Goal: Task Accomplishment & Management: Manage account settings

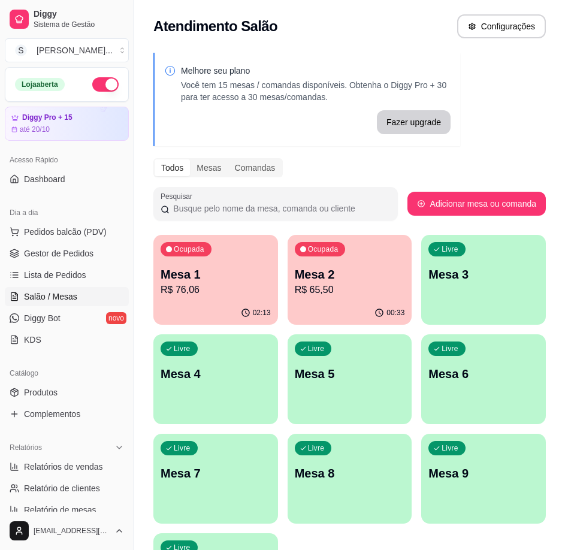
click at [353, 289] on p "R$ 65,50" at bounding box center [350, 290] width 110 height 14
click at [465, 276] on p "Mesa 3" at bounding box center [483, 274] width 110 height 17
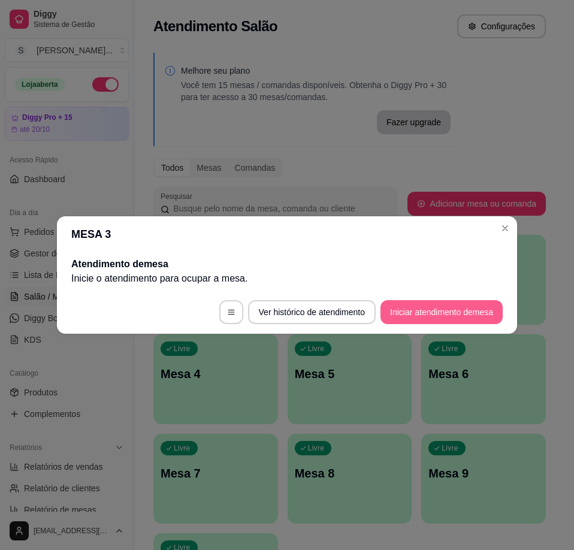
click at [435, 311] on button "Iniciar atendimento de mesa" at bounding box center [441, 312] width 122 height 24
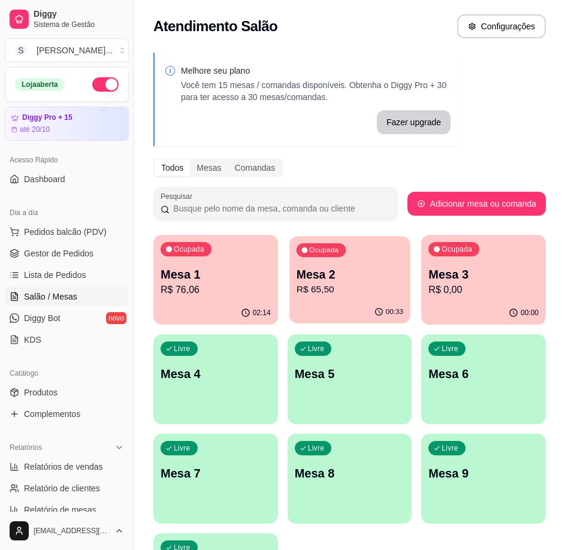
click at [337, 305] on div "00:33" at bounding box center [349, 312] width 120 height 23
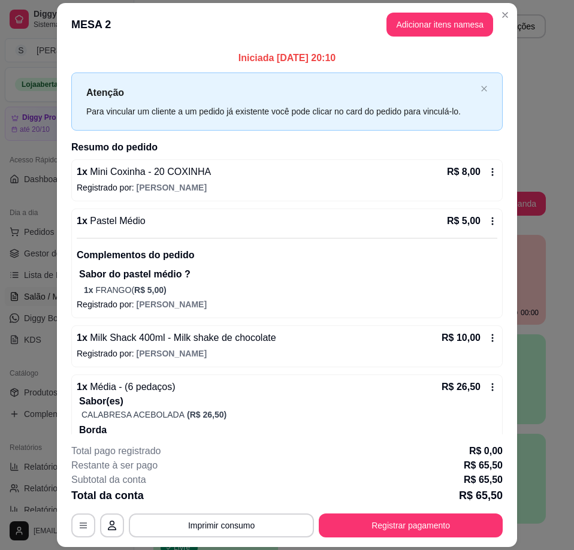
click at [289, 189] on p "Registrado por: [PERSON_NAME]" at bounding box center [287, 187] width 420 height 12
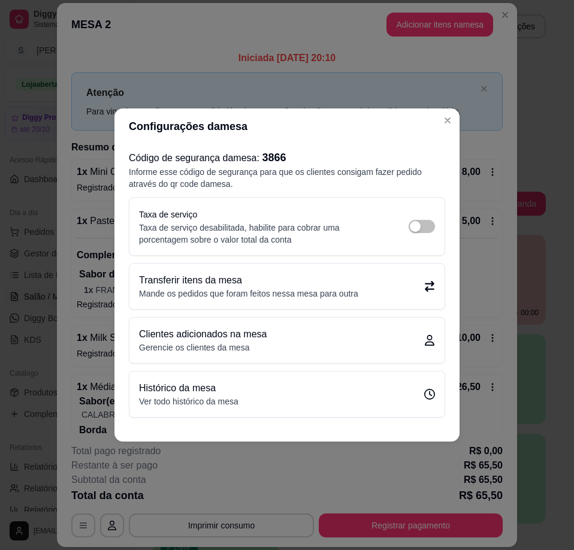
click at [425, 289] on icon at bounding box center [430, 286] width 10 height 11
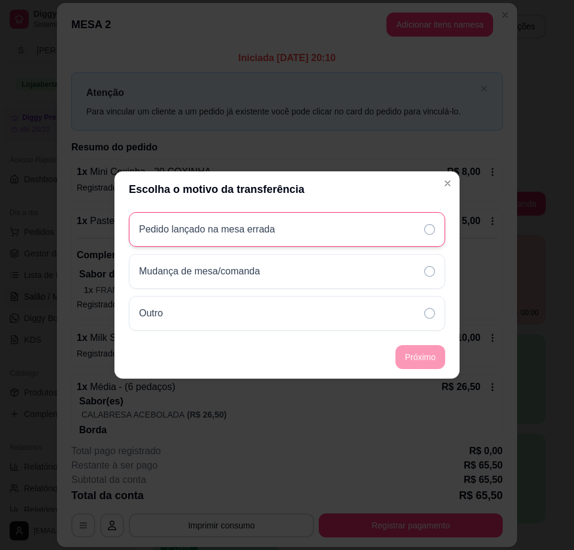
drag, startPoint x: 358, startPoint y: 233, endPoint x: 364, endPoint y: 245, distance: 13.1
click at [359, 234] on div "Pedido lançado na mesa errada" at bounding box center [287, 229] width 316 height 35
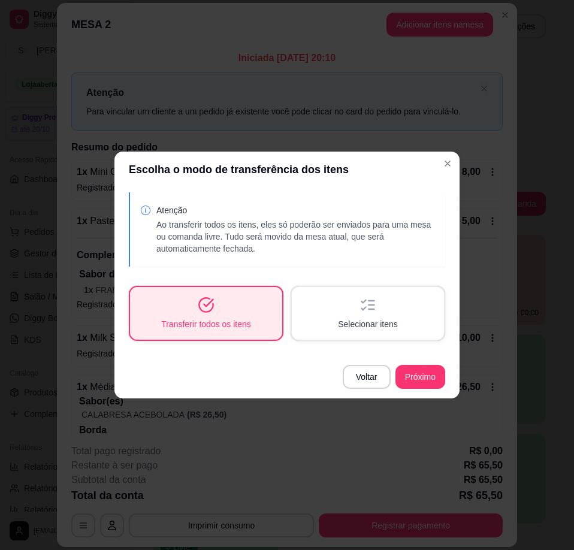
click at [369, 319] on span "Selecionar itens" at bounding box center [368, 324] width 60 height 12
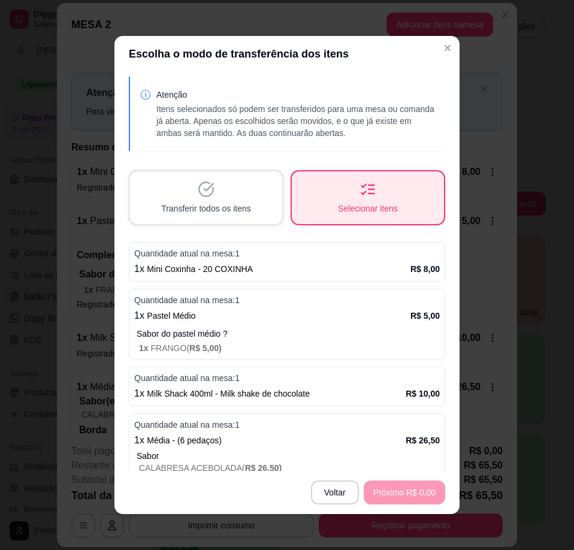
click at [327, 269] on div "1 x Mini Coxinha - 20 COXINHA R$ 8,00" at bounding box center [286, 269] width 305 height 14
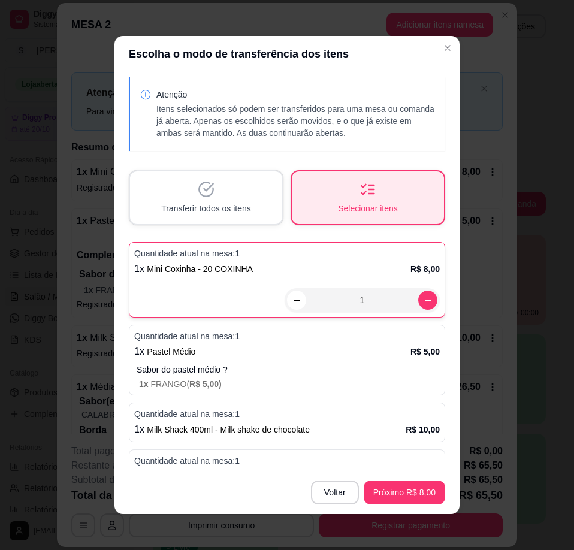
click at [355, 350] on div "1 x Pastel Médio R$ 5,00" at bounding box center [286, 351] width 305 height 14
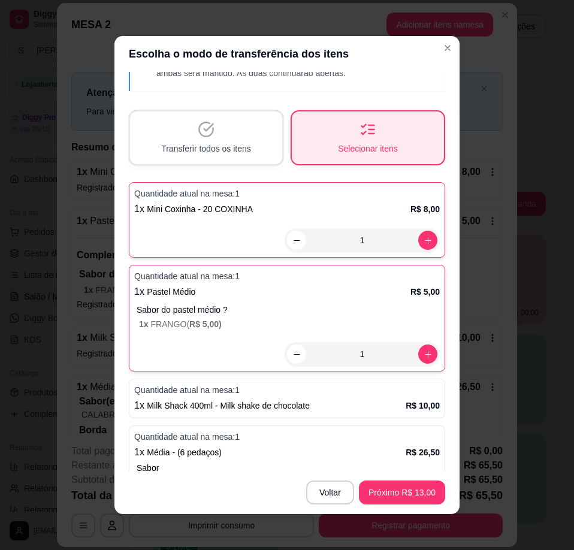
scroll to position [120, 0]
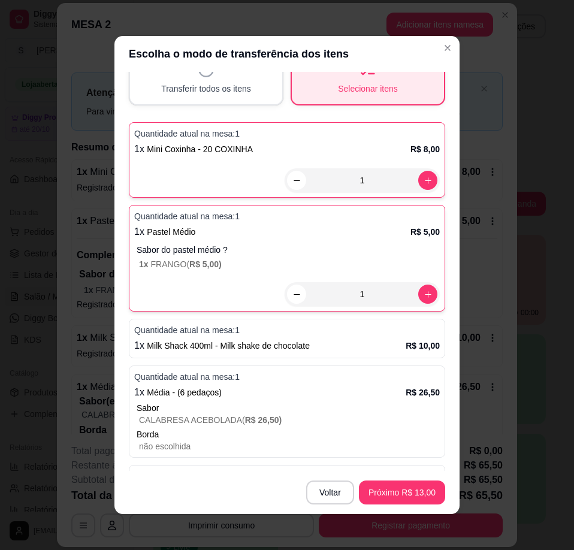
click at [343, 341] on div "1 x Milk Shack 400ml - Milk shake de chocolate R$ 10,00" at bounding box center [286, 345] width 305 height 14
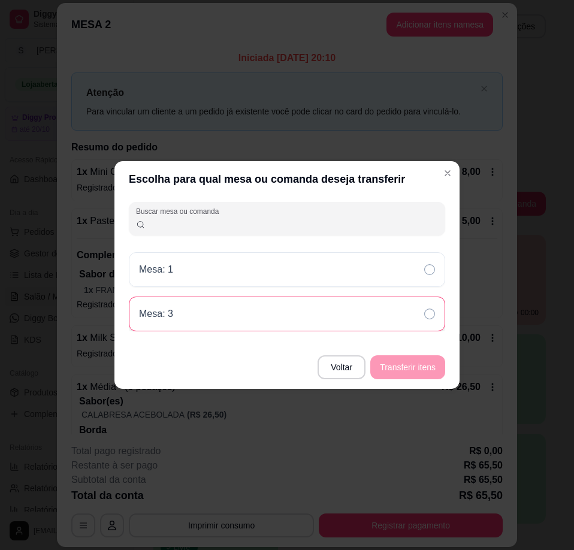
click at [425, 319] on icon at bounding box center [429, 313] width 11 height 11
click at [426, 363] on button "Transferir itens" at bounding box center [407, 367] width 72 height 23
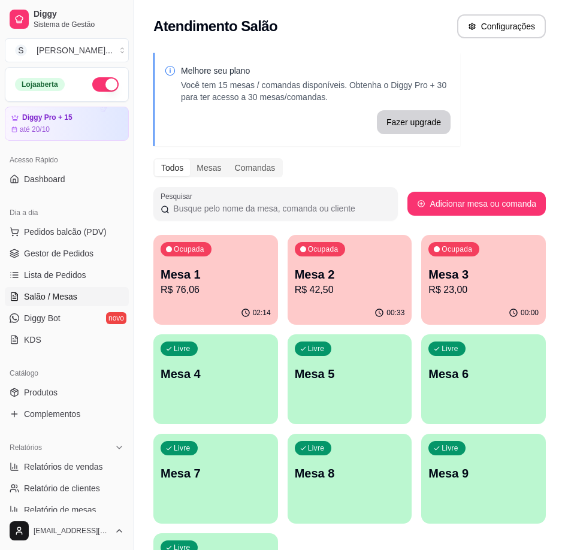
click at [511, 290] on p "R$ 23,00" at bounding box center [483, 290] width 110 height 14
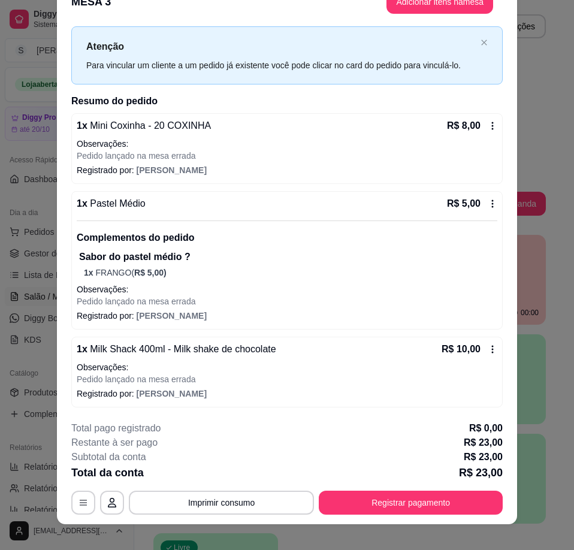
scroll to position [35, 0]
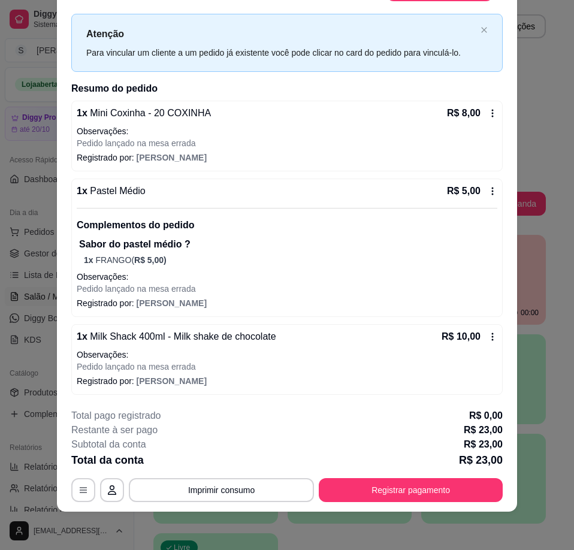
click at [374, 486] on button "Registrar pagamento" at bounding box center [411, 490] width 184 height 24
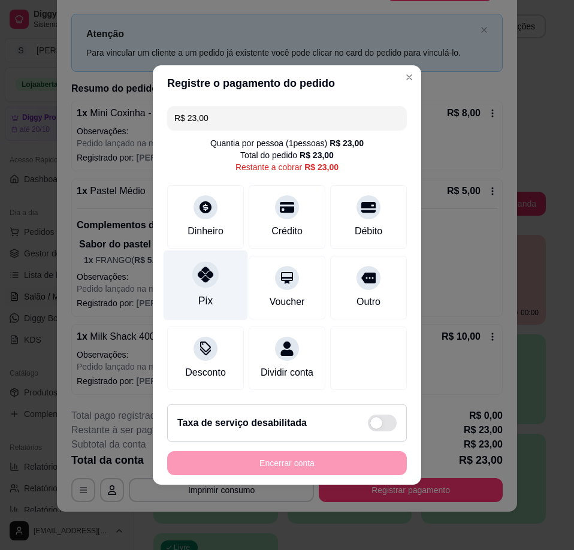
click at [195, 283] on div "Pix" at bounding box center [205, 285] width 84 height 70
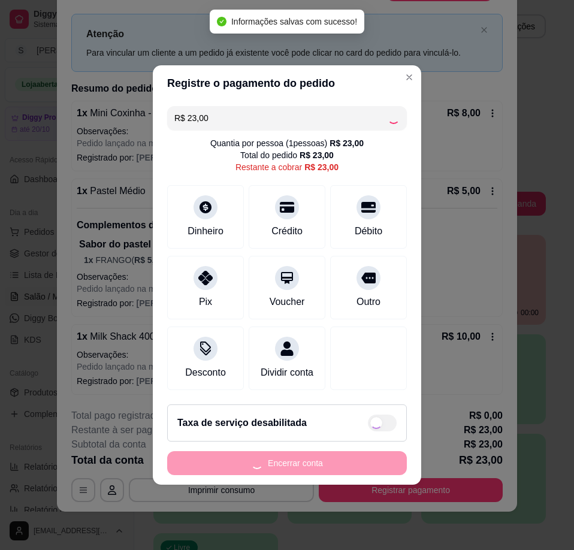
type input "R$ 0,00"
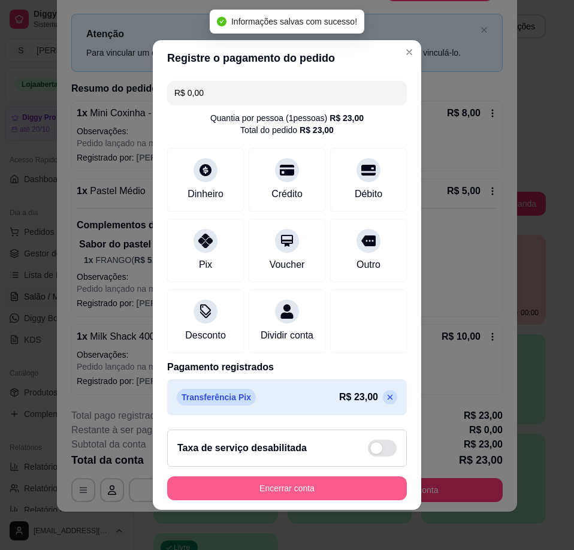
click at [299, 493] on button "Encerrar conta" at bounding box center [287, 488] width 240 height 24
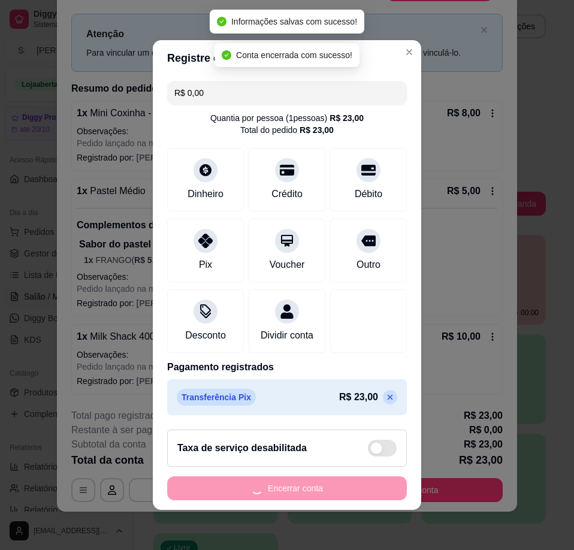
scroll to position [0, 0]
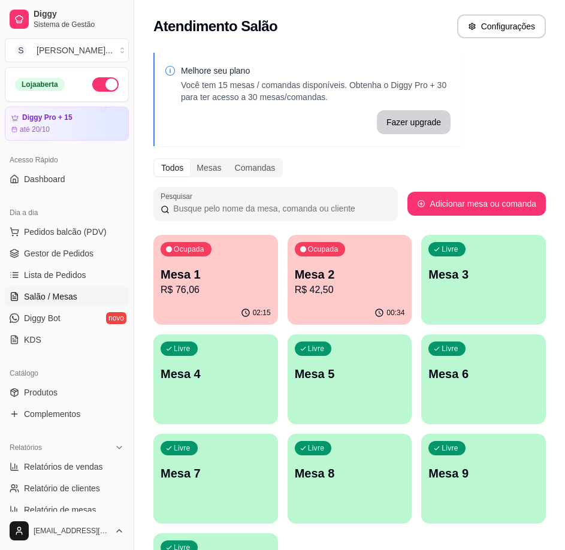
click at [352, 285] on p "R$ 42,50" at bounding box center [350, 290] width 110 height 14
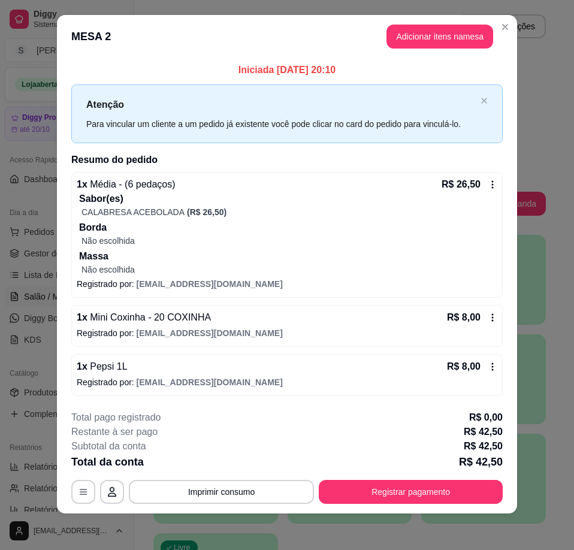
scroll to position [13, 0]
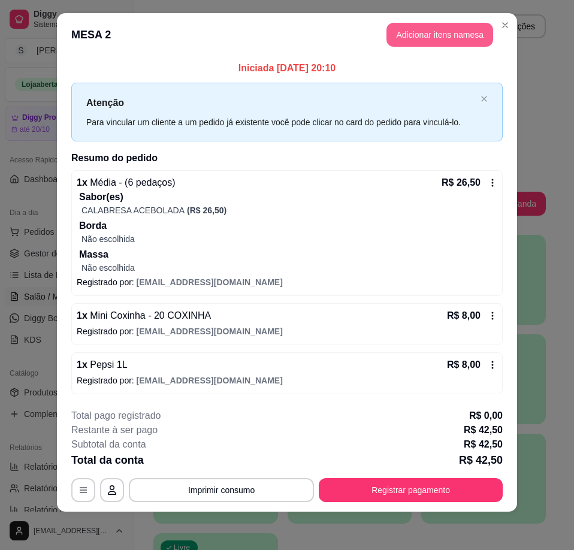
click at [413, 27] on button "Adicionar itens na mesa" at bounding box center [439, 35] width 107 height 24
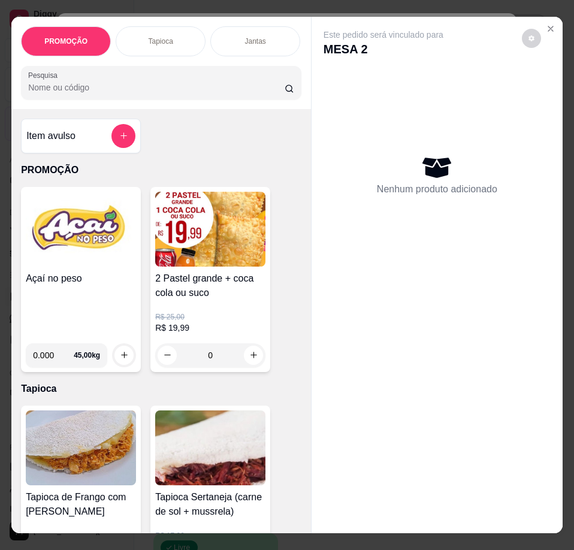
click at [63, 277] on h4 "Açaí no peso" at bounding box center [81, 278] width 110 height 14
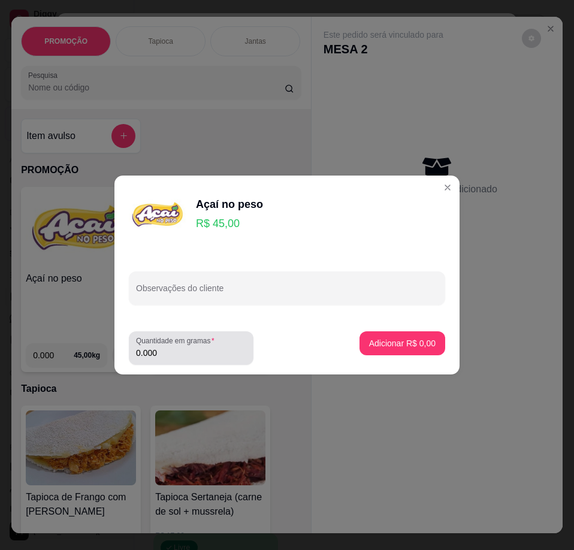
click at [178, 349] on input "0.000" at bounding box center [191, 353] width 110 height 12
type input "0.292"
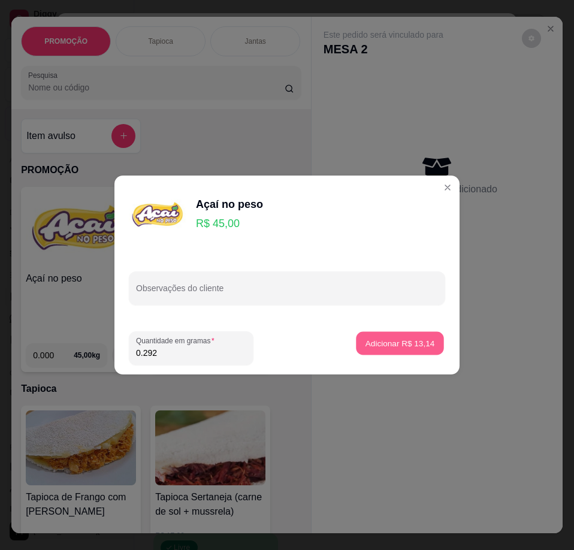
click at [417, 341] on p "Adicionar R$ 13,14" at bounding box center [399, 342] width 69 height 11
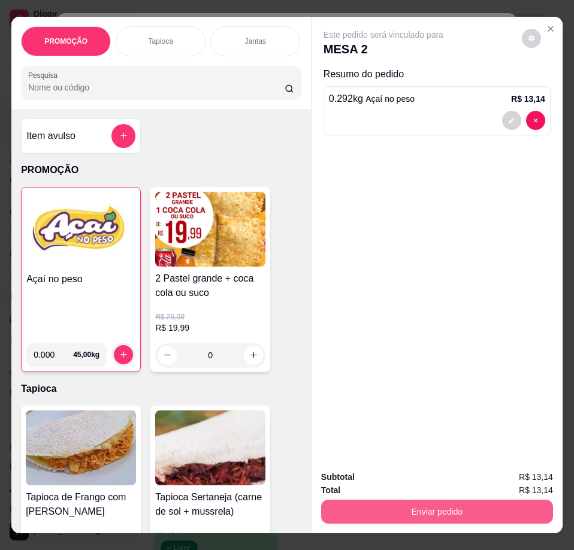
click at [403, 508] on button "Enviar pedido" at bounding box center [437, 511] width 232 height 24
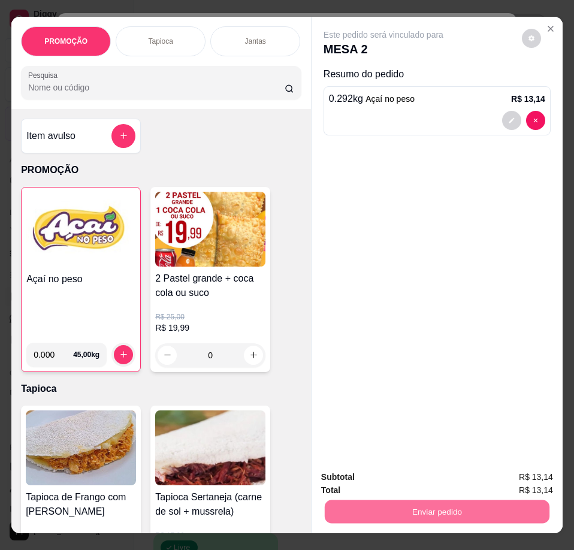
click at [555, 476] on button "Enviar pedido" at bounding box center [521, 478] width 68 height 23
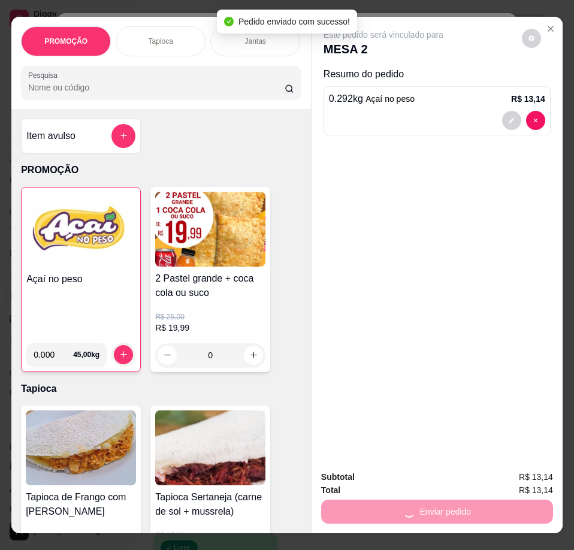
scroll to position [0, 0]
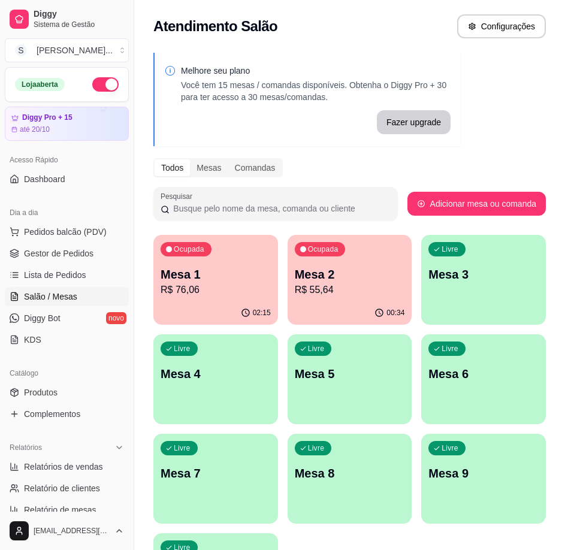
click at [211, 289] on p "R$ 76,06" at bounding box center [216, 290] width 110 height 14
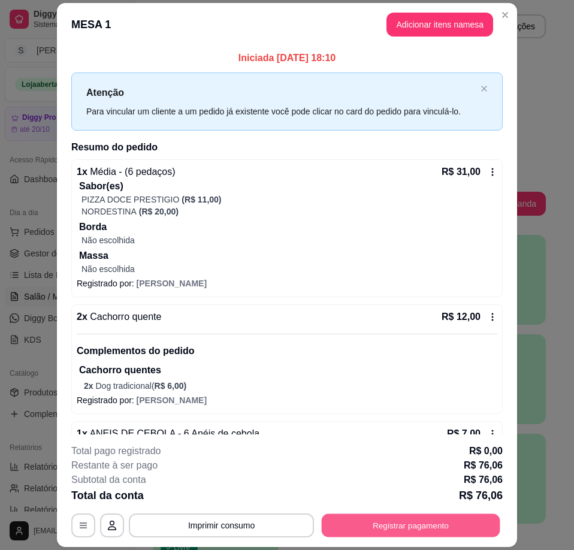
click at [406, 519] on button "Registrar pagamento" at bounding box center [411, 525] width 178 height 23
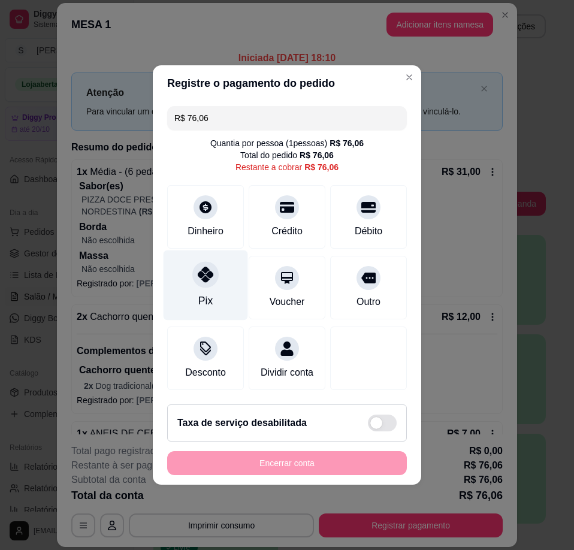
click at [221, 289] on div "Pix" at bounding box center [205, 285] width 84 height 70
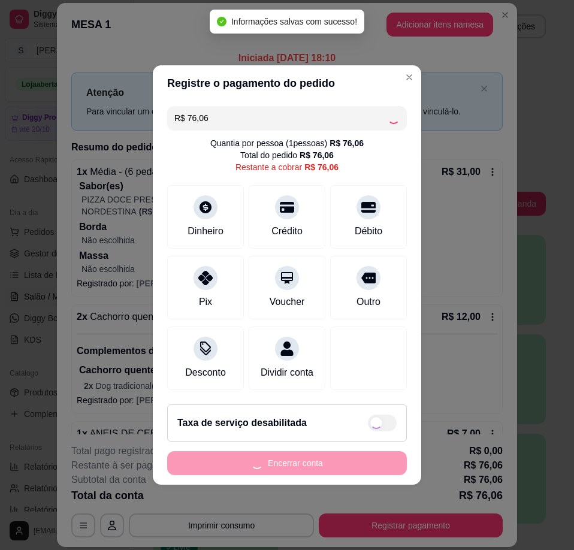
type input "R$ 0,00"
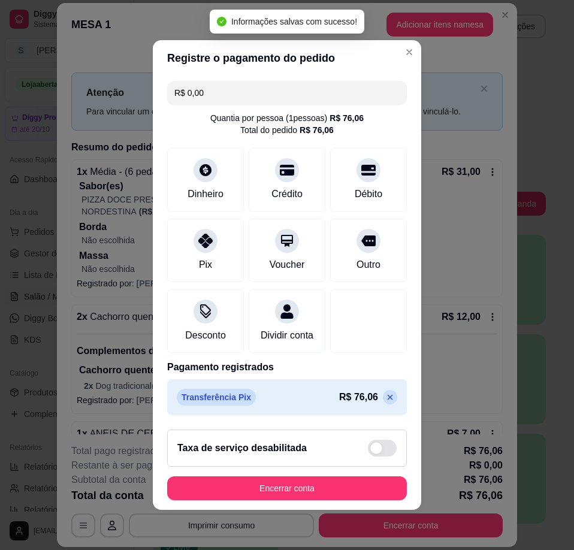
click at [361, 483] on button "Encerrar conta" at bounding box center [287, 488] width 240 height 24
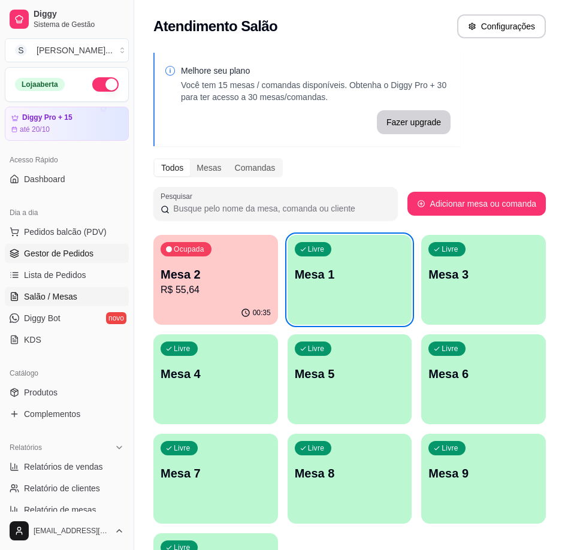
click at [41, 250] on span "Gestor de Pedidos" at bounding box center [58, 253] width 69 height 12
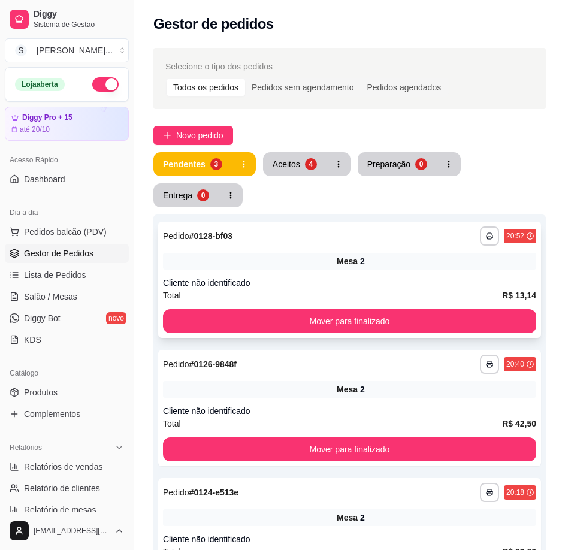
drag, startPoint x: 311, startPoint y: 242, endPoint x: 233, endPoint y: 313, distance: 105.1
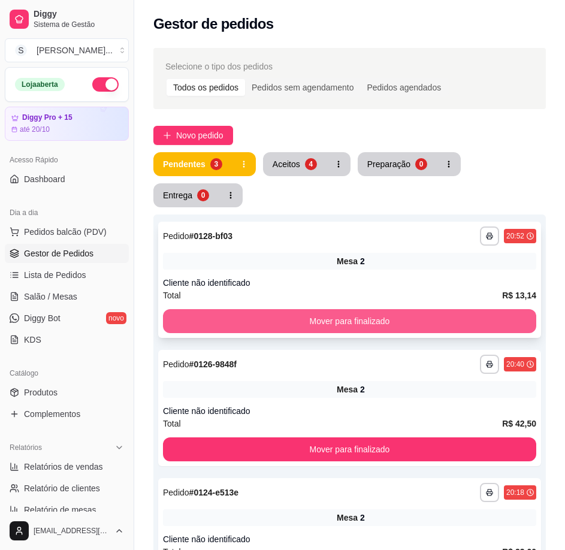
drag, startPoint x: 233, startPoint y: 313, endPoint x: 232, endPoint y: 328, distance: 15.0
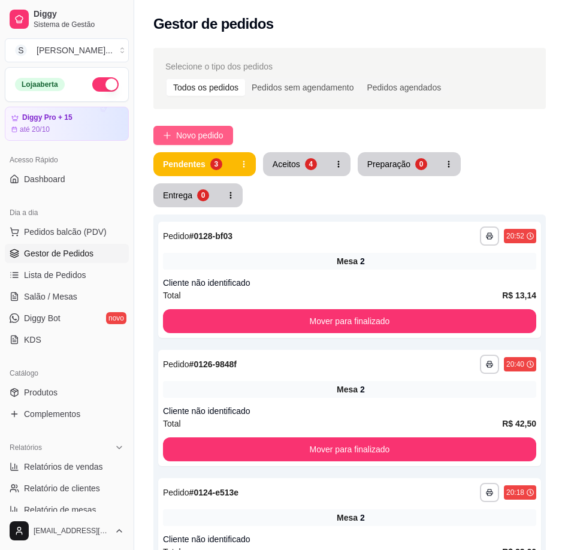
click at [217, 138] on span "Novo pedido" at bounding box center [199, 135] width 47 height 13
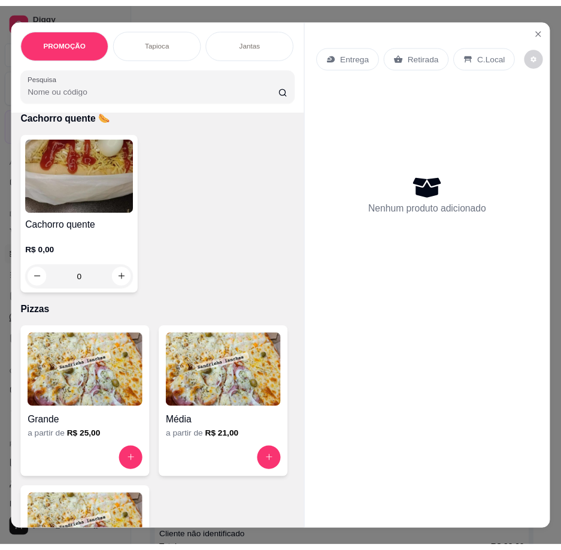
scroll to position [3713, 0]
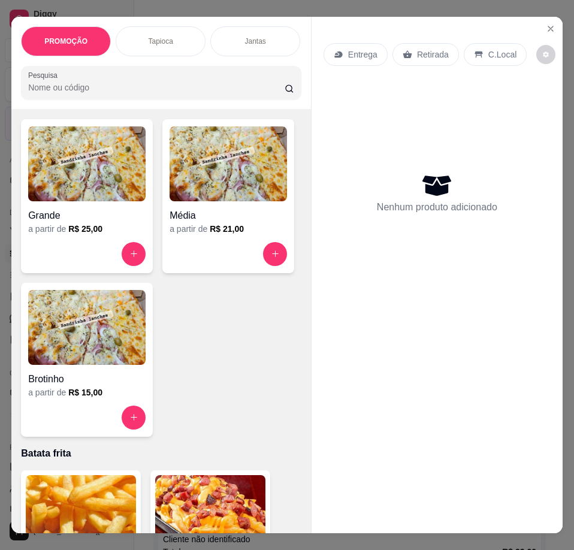
click at [169, 201] on img at bounding box center [227, 163] width 117 height 75
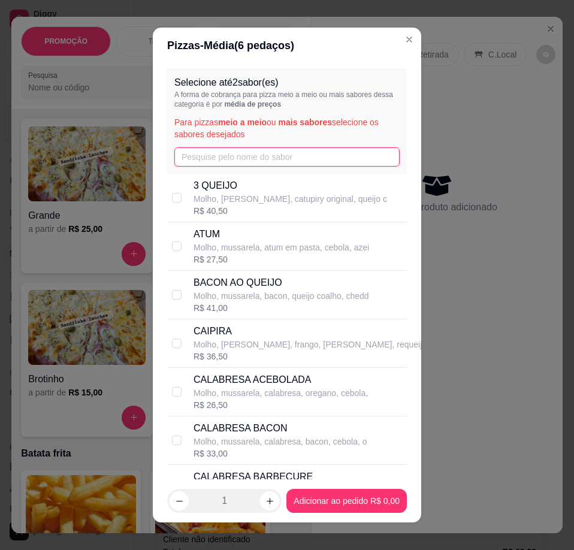
click at [265, 155] on input "text" at bounding box center [286, 156] width 225 height 19
click at [273, 390] on p "Molho, mussarela, calabresa, oregano, cebola," at bounding box center [280, 393] width 174 height 12
checkbox input "true"
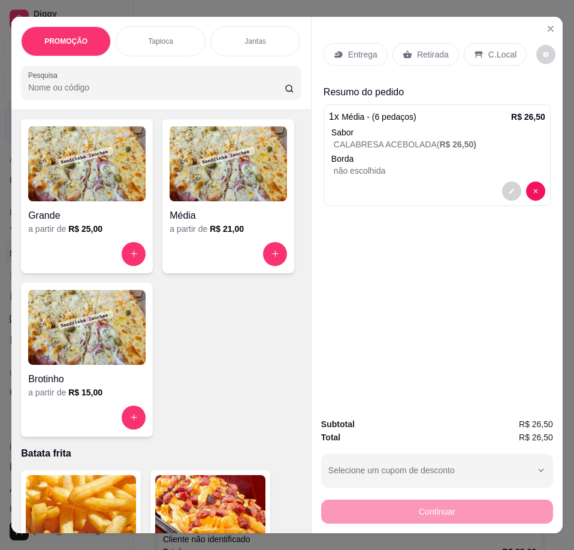
click at [351, 49] on p "Entrega" at bounding box center [362, 55] width 29 height 12
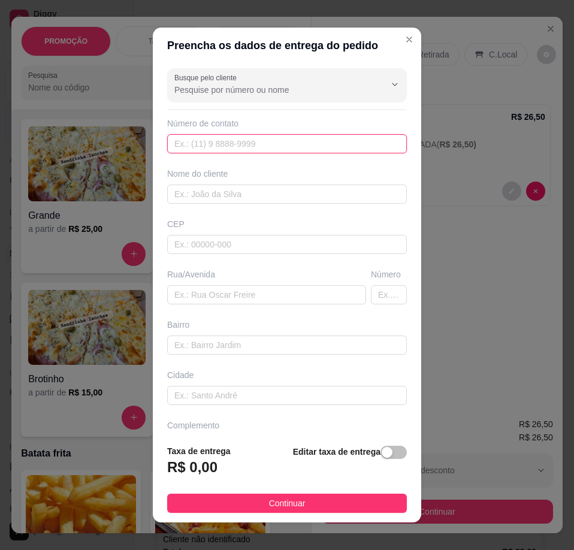
click at [266, 140] on input "text" at bounding box center [287, 143] width 240 height 19
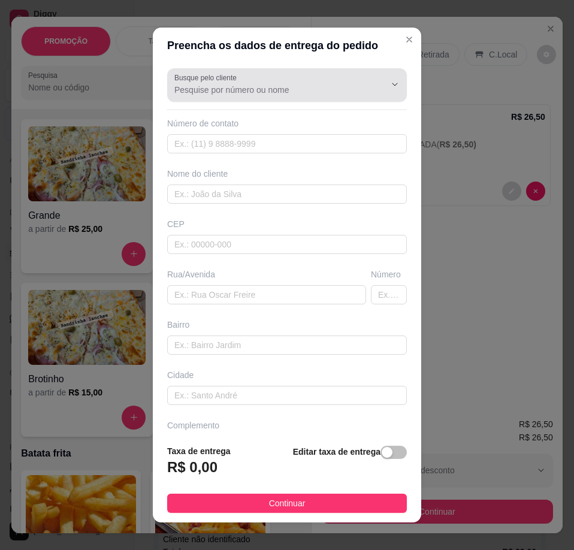
click at [274, 80] on div at bounding box center [286, 85] width 225 height 24
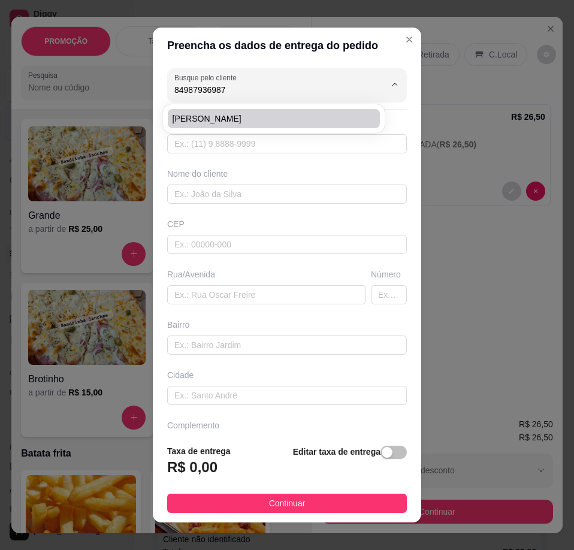
click at [275, 115] on span "[PERSON_NAME]" at bounding box center [267, 119] width 190 height 12
type input "[PERSON_NAME]"
type input "84987936987"
type input "[PERSON_NAME]"
type input "Travessa vale do Jaguaribe"
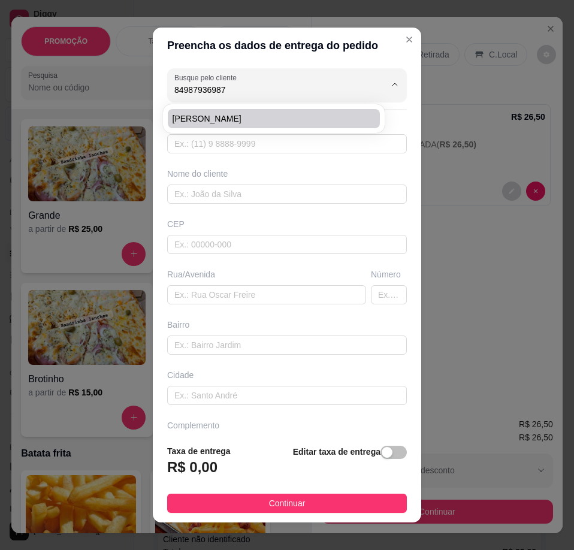
type input "69"
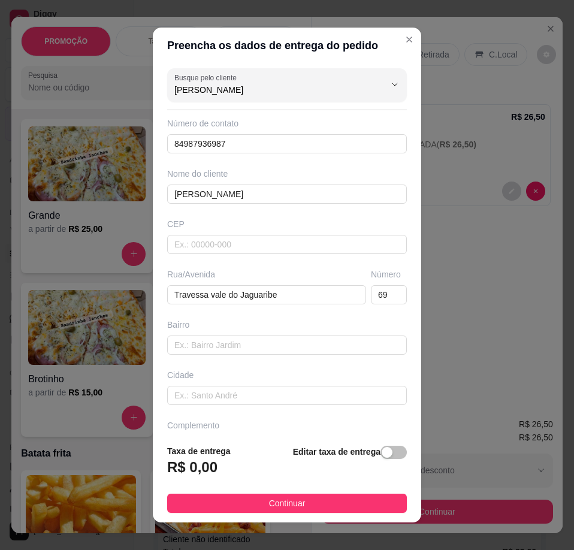
type input "[PERSON_NAME]"
click at [381, 455] on div "button" at bounding box center [386, 452] width 11 height 11
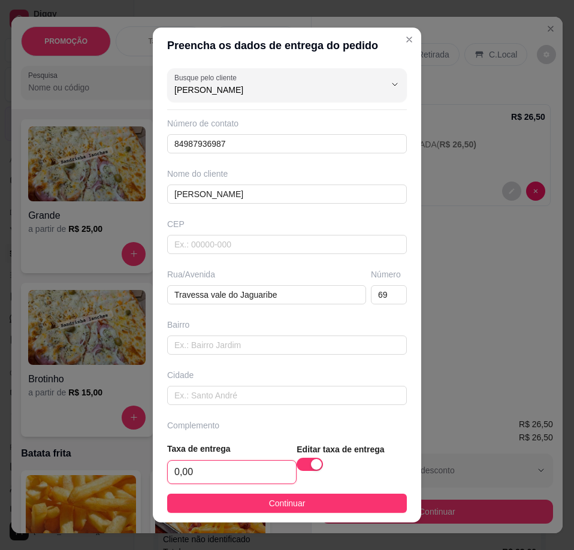
click at [252, 471] on input "0,00" at bounding box center [232, 472] width 128 height 23
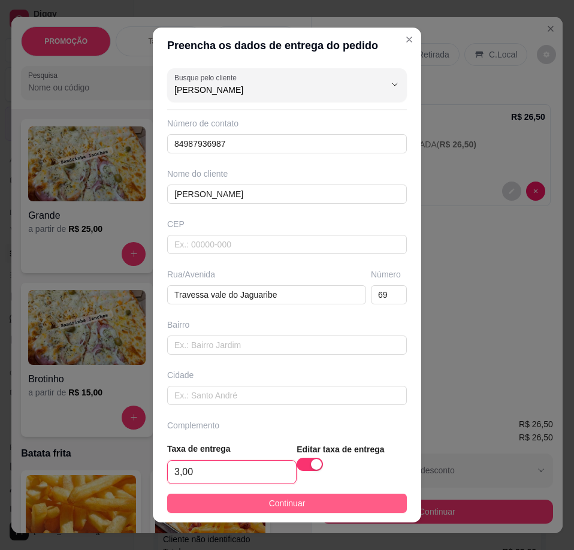
type input "3,00"
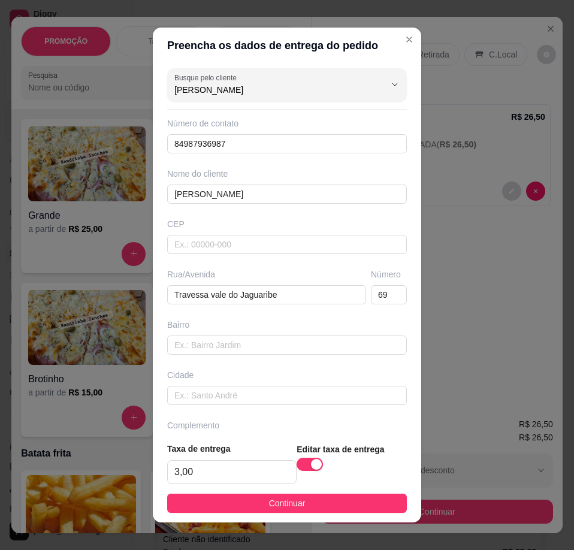
drag, startPoint x: 280, startPoint y: 506, endPoint x: 293, endPoint y: 478, distance: 30.8
click at [282, 505] on span "Continuar" at bounding box center [287, 502] width 37 height 13
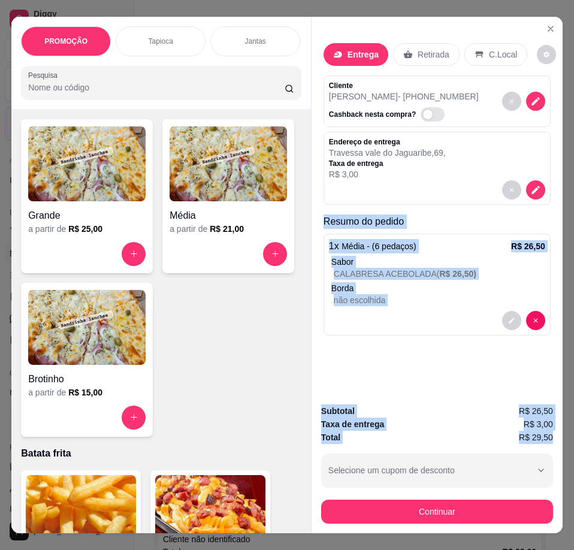
drag, startPoint x: 330, startPoint y: 220, endPoint x: 546, endPoint y: 438, distance: 306.6
click at [546, 438] on div "Entrega Retirada C.Local Cliente [PERSON_NAME] - [PHONE_NUMBER] Cashback nesta …" at bounding box center [437, 275] width 252 height 517
copy div "Resumo do pedido 1 x Média - (6 pedaços) R$ 26,50 Sabor CALABRESA ACEBOLADA ( R…"
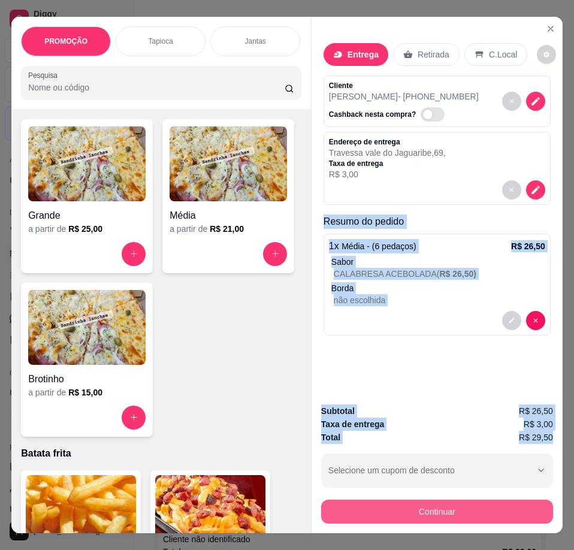
click at [514, 507] on button "Continuar" at bounding box center [437, 511] width 232 height 24
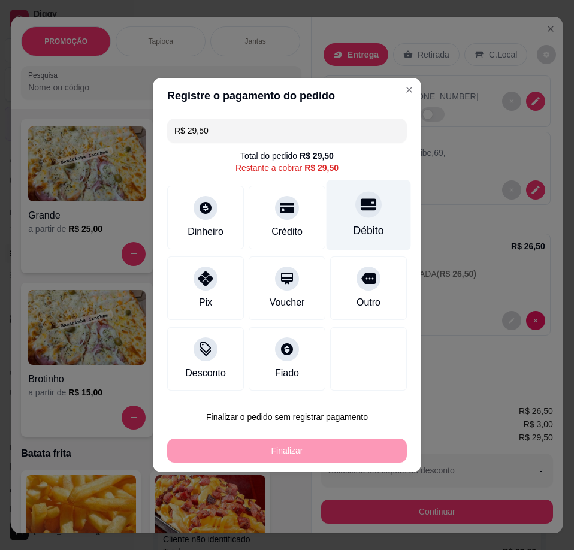
click at [356, 222] on div "Débito" at bounding box center [368, 215] width 84 height 70
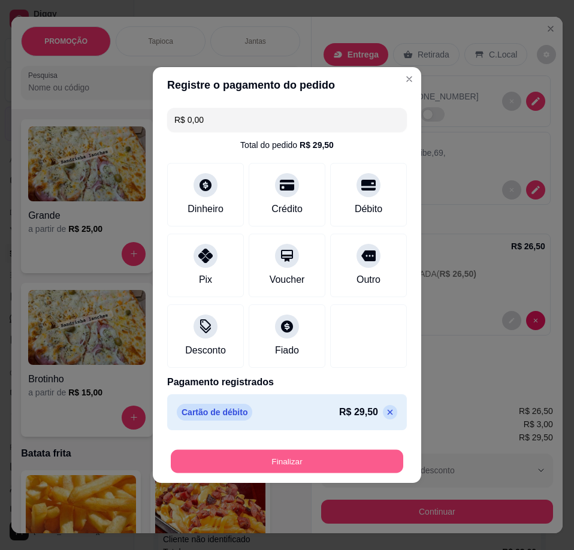
click at [319, 464] on button "Finalizar" at bounding box center [287, 461] width 232 height 23
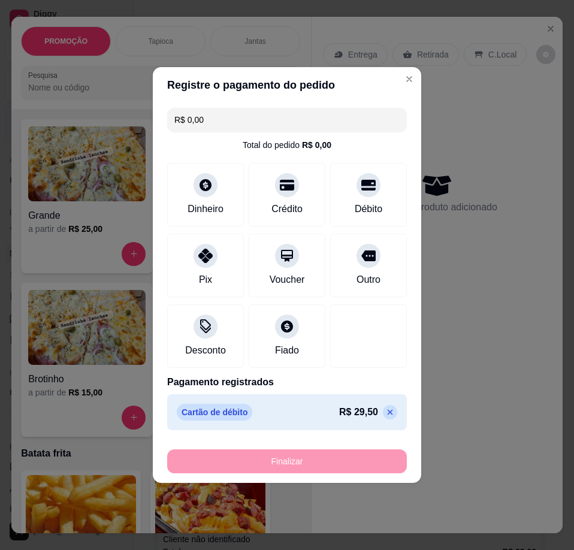
type input "-R$ 29,50"
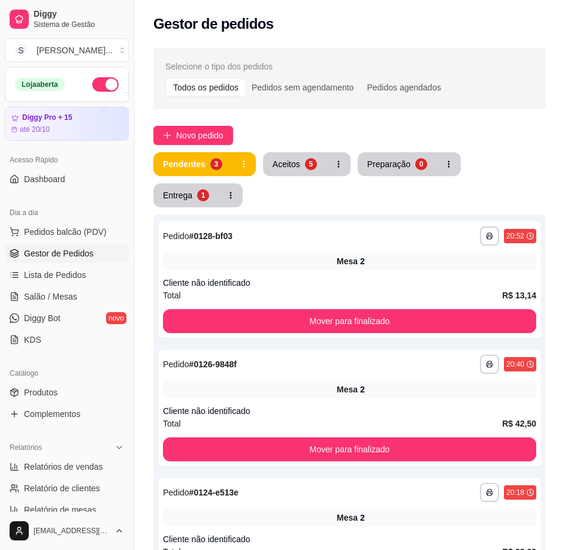
click at [11, 192] on div "Acesso Rápido Dashboard" at bounding box center [67, 170] width 134 height 48
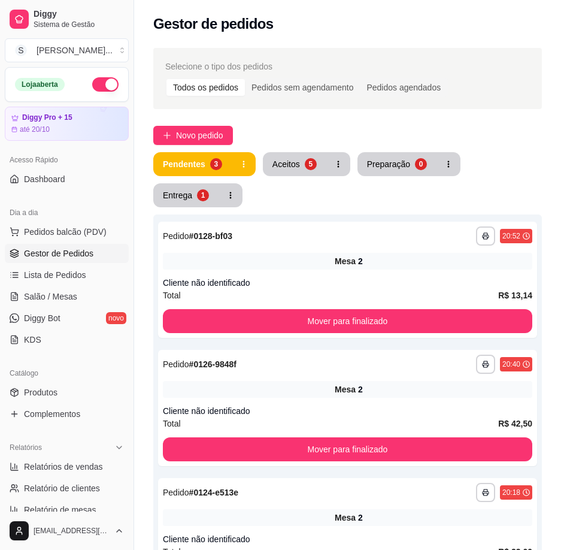
click at [1, 190] on div "Acesso Rápido Dashboard" at bounding box center [67, 170] width 134 height 48
click at [293, 158] on div "Aceitos" at bounding box center [286, 164] width 28 height 12
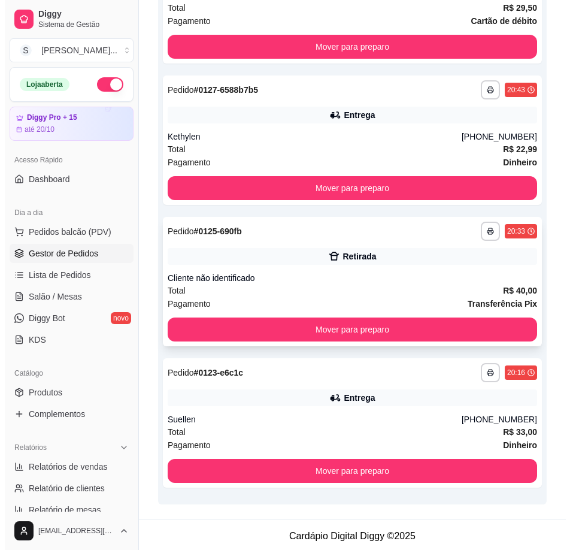
scroll to position [432, 0]
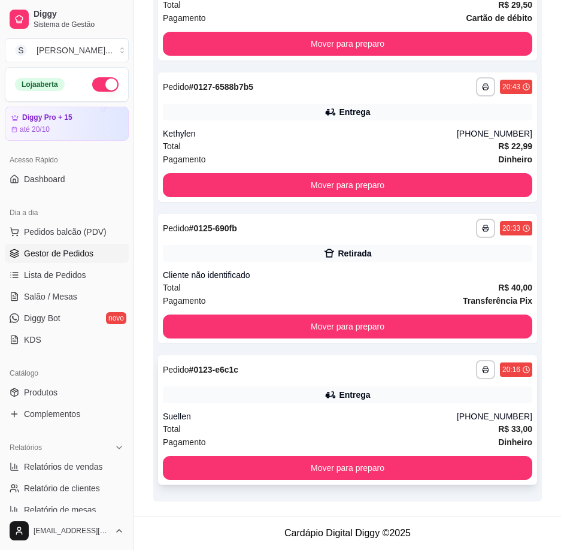
click at [371, 410] on div "**********" at bounding box center [347, 419] width 379 height 129
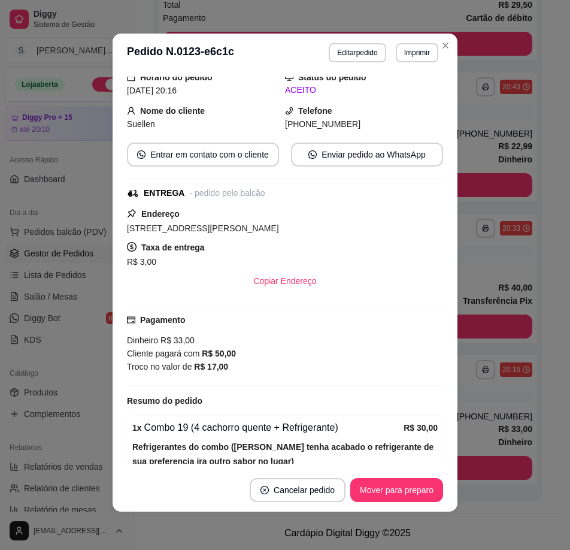
scroll to position [201, 0]
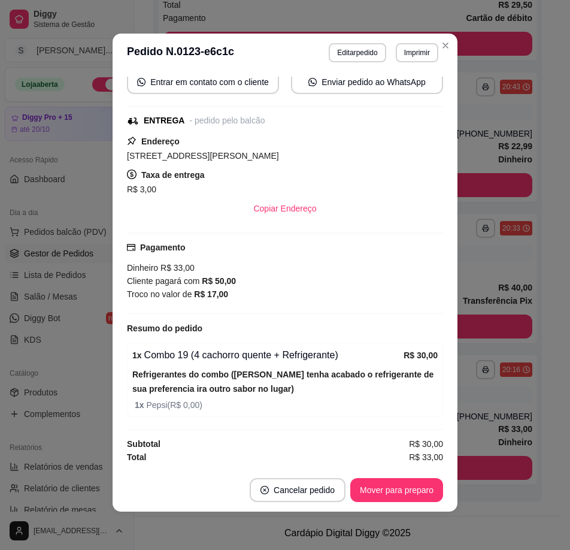
click at [398, 473] on footer "Cancelar pedido Mover para preparo" at bounding box center [285, 489] width 345 height 43
click at [402, 483] on button "Mover para preparo" at bounding box center [396, 490] width 93 height 24
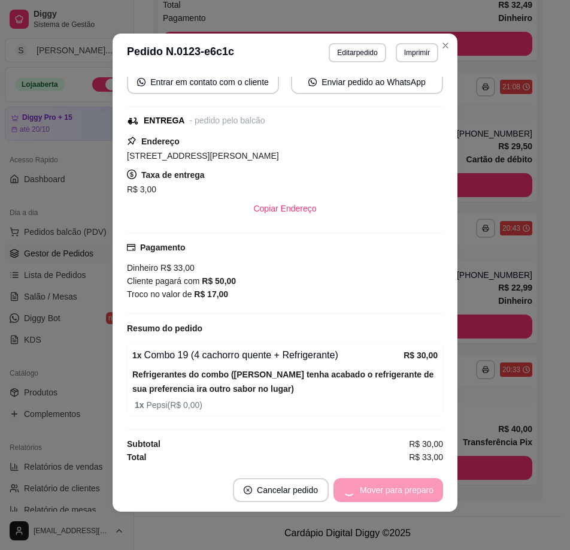
scroll to position [290, 0]
click at [404, 489] on button "Mover para entrega" at bounding box center [397, 490] width 90 height 23
click at [405, 489] on button "Mover para finalizado" at bounding box center [393, 490] width 99 height 24
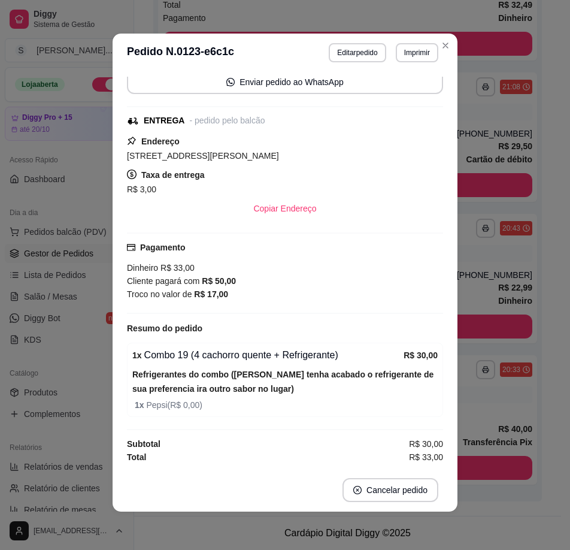
scroll to position [161, 0]
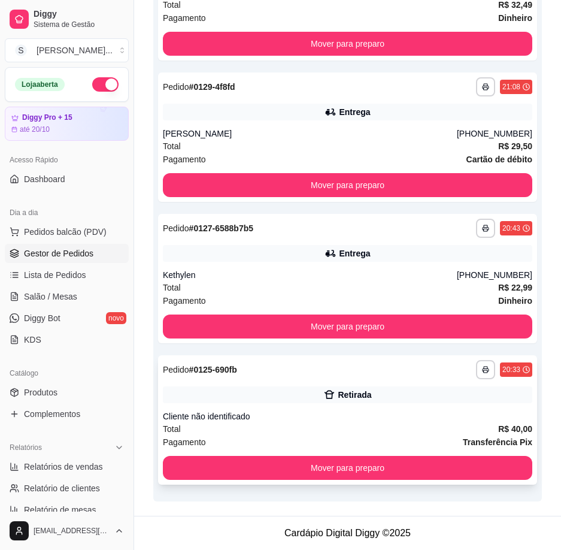
click at [446, 399] on div "Retirada" at bounding box center [348, 394] width 370 height 17
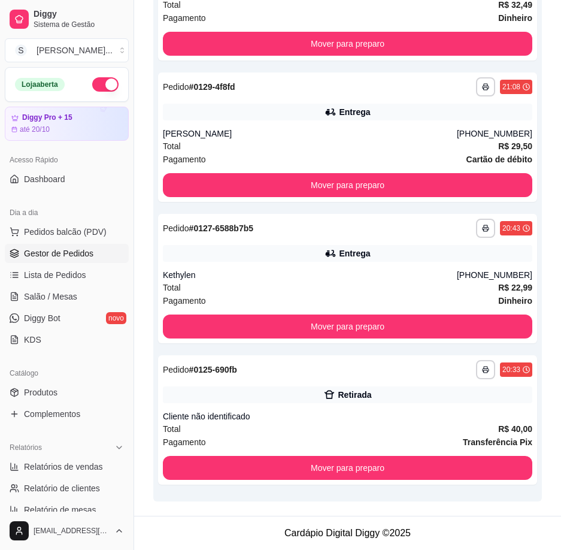
scroll to position [22, 0]
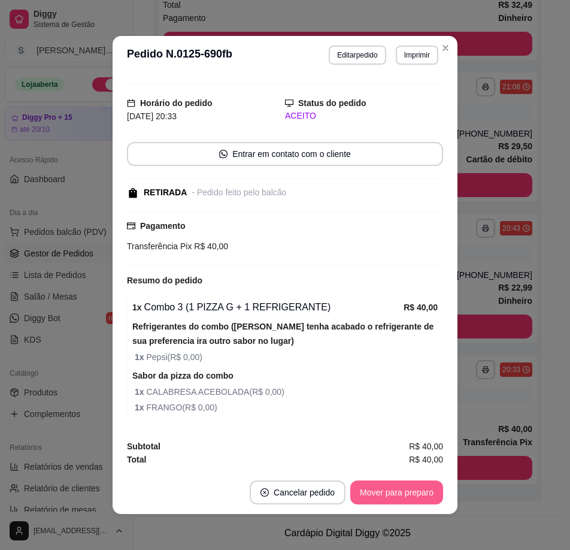
click at [386, 483] on button "Mover para preparo" at bounding box center [396, 492] width 93 height 24
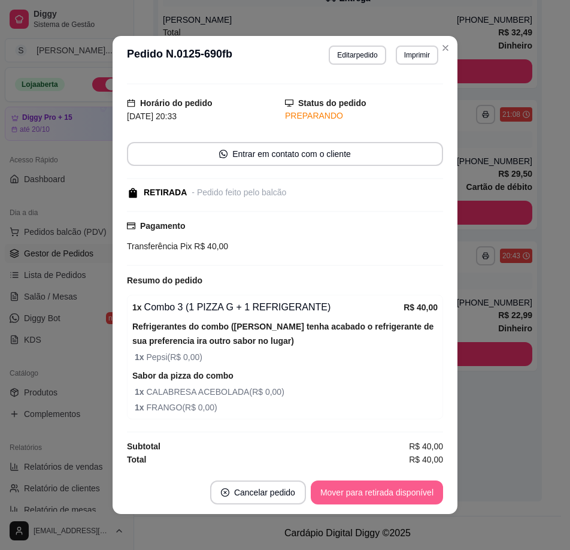
click at [403, 492] on button "Mover para retirada disponível" at bounding box center [377, 492] width 132 height 24
click at [405, 489] on button "Mover para finalizado" at bounding box center [393, 492] width 99 height 24
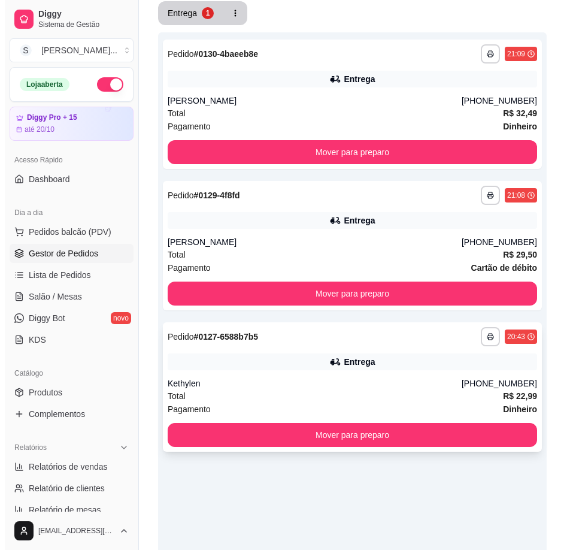
scroll to position [143, 0]
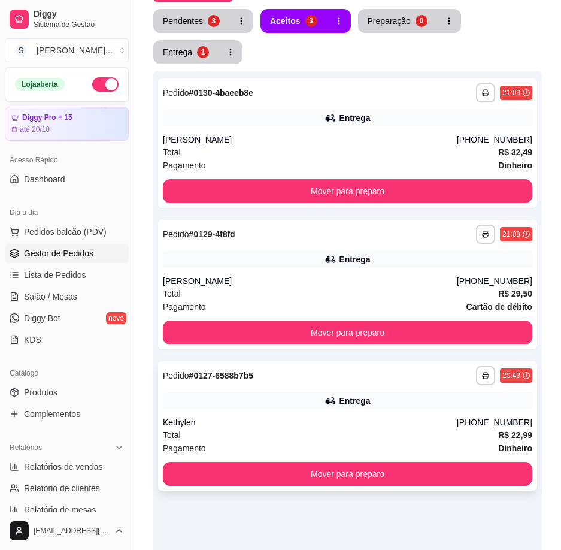
click at [407, 387] on div "**********" at bounding box center [347, 425] width 379 height 129
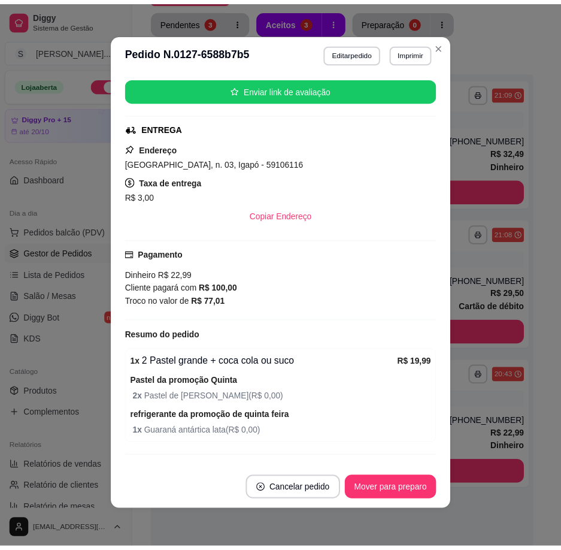
scroll to position [257, 0]
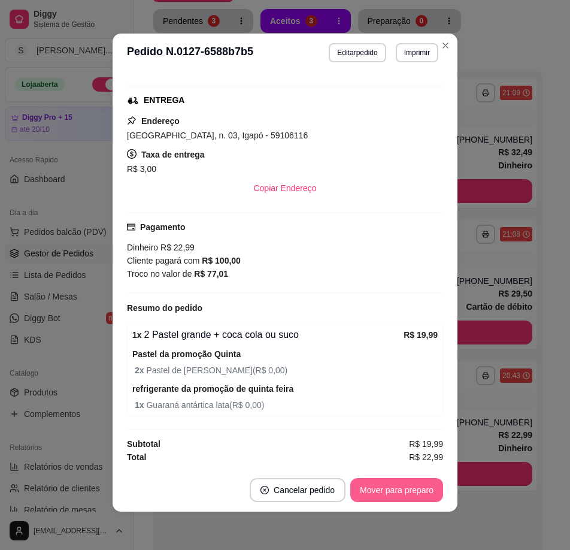
click at [409, 488] on button "Mover para preparo" at bounding box center [396, 490] width 93 height 24
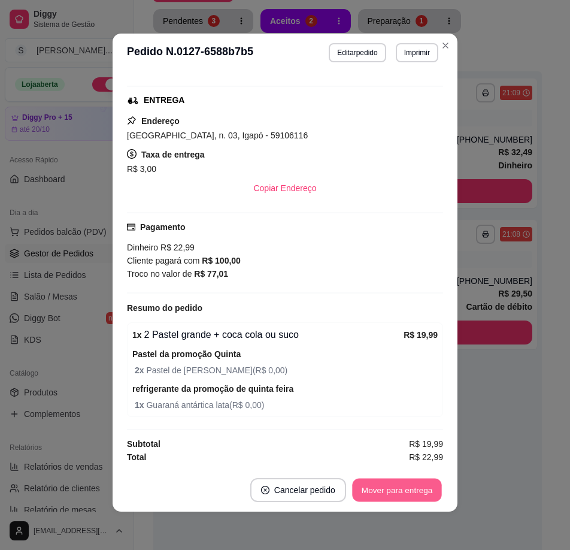
click at [415, 489] on button "Mover para entrega" at bounding box center [397, 490] width 90 height 23
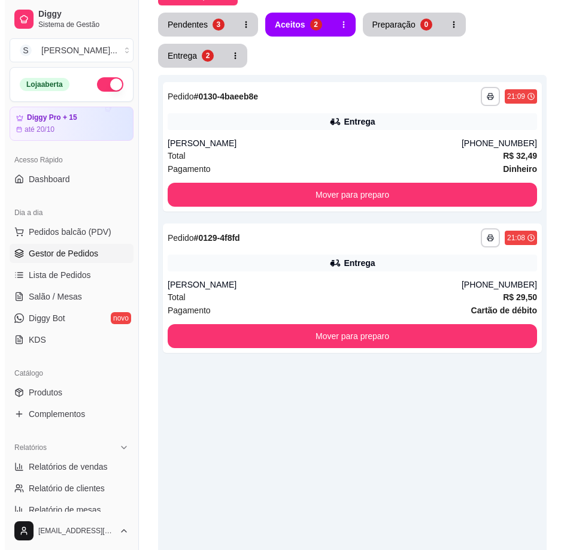
scroll to position [0, 0]
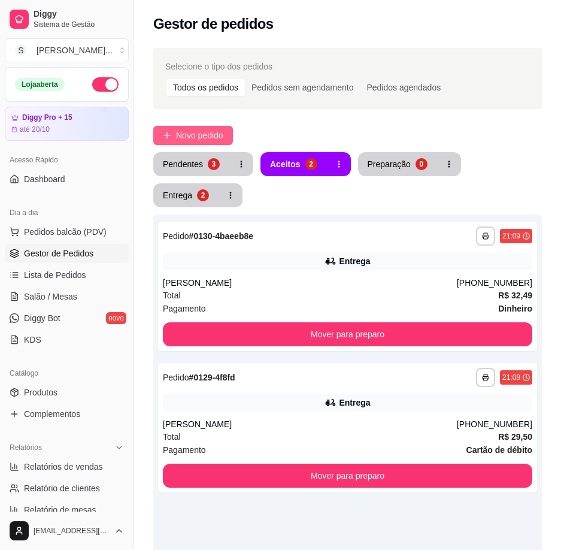
click at [201, 135] on span "Novo pedido" at bounding box center [199, 135] width 47 height 13
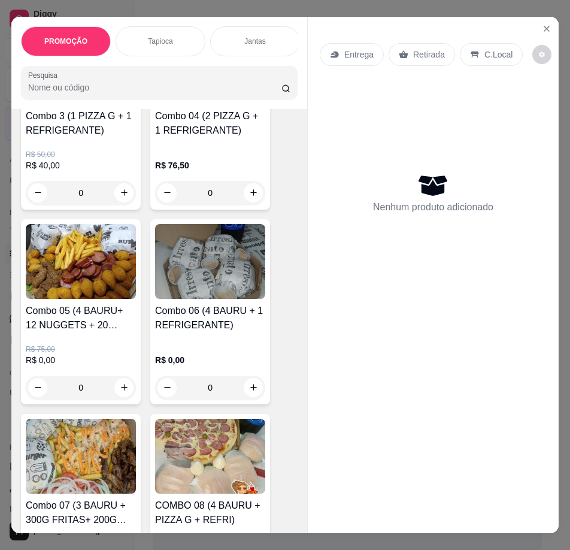
scroll to position [1617, 0]
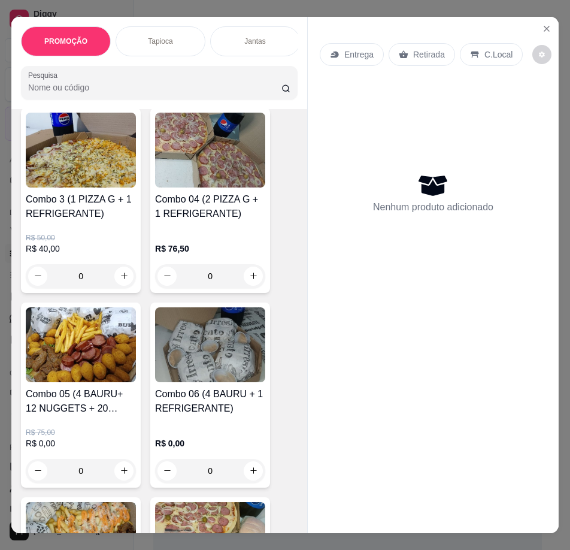
click at [94, 228] on div "R$ 50,00 R$ 40,00 0" at bounding box center [81, 254] width 110 height 67
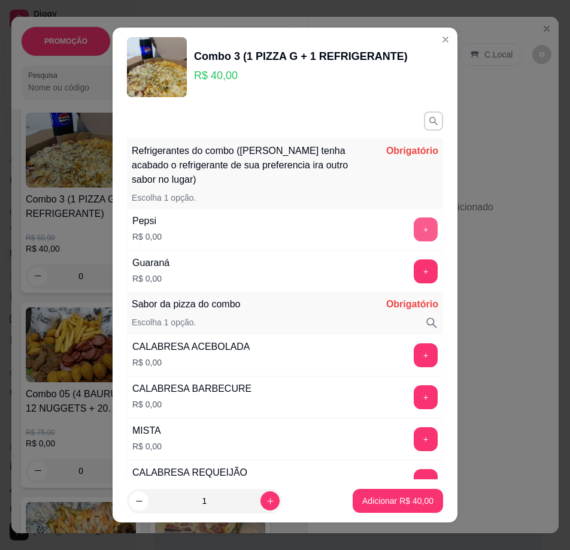
click at [414, 229] on button "+" at bounding box center [426, 229] width 24 height 24
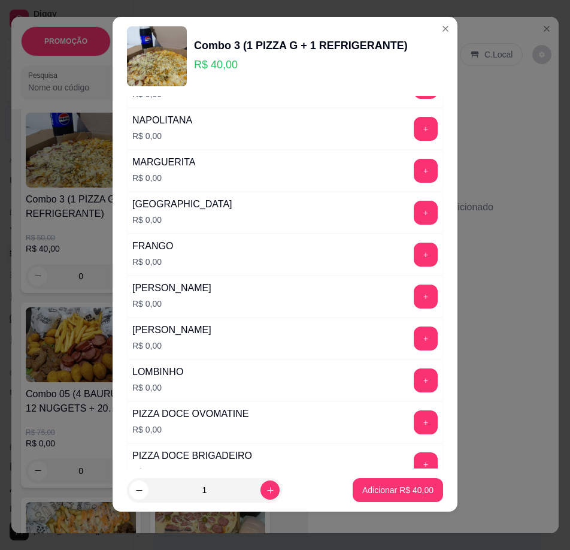
scroll to position [126, 0]
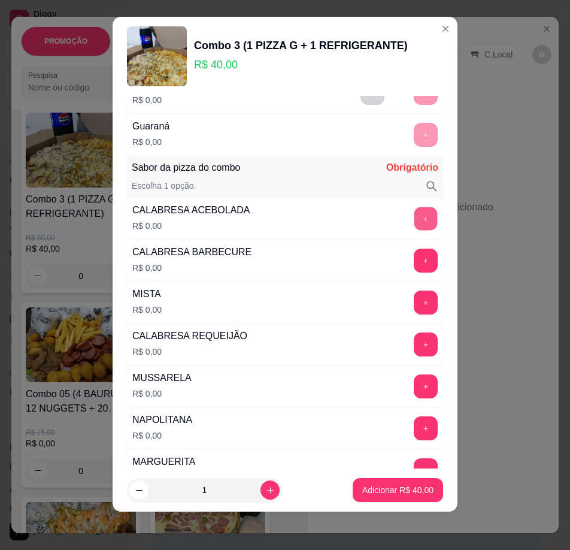
click at [414, 217] on button "+" at bounding box center [425, 218] width 23 height 23
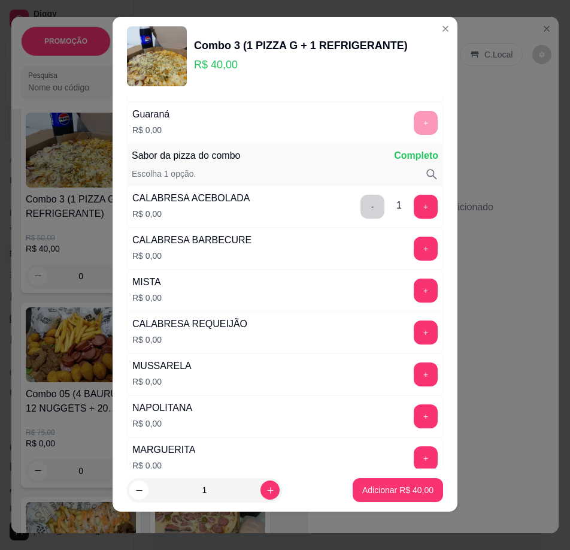
scroll to position [246, 0]
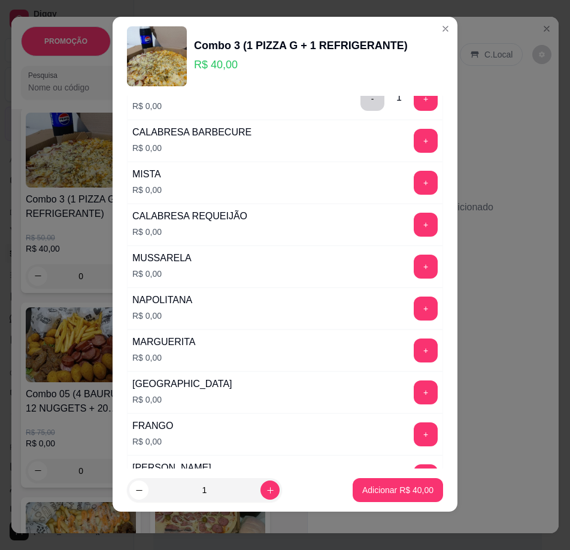
click at [417, 268] on div "+" at bounding box center [426, 267] width 34 height 24
click at [414, 271] on button "+" at bounding box center [426, 267] width 24 height 24
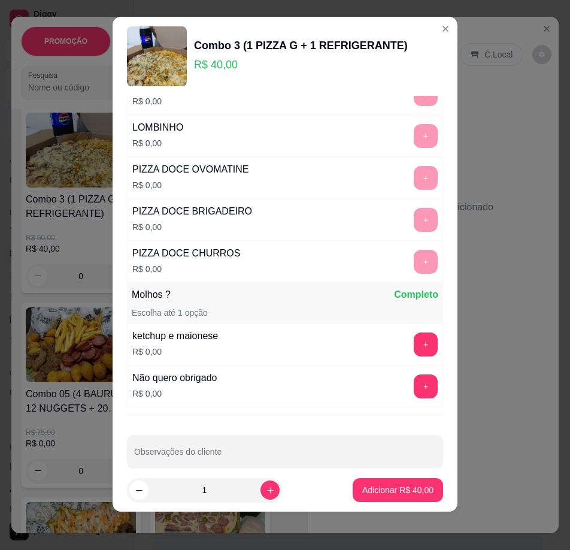
scroll to position [686, 0]
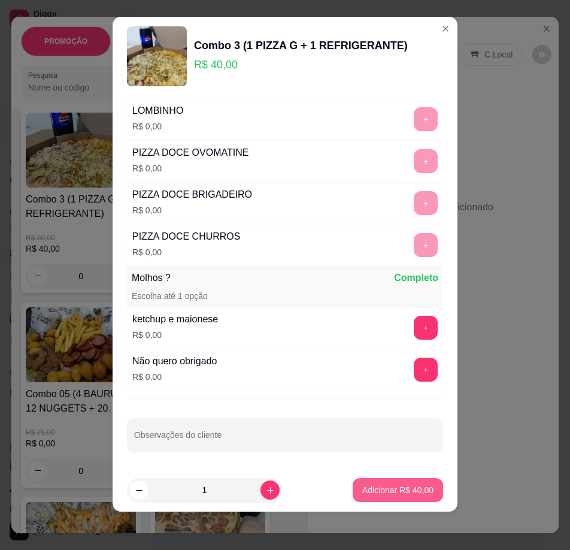
click at [381, 489] on p "Adicionar R$ 40,00" at bounding box center [397, 490] width 71 height 12
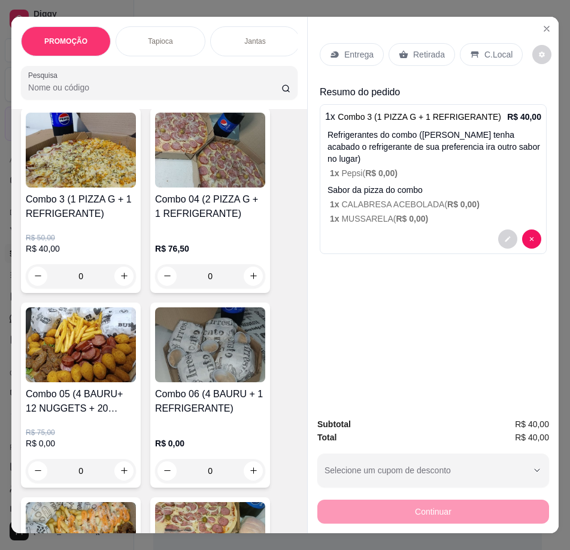
click at [353, 49] on p "Entrega" at bounding box center [358, 55] width 29 height 12
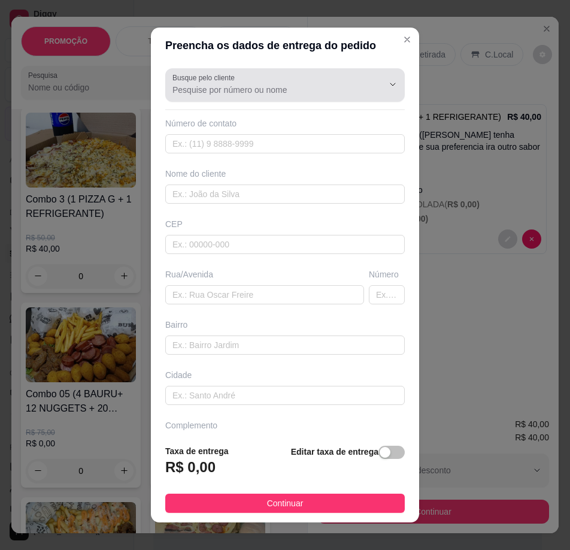
click at [293, 88] on input "Busque pelo cliente" at bounding box center [268, 90] width 192 height 12
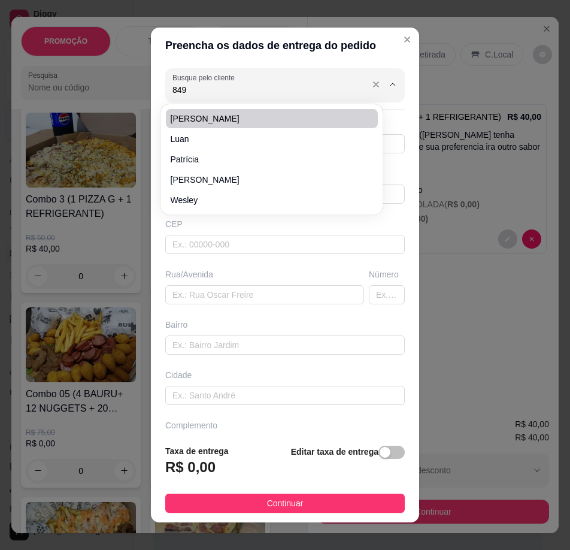
click at [220, 90] on input "849" at bounding box center [268, 90] width 192 height 12
click at [210, 114] on span "Lanna" at bounding box center [266, 119] width 190 height 12
type input "Lanna"
type input "84996847911"
type input "Lanna"
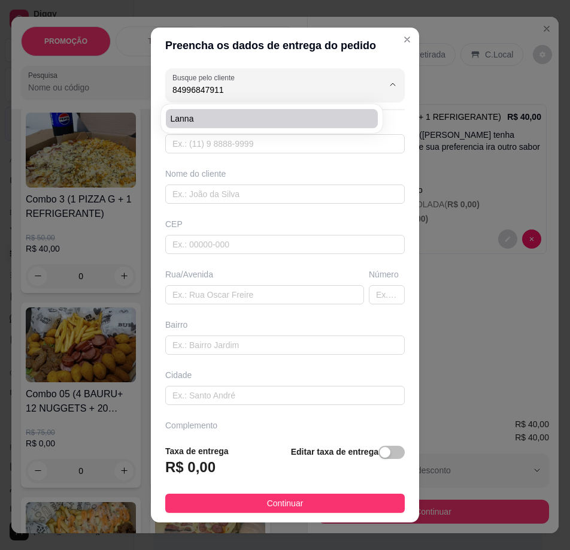
type input "[STREET_ADDRESS]"
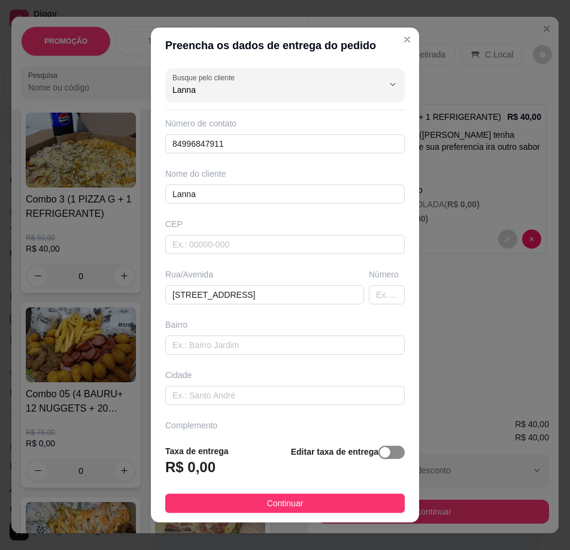
type input "Lanna"
click at [380, 450] on div "button" at bounding box center [385, 452] width 11 height 11
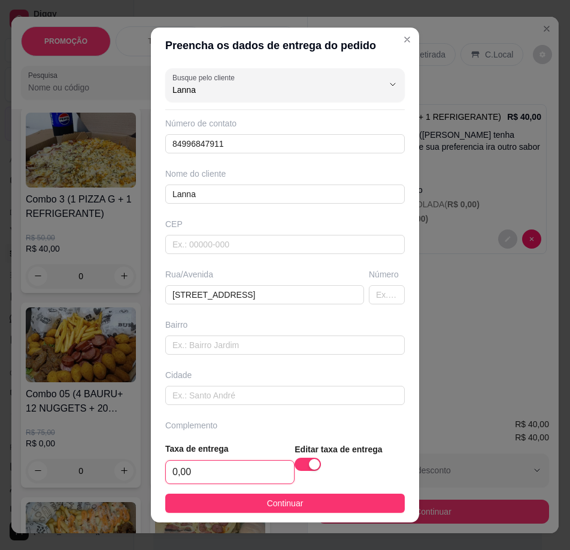
drag, startPoint x: 231, startPoint y: 469, endPoint x: 209, endPoint y: 453, distance: 26.6
click at [232, 469] on input "0,00" at bounding box center [230, 472] width 128 height 23
click at [215, 473] on input "0,30" at bounding box center [230, 472] width 128 height 23
type input "3,00"
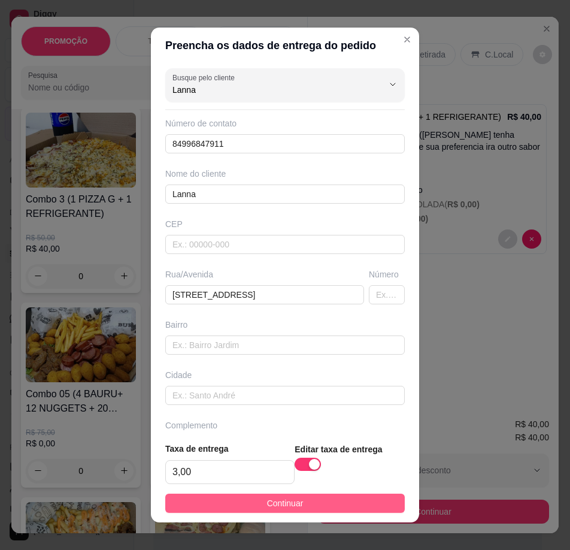
click at [241, 499] on button "Continuar" at bounding box center [285, 502] width 240 height 19
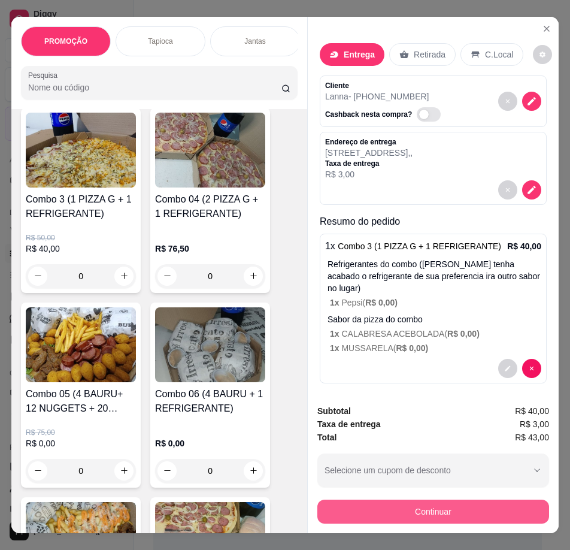
click at [397, 507] on button "Continuar" at bounding box center [433, 511] width 232 height 24
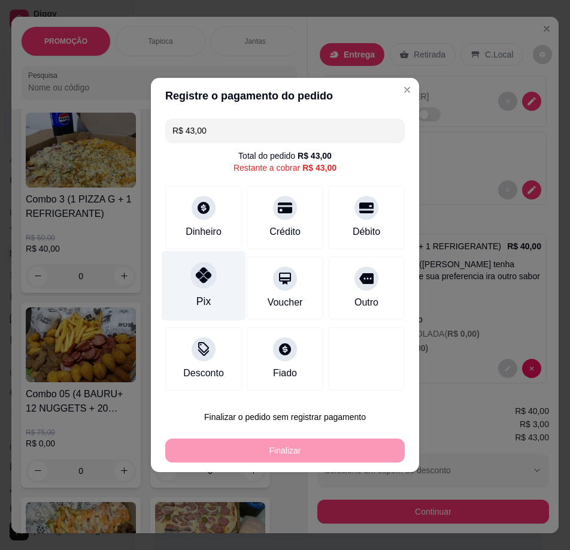
click at [210, 286] on div "Pix" at bounding box center [204, 286] width 84 height 70
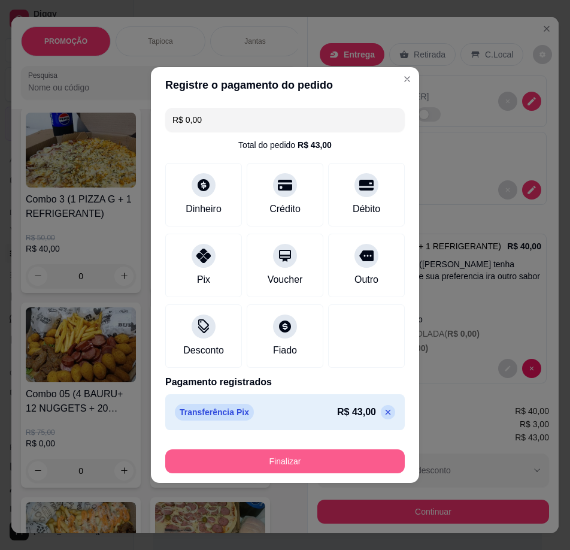
click at [284, 461] on button "Finalizar" at bounding box center [285, 461] width 240 height 24
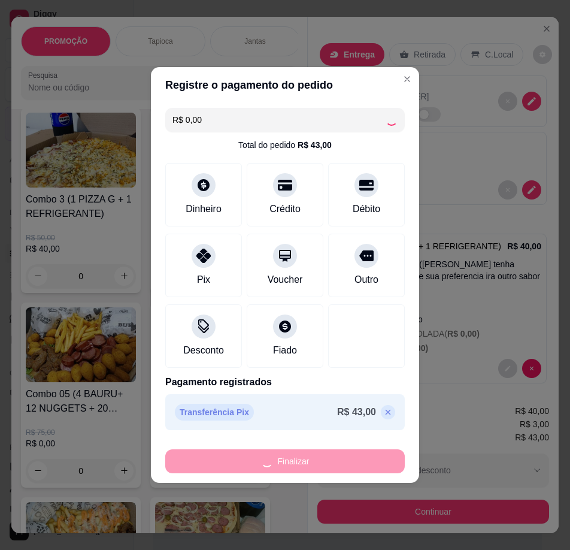
type input "-R$ 43,00"
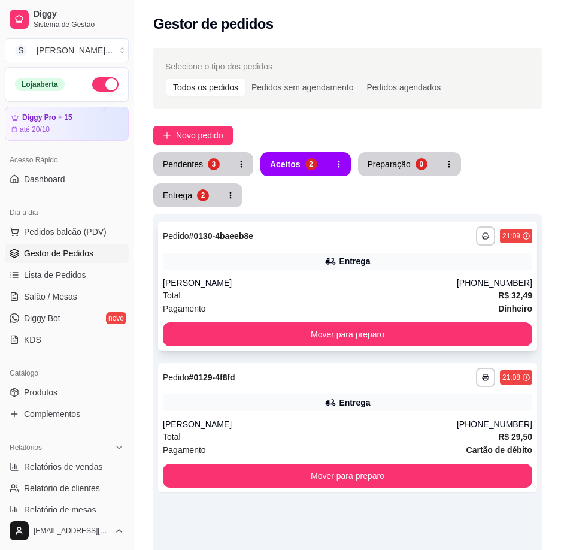
click at [398, 275] on div "**********" at bounding box center [347, 286] width 379 height 129
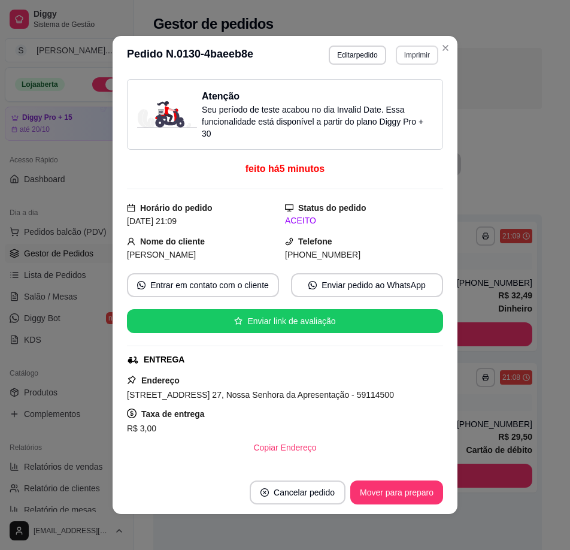
click at [402, 53] on button "Imprimir" at bounding box center [417, 55] width 43 height 19
click at [401, 101] on button "IMPRESSORA 2" at bounding box center [392, 96] width 87 height 19
click at [405, 57] on button "Imprimir" at bounding box center [417, 55] width 43 height 19
click at [408, 119] on button "IMPRESSORA3" at bounding box center [392, 120] width 87 height 19
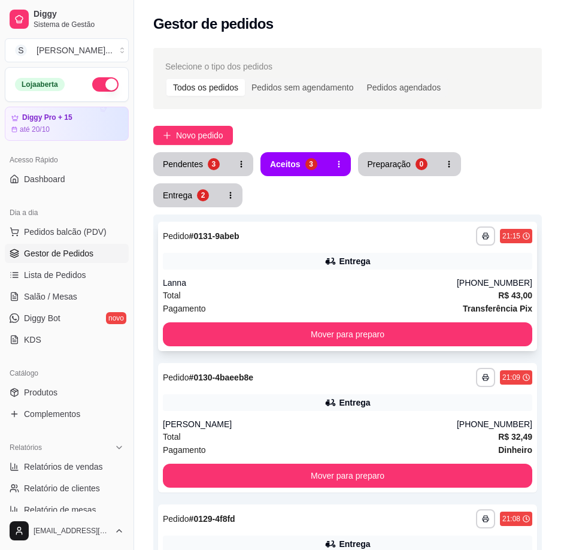
click at [306, 313] on div "Pagamento Transferência Pix" at bounding box center [348, 308] width 370 height 13
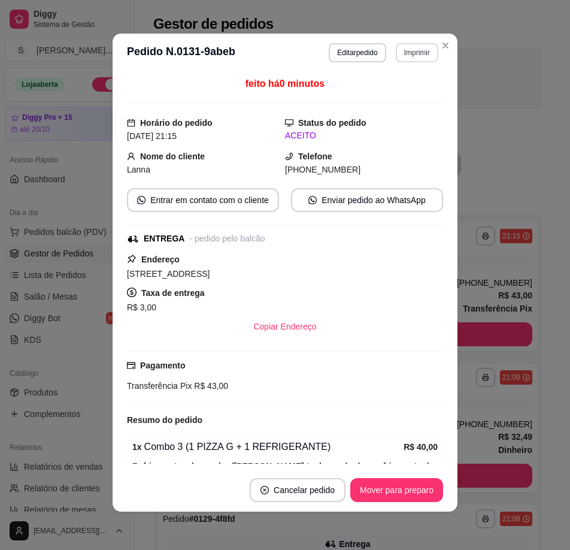
click at [402, 50] on button "Imprimir" at bounding box center [417, 52] width 43 height 19
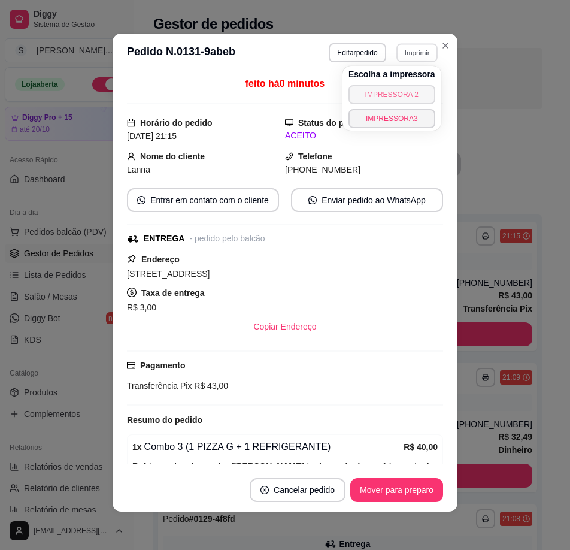
click at [380, 90] on button "IMPRESSORA 2" at bounding box center [392, 94] width 87 height 19
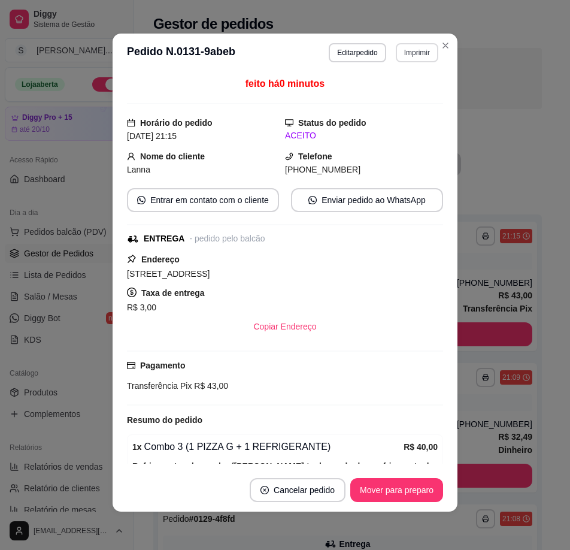
click at [398, 47] on button "Imprimir" at bounding box center [417, 52] width 43 height 19
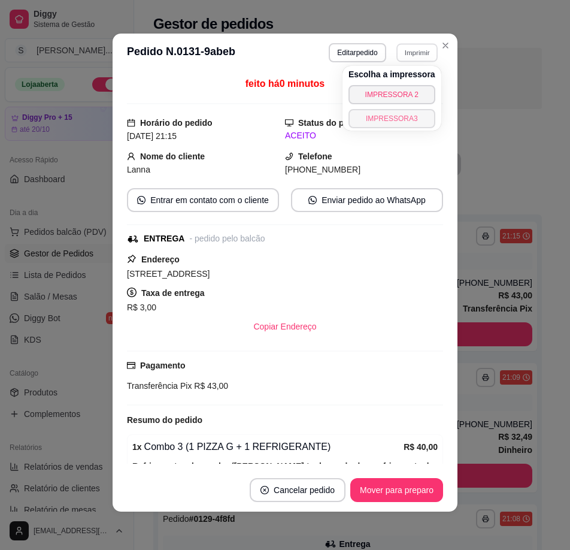
click at [389, 124] on button "IMPRESSORA3" at bounding box center [392, 118] width 87 height 19
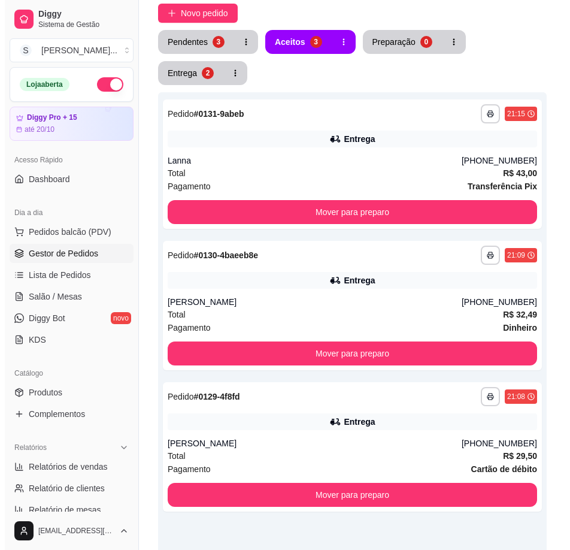
scroll to position [263, 0]
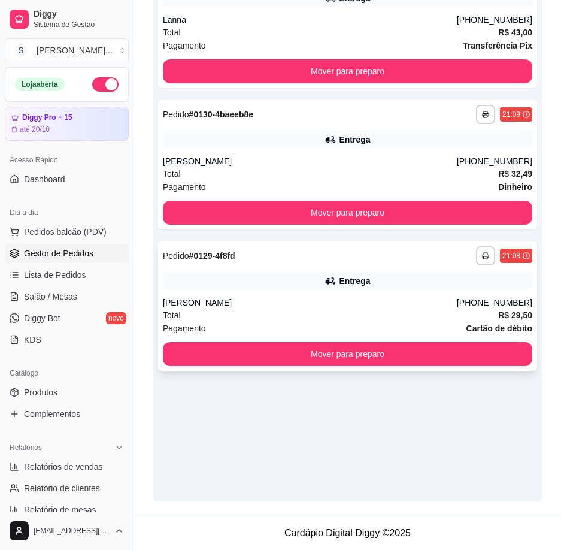
click at [324, 293] on div "**********" at bounding box center [347, 305] width 379 height 129
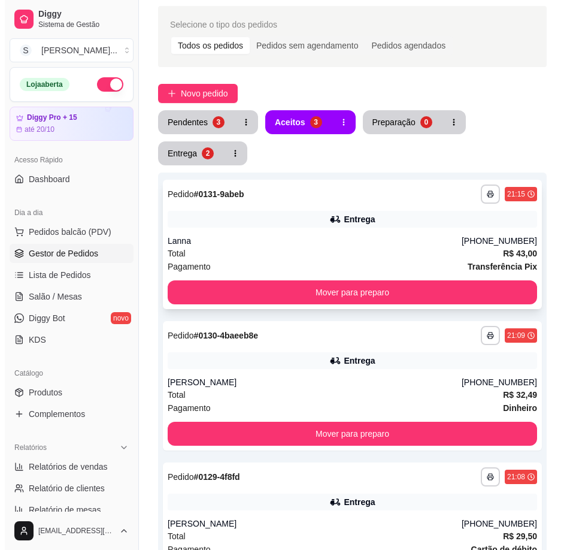
scroll to position [120, 0]
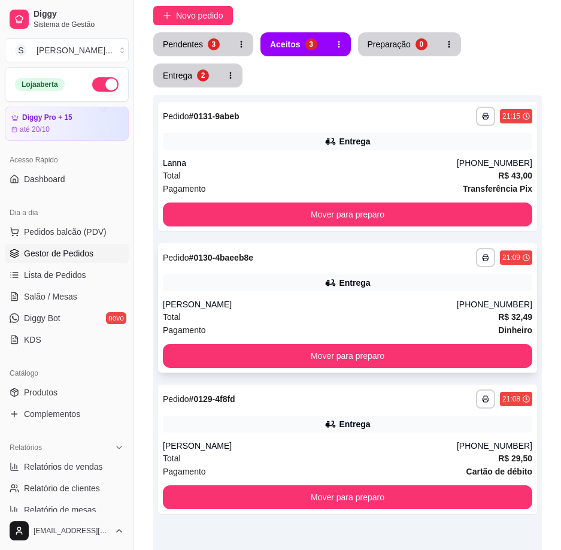
click at [434, 293] on div "**********" at bounding box center [347, 307] width 379 height 129
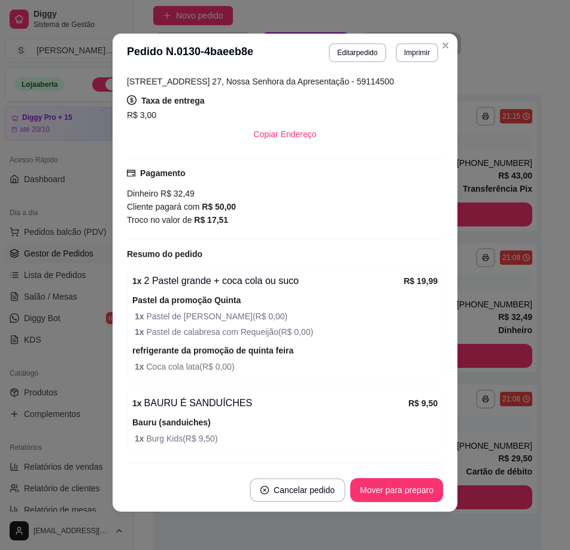
scroll to position [344, 0]
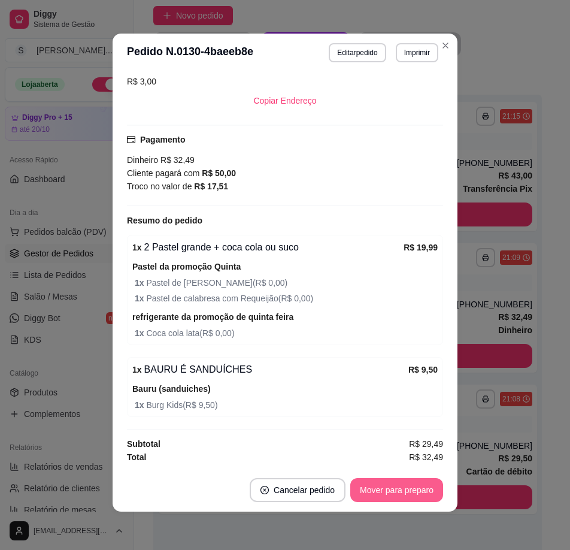
click at [426, 484] on button "Mover para preparo" at bounding box center [396, 490] width 93 height 24
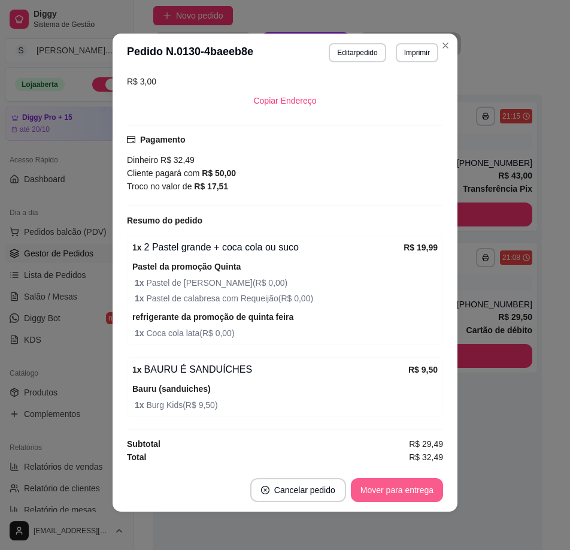
click at [418, 489] on button "Mover para entrega" at bounding box center [397, 490] width 92 height 24
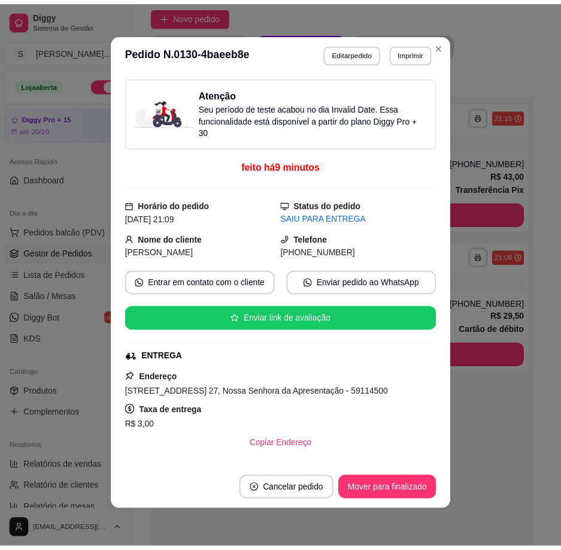
scroll to position [0, 0]
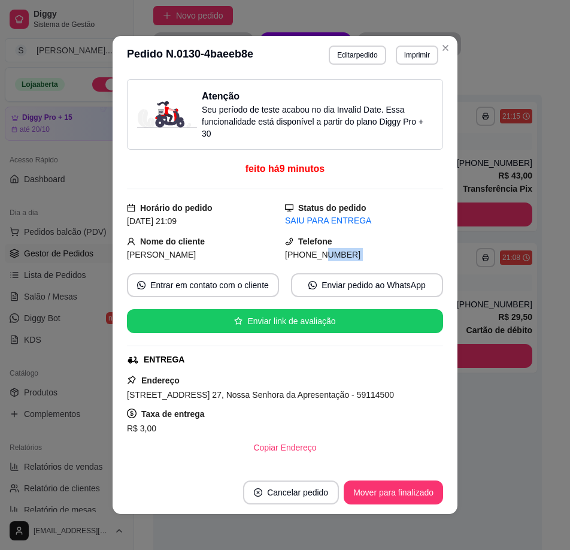
drag, startPoint x: 313, startPoint y: 259, endPoint x: 343, endPoint y: 263, distance: 30.2
click at [343, 263] on div "Atenção Seu período de teste acabou no dia Invalid Date . Essa funcionalidade e…" at bounding box center [285, 272] width 316 height 387
click at [353, 246] on div "Telefone [PHONE_NUMBER]" at bounding box center [364, 248] width 158 height 26
drag, startPoint x: 299, startPoint y: 256, endPoint x: 359, endPoint y: 261, distance: 60.0
click at [359, 261] on div "[PHONE_NUMBER]" at bounding box center [364, 254] width 158 height 13
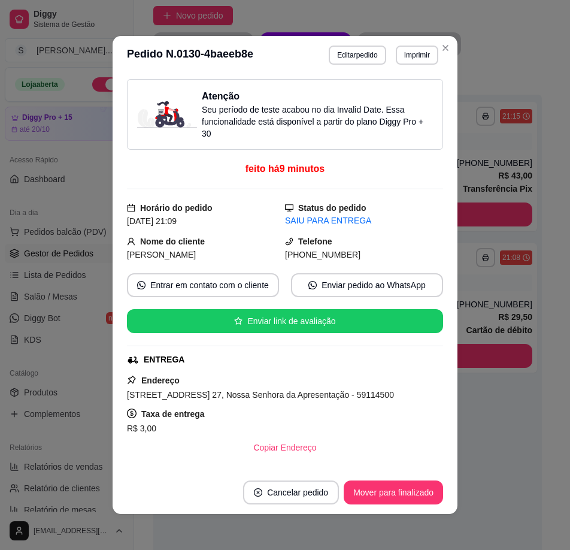
copy span "9171-9427"
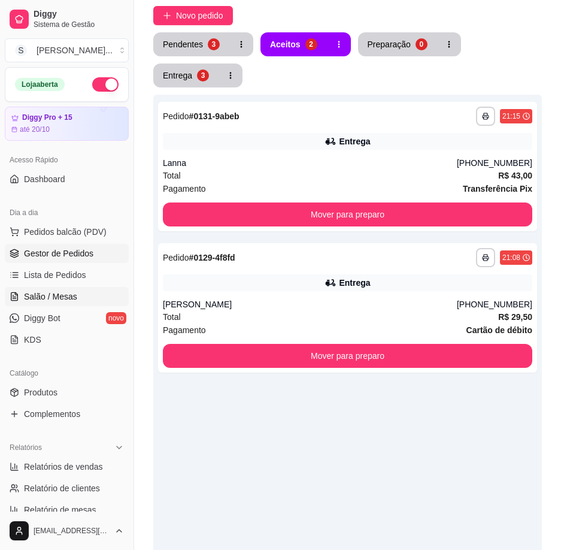
click at [60, 295] on span "Salão / Mesas" at bounding box center [50, 296] width 53 height 12
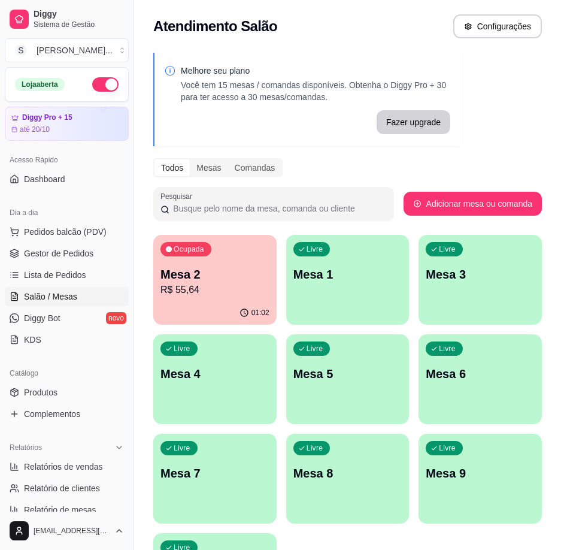
click at [228, 285] on p "R$ 55,64" at bounding box center [215, 290] width 109 height 14
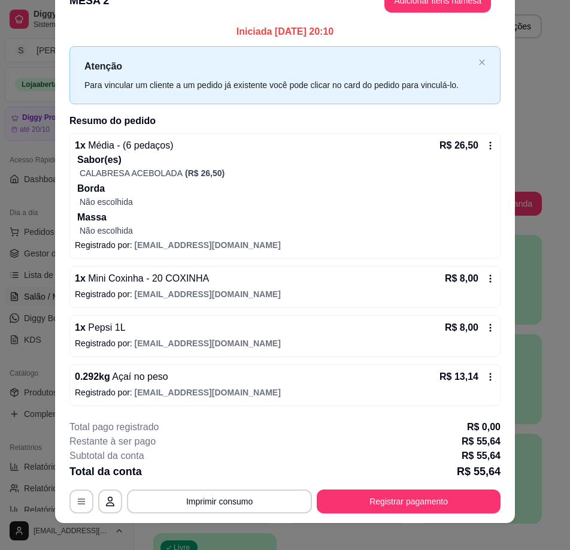
scroll to position [35, 0]
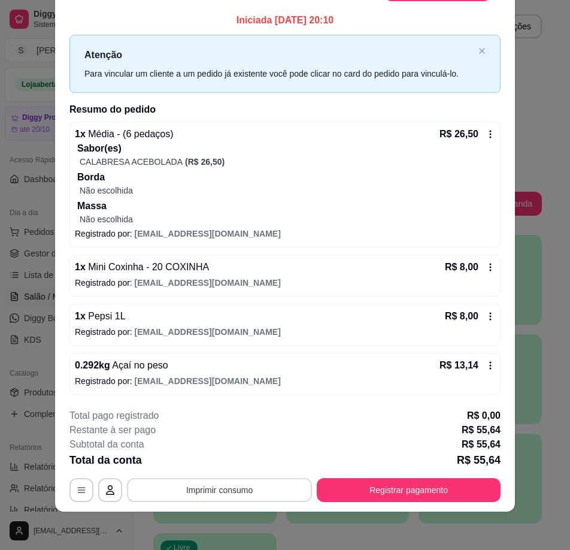
click at [261, 488] on button "Imprimir consumo" at bounding box center [219, 490] width 185 height 24
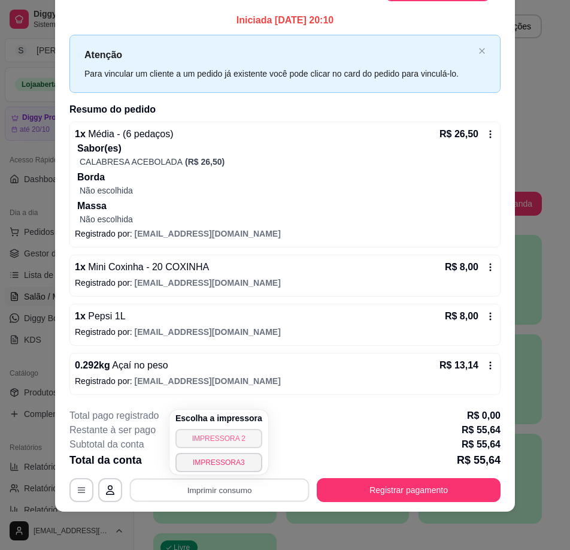
click at [235, 431] on button "IMPRESSORA 2" at bounding box center [218, 438] width 87 height 19
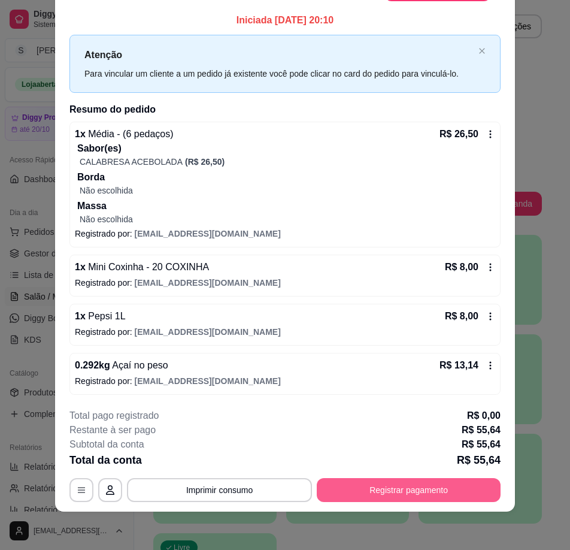
click at [389, 493] on button "Registrar pagamento" at bounding box center [409, 490] width 184 height 24
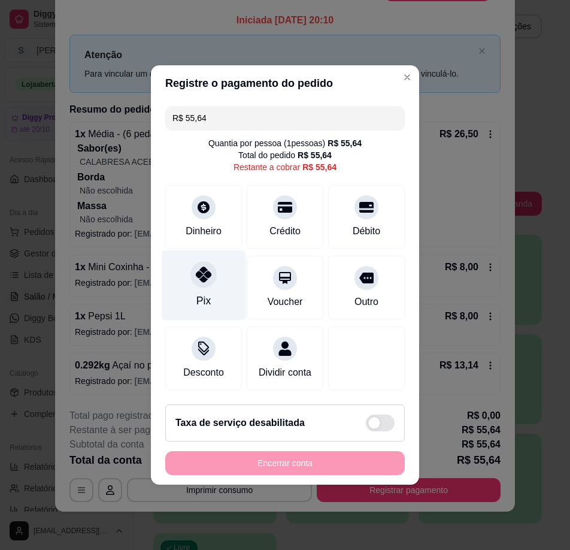
click at [204, 271] on icon at bounding box center [204, 275] width 16 height 16
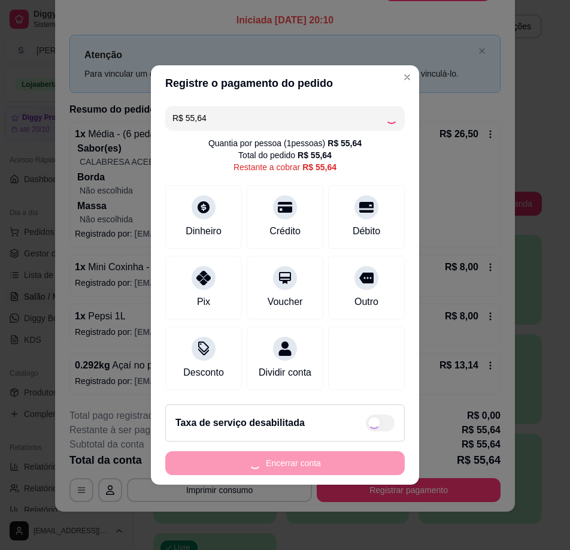
type input "R$ 0,00"
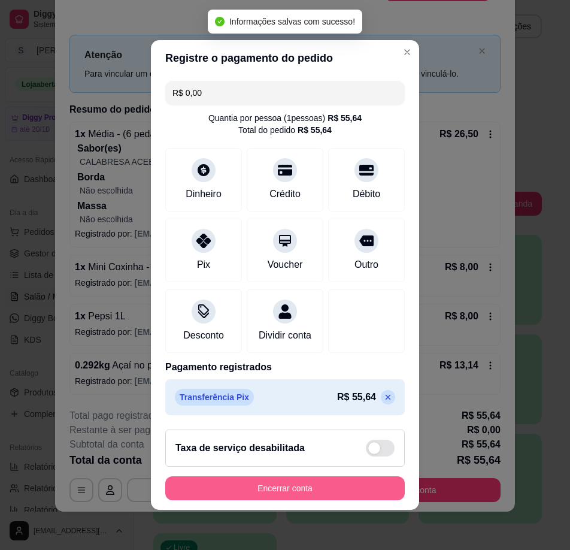
click at [299, 485] on button "Encerrar conta" at bounding box center [285, 488] width 240 height 24
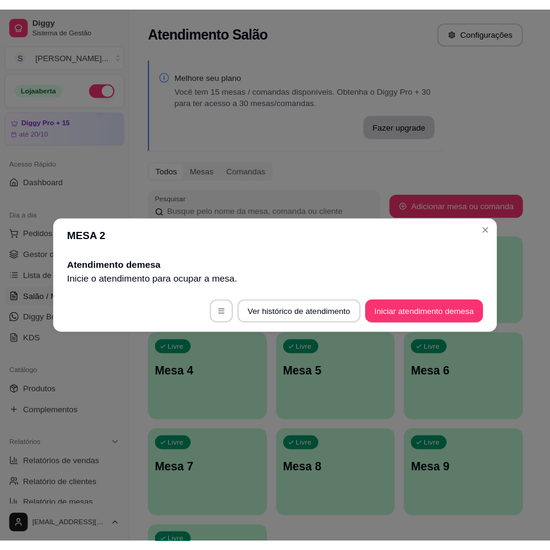
scroll to position [0, 0]
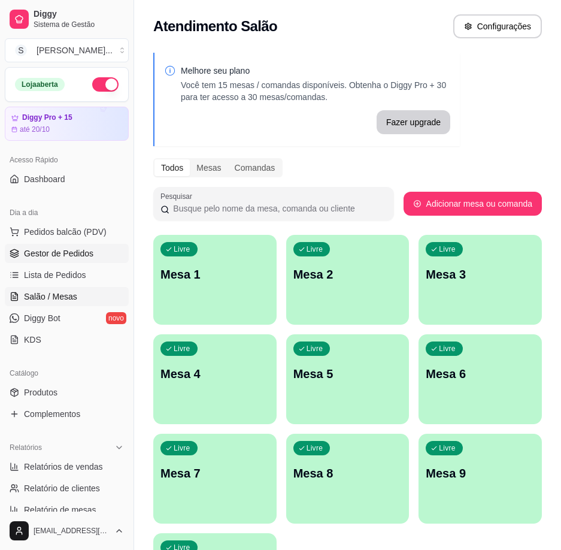
click at [14, 254] on icon at bounding box center [15, 254] width 10 height 10
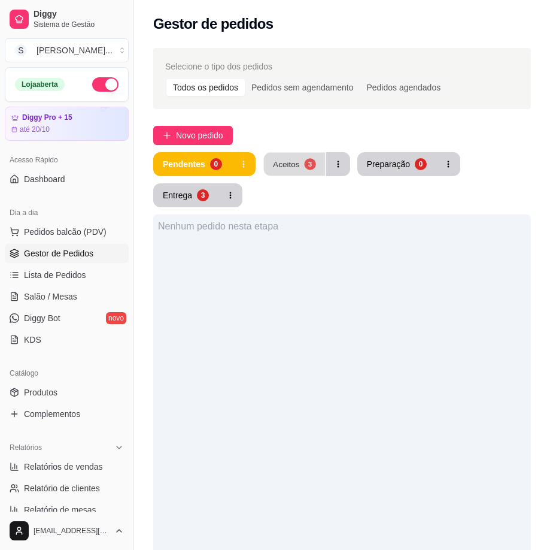
click at [302, 171] on button "Aceitos 3" at bounding box center [295, 164] width 62 height 23
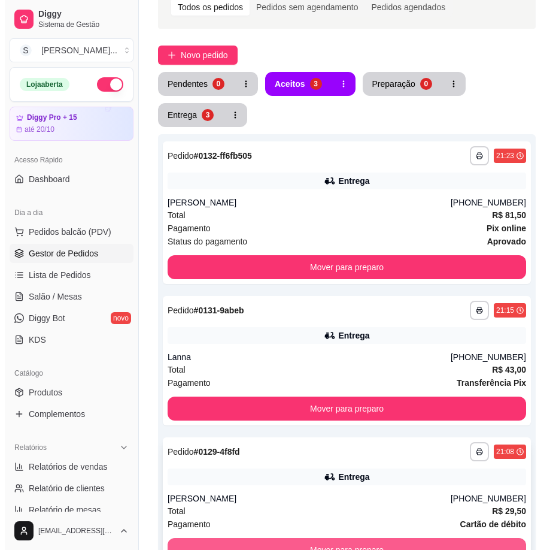
scroll to position [263, 0]
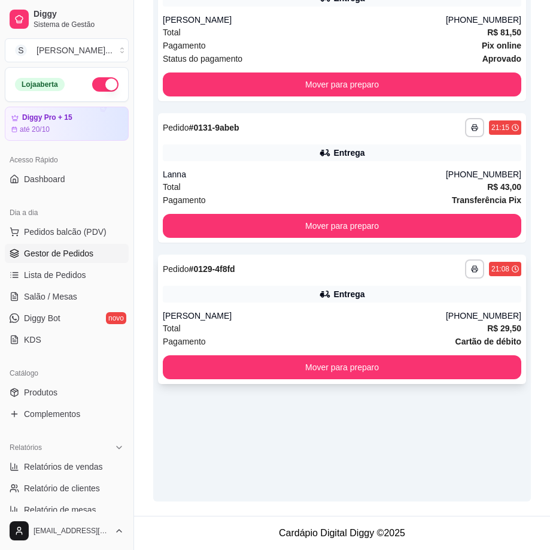
click at [443, 328] on div "Total R$ 29,50" at bounding box center [342, 328] width 359 height 13
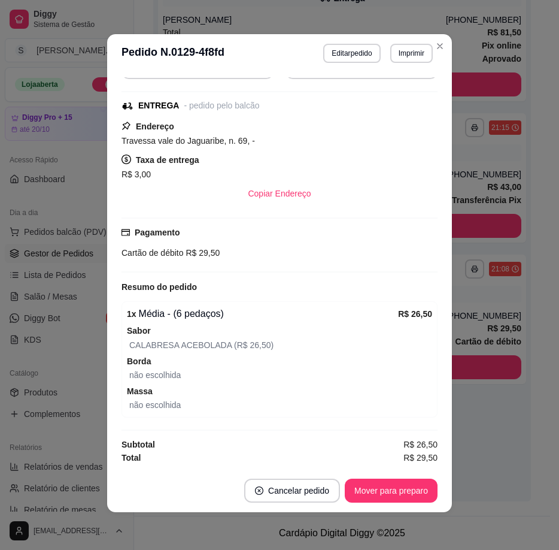
scroll to position [2, 0]
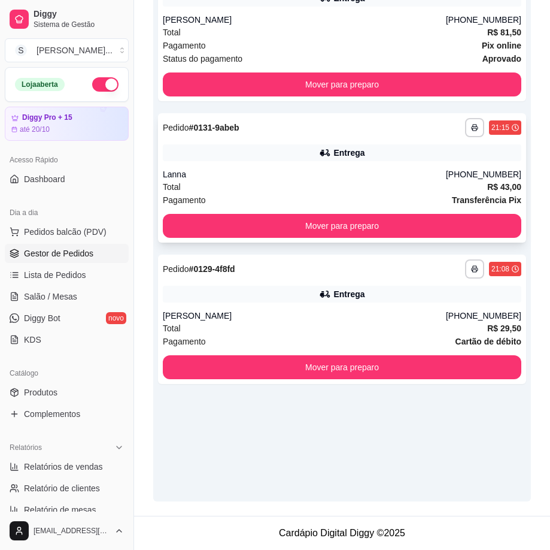
click at [344, 185] on div "Total R$ 43,00" at bounding box center [342, 186] width 359 height 13
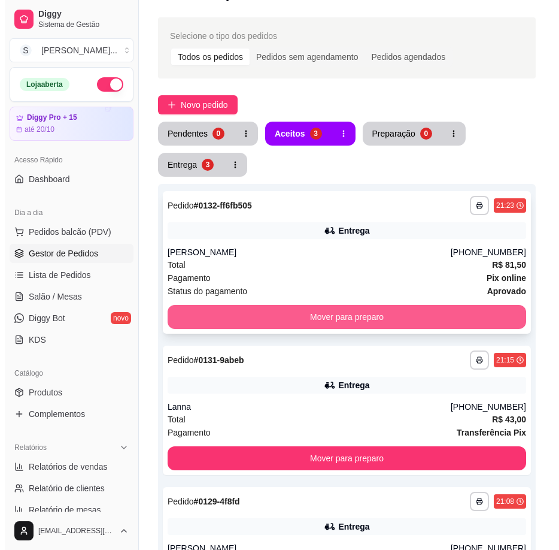
scroll to position [23, 0]
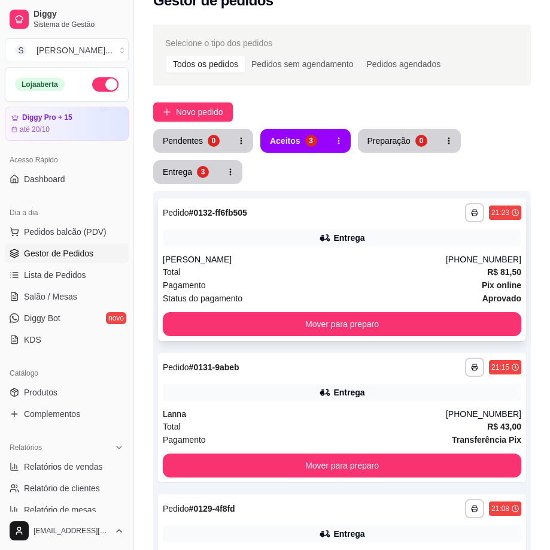
click at [389, 244] on div "Entrega" at bounding box center [342, 237] width 359 height 17
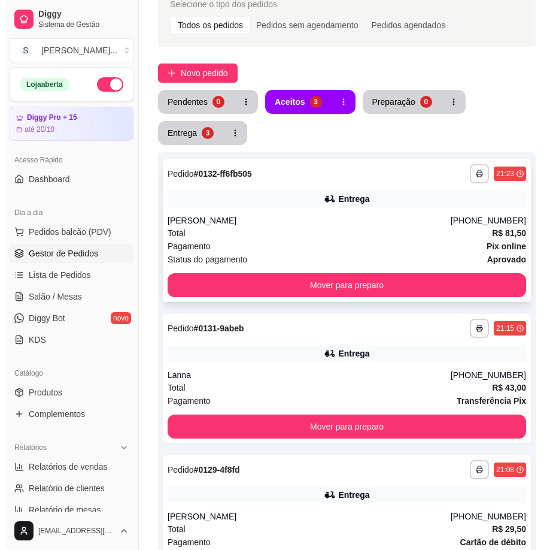
scroll to position [83, 0]
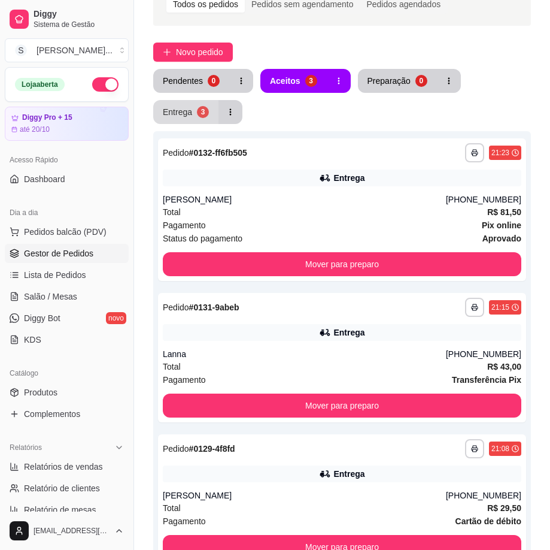
click at [176, 101] on button "Entrega 3" at bounding box center [185, 112] width 65 height 24
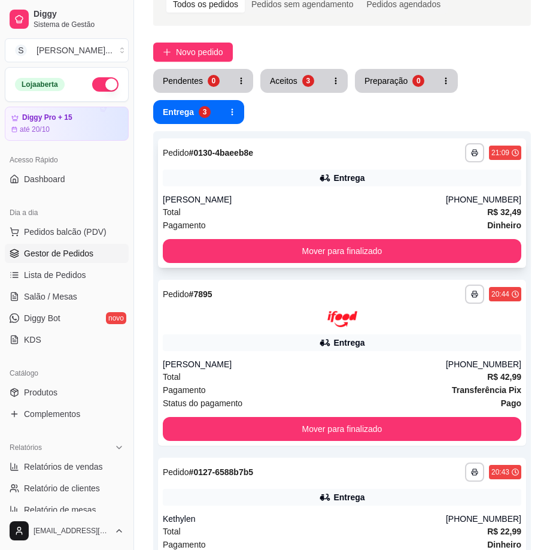
click at [391, 183] on div "Entrega" at bounding box center [342, 177] width 359 height 17
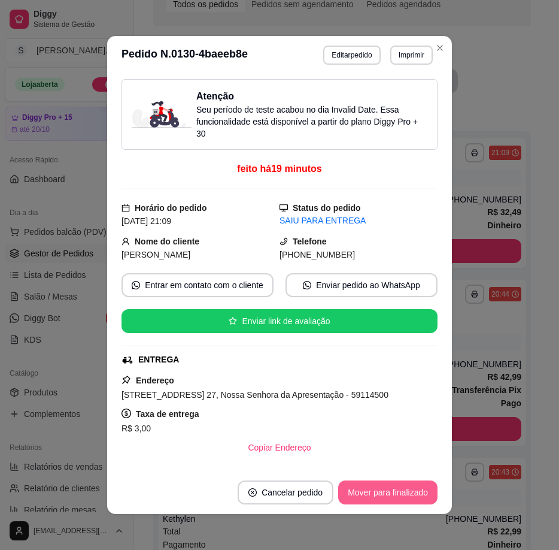
click at [411, 486] on button "Mover para finalizado" at bounding box center [387, 492] width 99 height 24
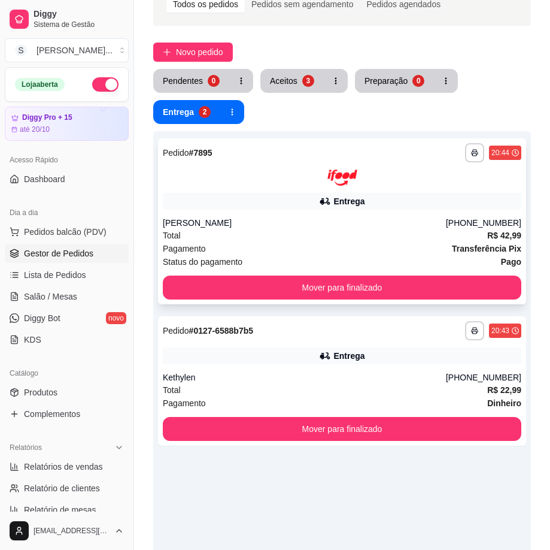
click at [471, 230] on div "Total R$ 42,99" at bounding box center [342, 235] width 359 height 13
click at [499, 374] on div "[PHONE_NUMBER]" at bounding box center [483, 377] width 75 height 12
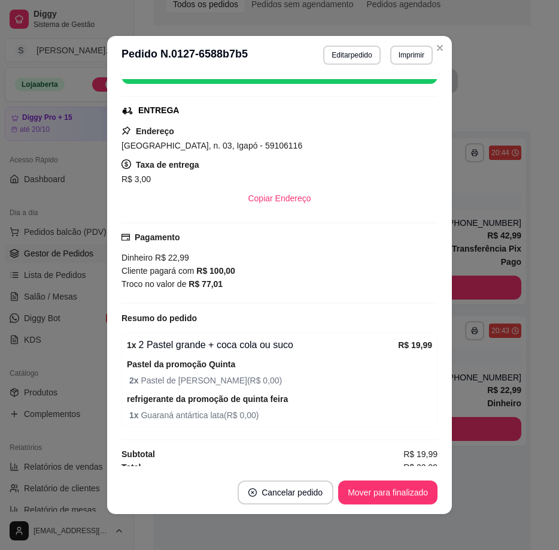
scroll to position [257, 0]
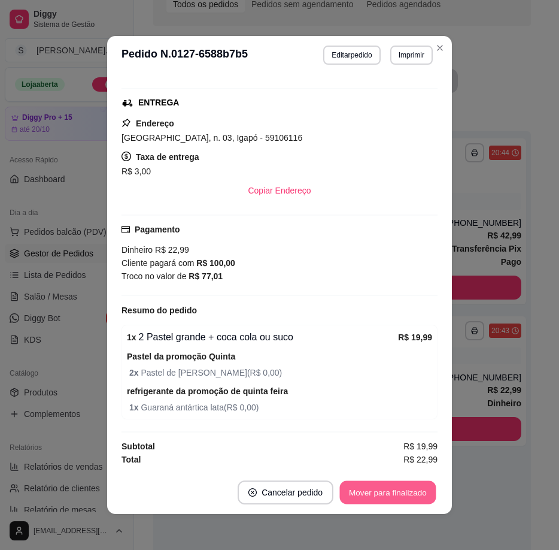
click at [410, 492] on button "Mover para finalizado" at bounding box center [388, 492] width 96 height 23
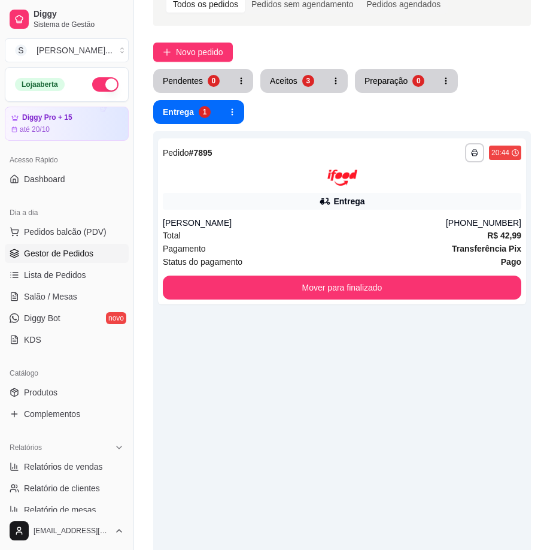
scroll to position [0, 0]
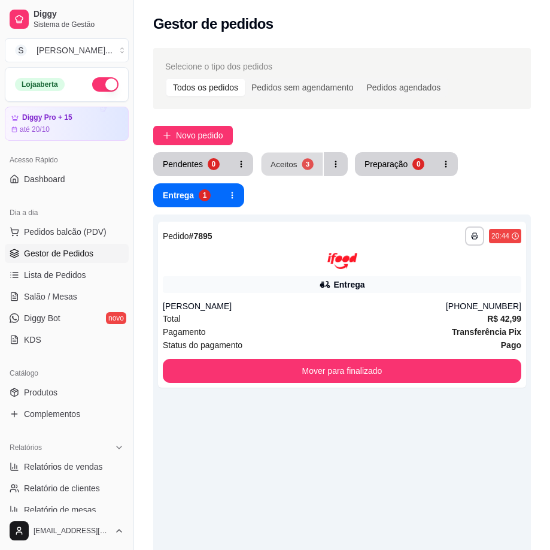
click at [286, 154] on button "Aceitos 3" at bounding box center [293, 164] width 62 height 23
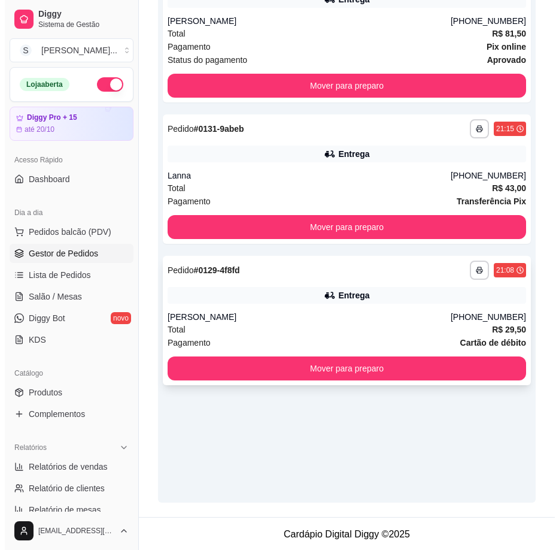
scroll to position [263, 0]
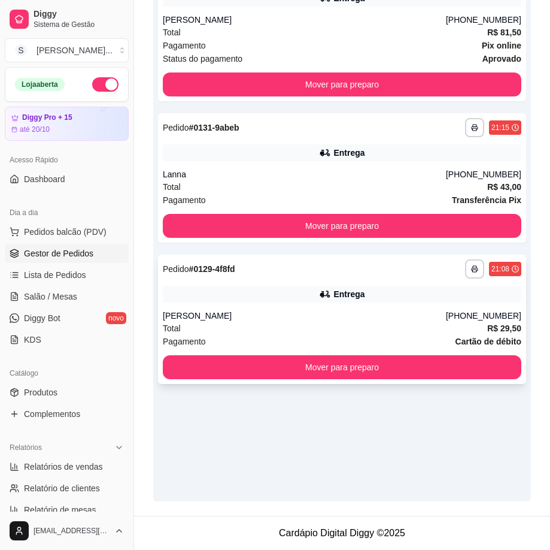
click at [317, 317] on div "[PERSON_NAME]" at bounding box center [304, 316] width 283 height 12
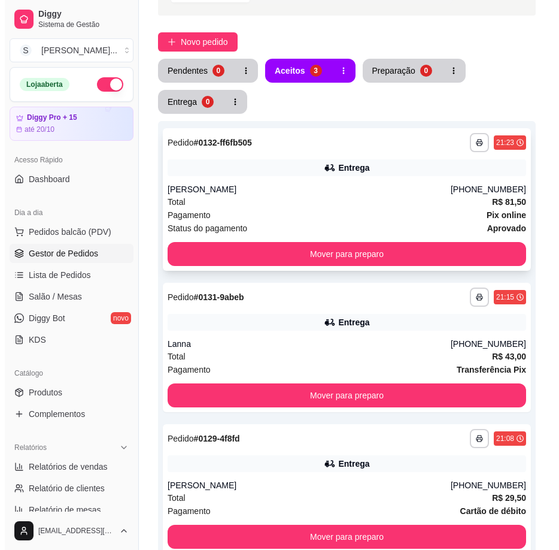
scroll to position [0, 0]
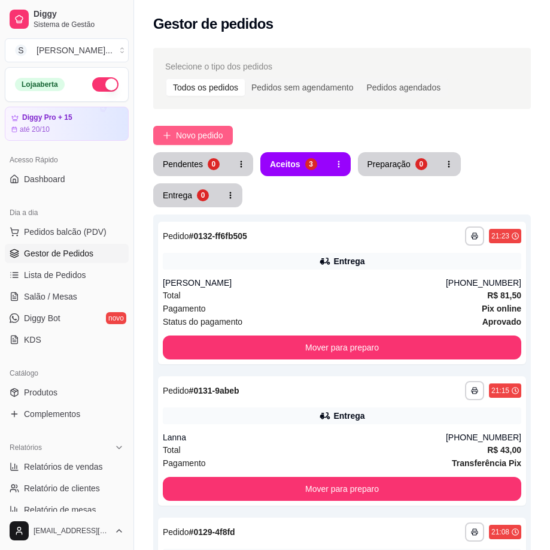
click at [198, 140] on span "Novo pedido" at bounding box center [199, 135] width 47 height 13
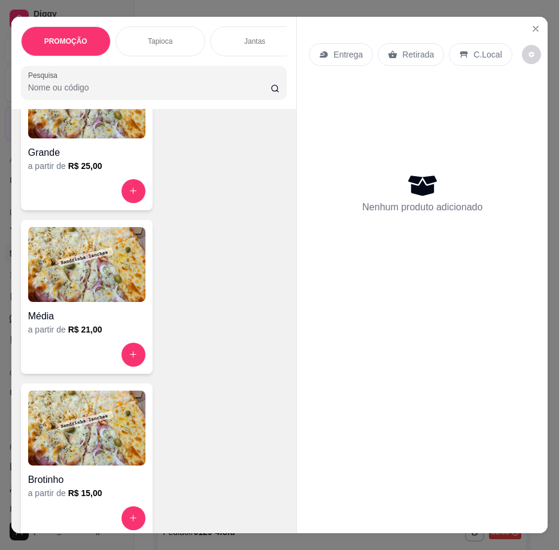
scroll to position [3773, 0]
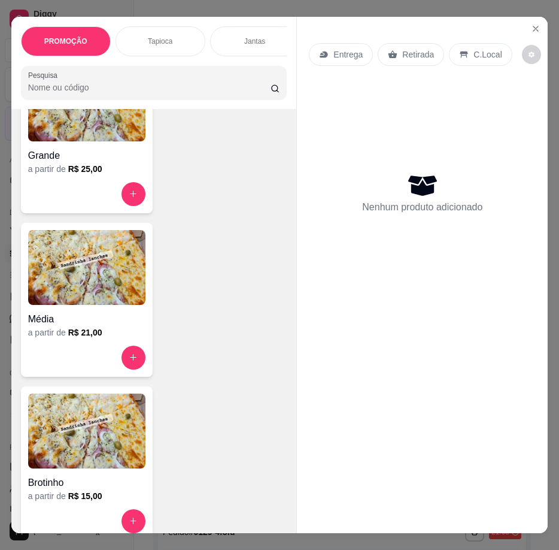
click at [95, 152] on div "Grande" at bounding box center [86, 152] width 117 height 22
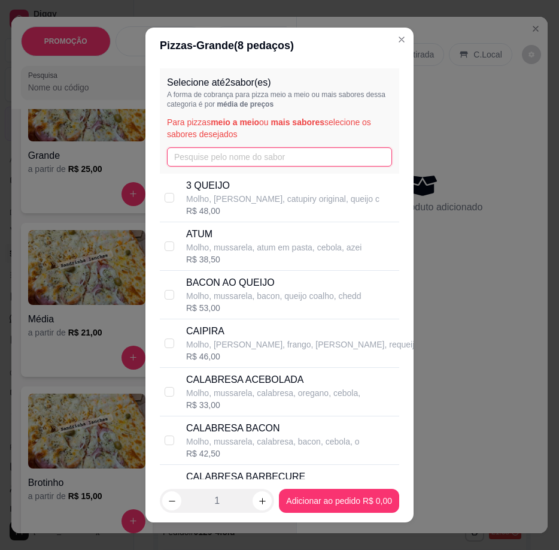
click at [289, 159] on input "text" at bounding box center [279, 156] width 225 height 19
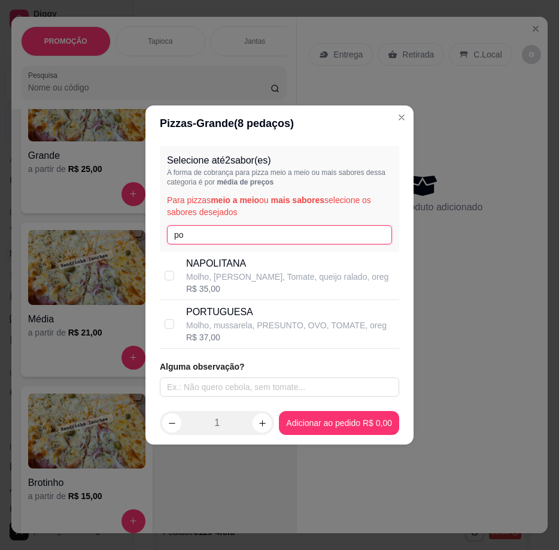
type input "po"
click at [244, 319] on p "PORTUGUESA" at bounding box center [286, 312] width 201 height 14
checkbox input "true"
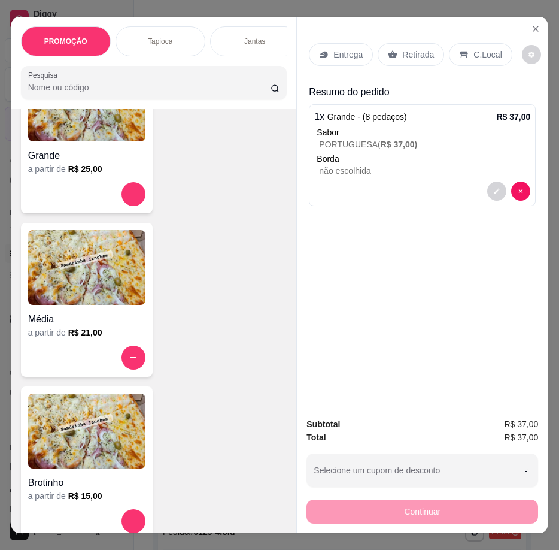
click at [85, 163] on h4 "Grande" at bounding box center [86, 156] width 117 height 14
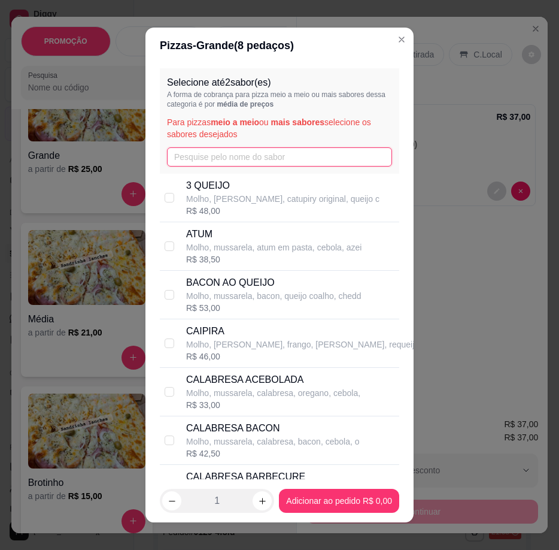
click at [188, 159] on input "text" at bounding box center [279, 156] width 225 height 19
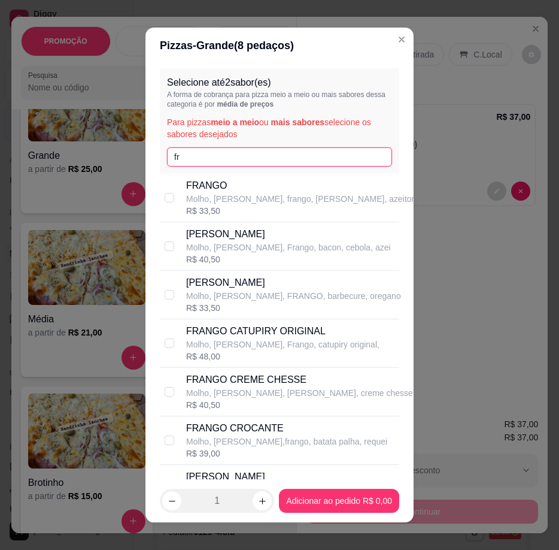
type input "fr"
click at [316, 344] on p "Molho, [PERSON_NAME], Frango, catupiry original," at bounding box center [282, 344] width 193 height 12
checkbox input "true"
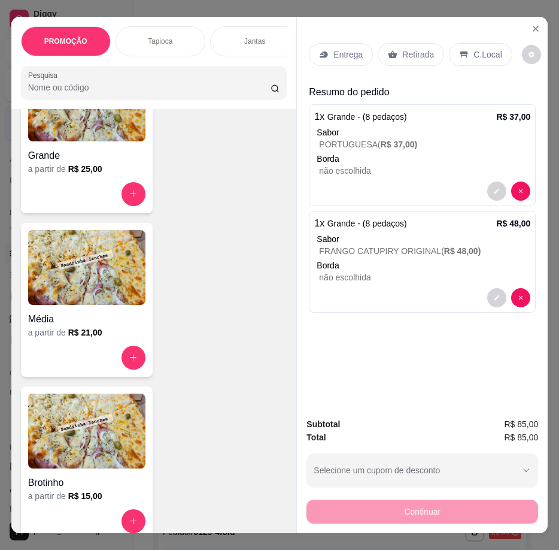
click at [346, 49] on p "Entrega" at bounding box center [348, 55] width 29 height 12
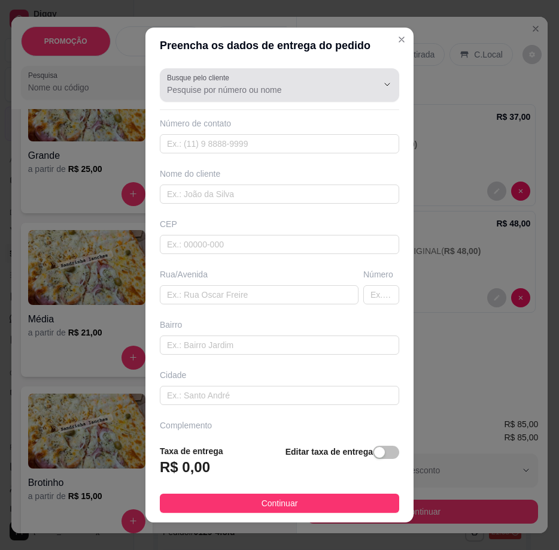
click at [206, 87] on input "Busque pelo cliente" at bounding box center [263, 90] width 192 height 12
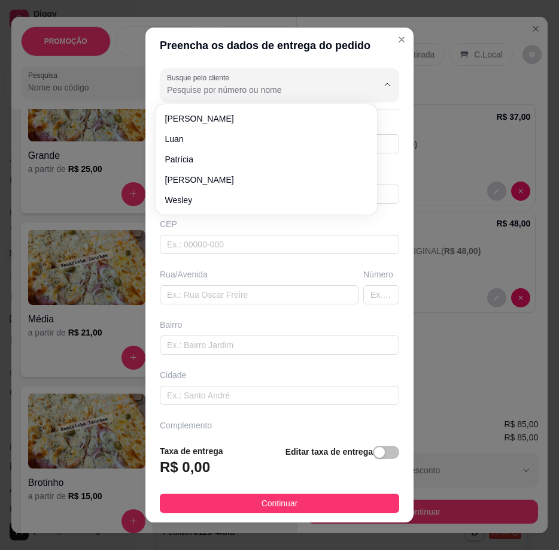
click at [238, 89] on input "Busque pelo cliente" at bounding box center [263, 90] width 192 height 12
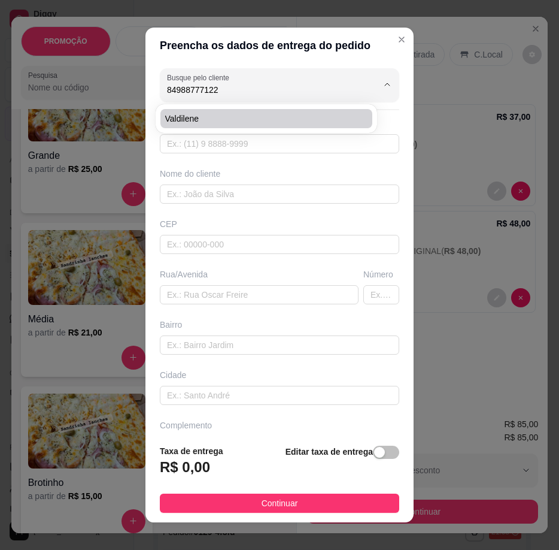
click at [238, 109] on div "Valdilene" at bounding box center [266, 119] width 217 height 24
type input "Valdilene"
type input "84988777122"
type input "Valdilene"
type input "59115760"
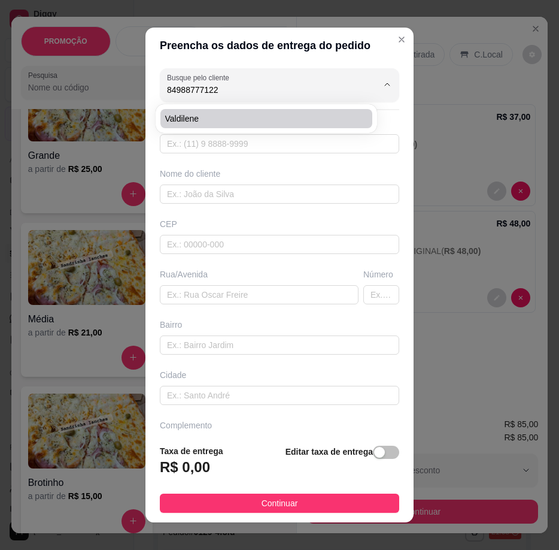
type input "Rua [PERSON_NAME]"
type input "313"
type input "Nossa Senhora da Apresentação"
type input "[DATE]"
type input "Casa"
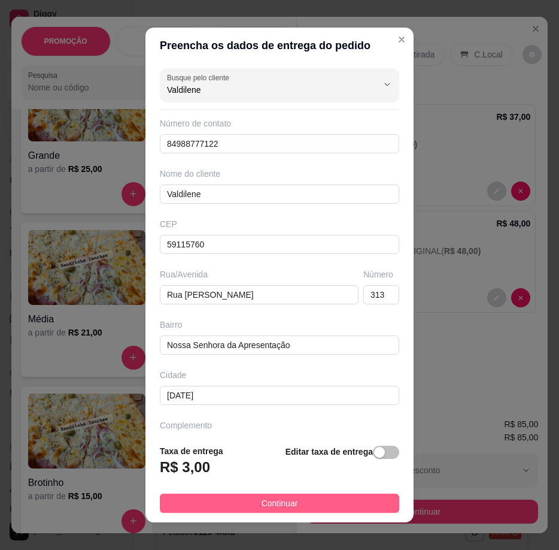
click at [314, 499] on button "Continuar" at bounding box center [280, 502] width 240 height 19
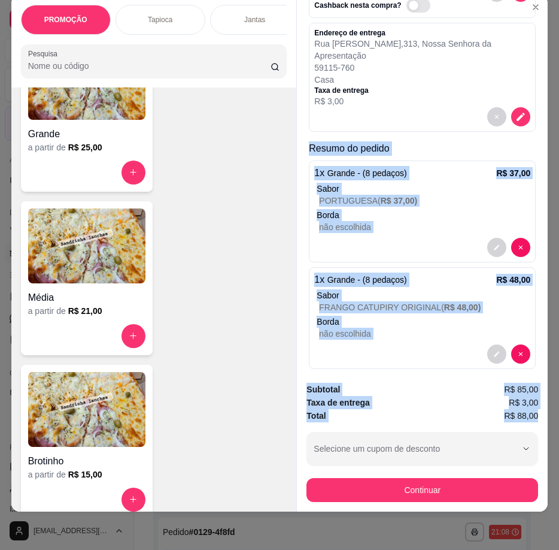
scroll to position [26, 8]
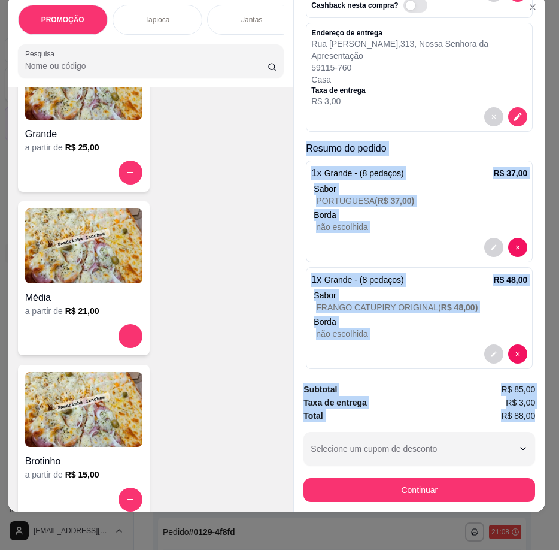
drag, startPoint x: 301, startPoint y: 219, endPoint x: 541, endPoint y: 405, distance: 304.3
click at [541, 405] on div "PROMOÇÃO Tapioca Jantas Combos da casa Sanduíche é Bauru Cachorro quente 🌭 Pizz…" at bounding box center [279, 275] width 559 height 550
copy div "Resumo do pedido 1 x Grande - (8 pedaços) R$ 37,00 Sabor PORTUGUESA ( R$ 37,00 …"
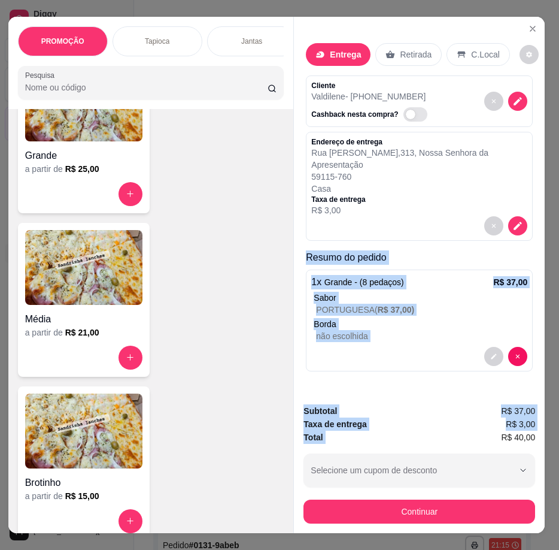
scroll to position [0, 0]
click at [423, 304] on p "PORTUGUESA ( R$ 37,00 )" at bounding box center [421, 310] width 211 height 12
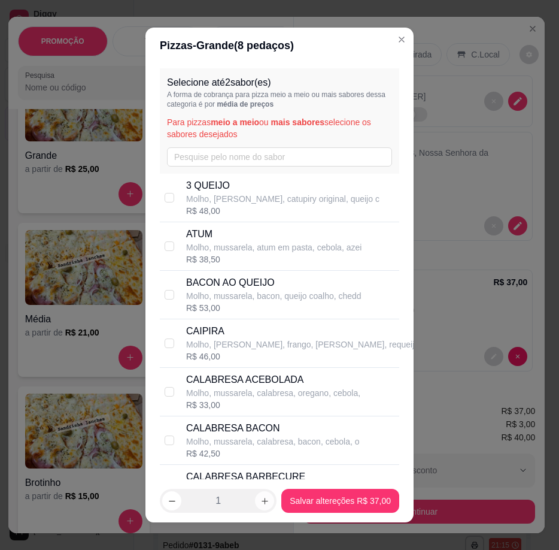
click at [261, 505] on icon "increase-product-quantity" at bounding box center [265, 500] width 9 height 9
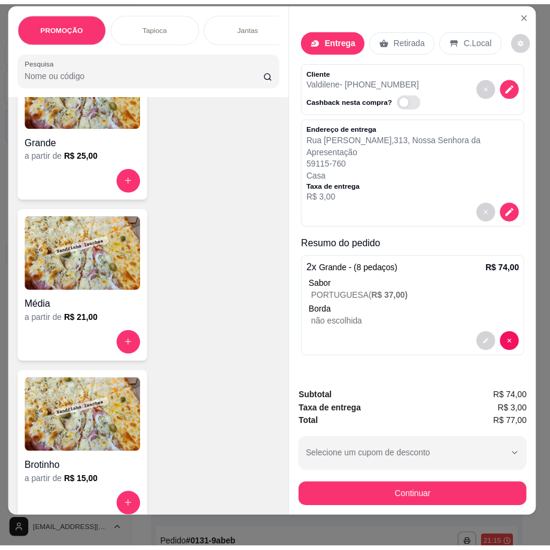
scroll to position [26, 8]
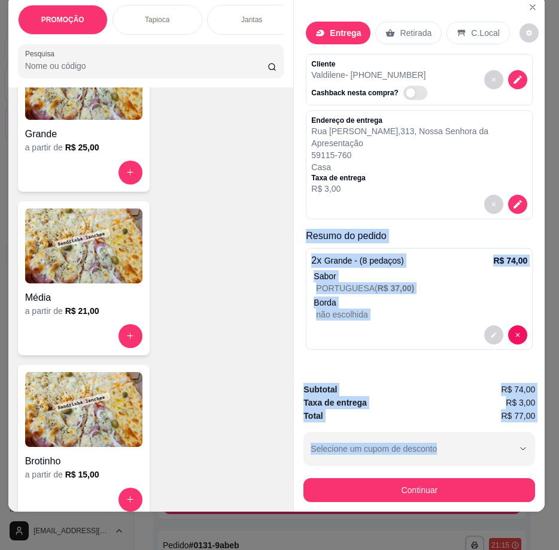
drag, startPoint x: 291, startPoint y: 215, endPoint x: 534, endPoint y: 422, distance: 319.1
click at [534, 422] on div "Entrega Retirada C.Local Cliente Valdilene - [PHONE_NUMBER] Cashback nesta comp…" at bounding box center [419, 253] width 252 height 517
copy div "Resumo do pedido 2 x Grande - (8 pedaços) R$ 74,00 Sabor PORTUGUESA ( R$ 37,00 …"
click at [431, 475] on div "Continuar" at bounding box center [420, 488] width 232 height 27
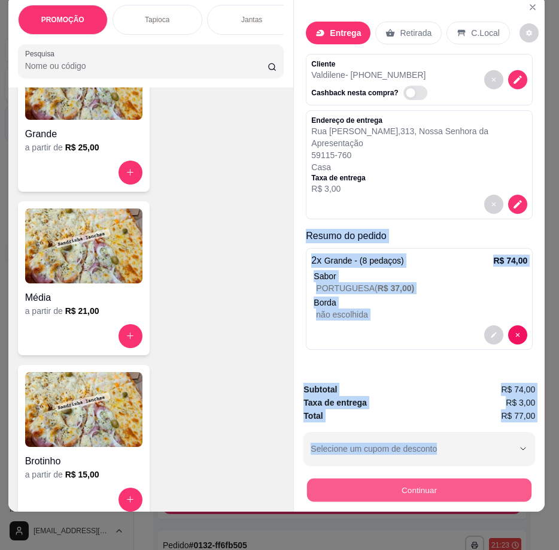
click at [441, 479] on button "Continuar" at bounding box center [419, 490] width 225 height 23
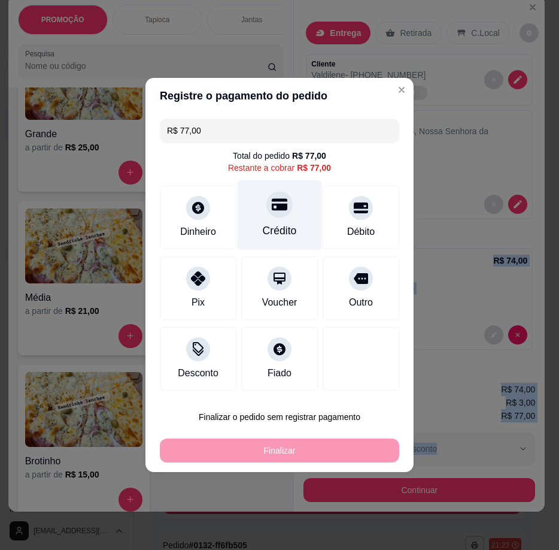
click at [288, 235] on div "Crédito" at bounding box center [280, 231] width 34 height 16
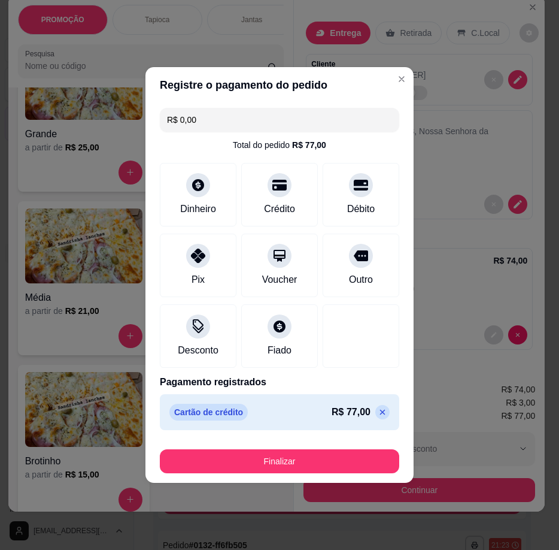
click at [356, 479] on footer "Finalizar" at bounding box center [280, 459] width 268 height 48
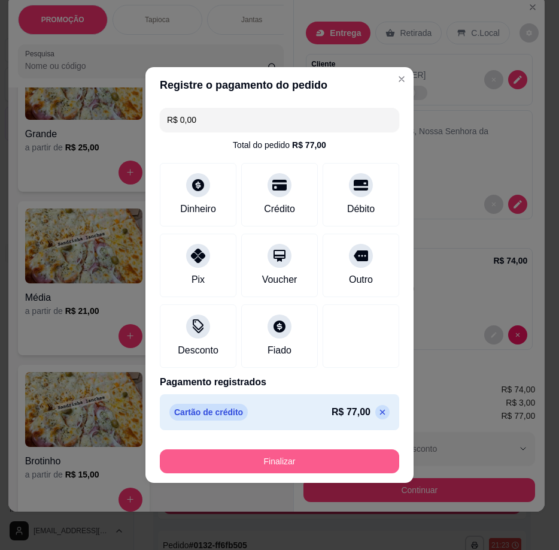
click at [316, 464] on button "Finalizar" at bounding box center [280, 461] width 240 height 24
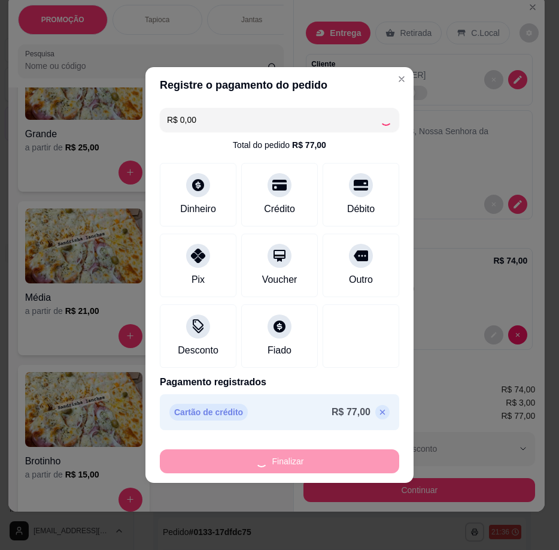
type input "-R$ 77,00"
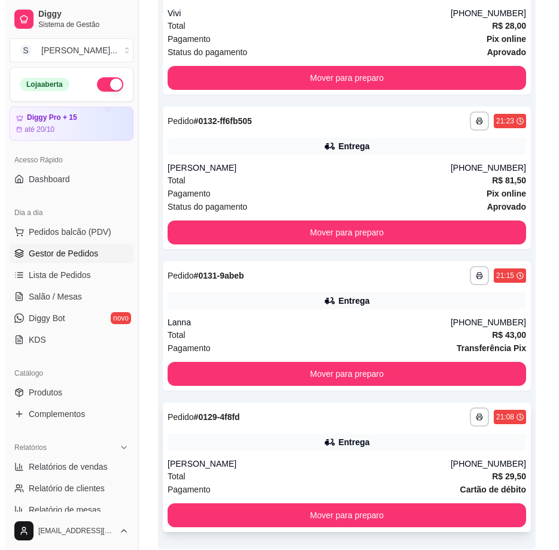
scroll to position [754, 0]
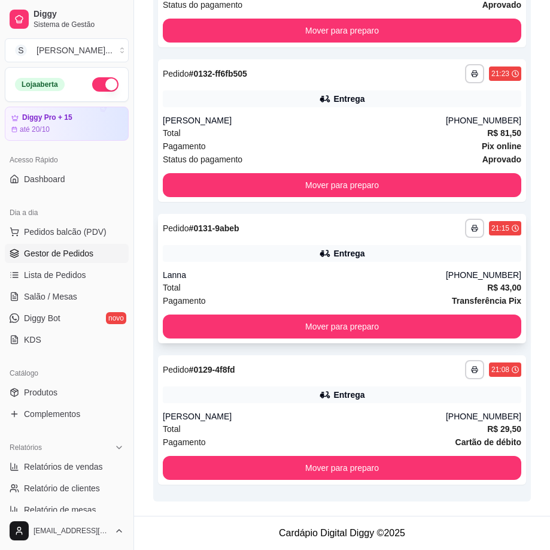
click at [348, 264] on div "**********" at bounding box center [342, 278] width 368 height 129
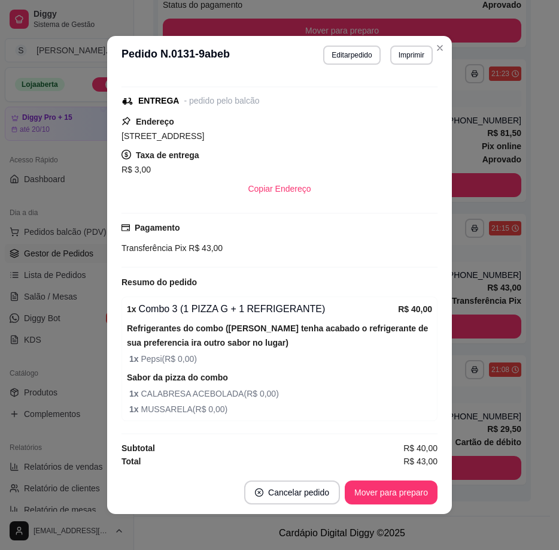
scroll to position [142, 0]
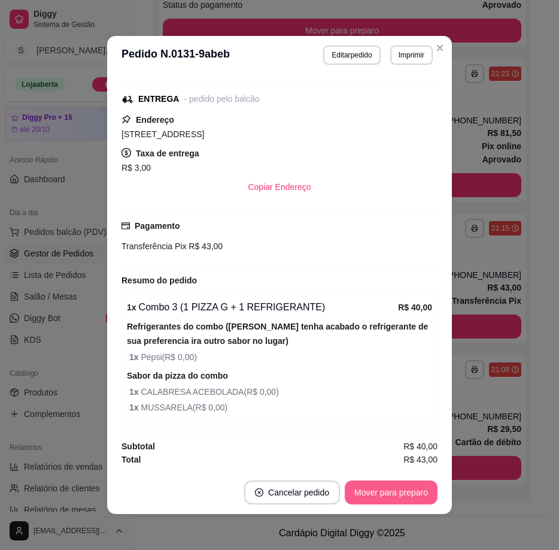
click at [425, 493] on button "Mover para preparo" at bounding box center [391, 492] width 93 height 24
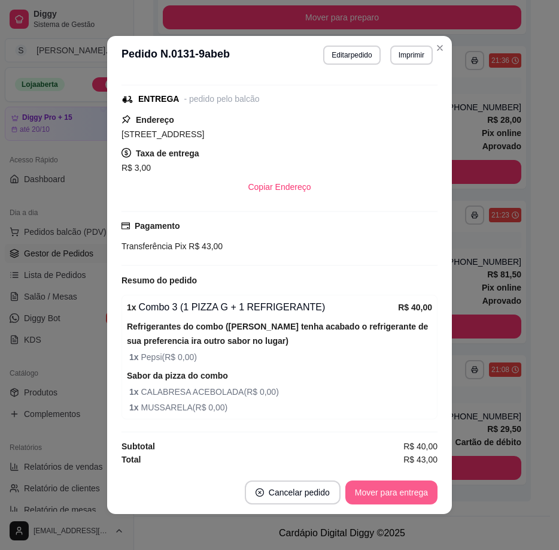
click at [411, 497] on button "Mover para entrega" at bounding box center [392, 492] width 92 height 24
click at [413, 496] on button "Mover para finalizado" at bounding box center [387, 492] width 99 height 24
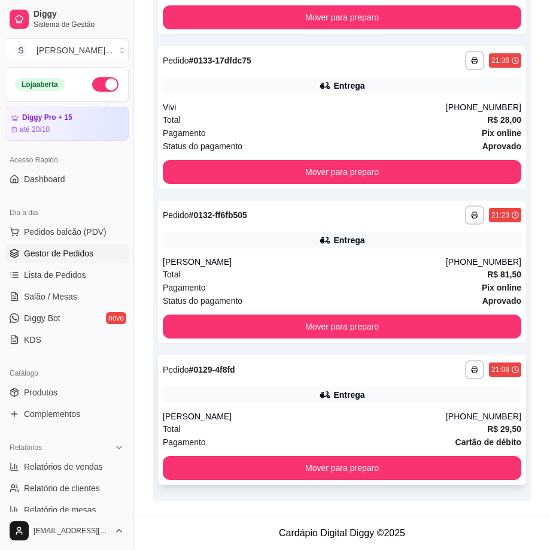
click at [468, 432] on div "Total R$ 29,50" at bounding box center [342, 428] width 359 height 13
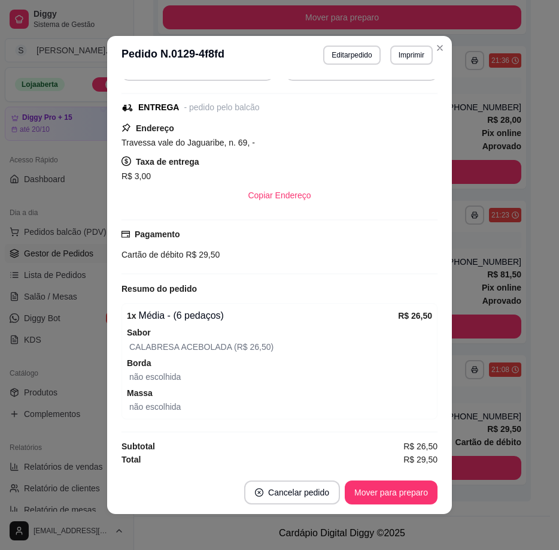
scroll to position [2, 0]
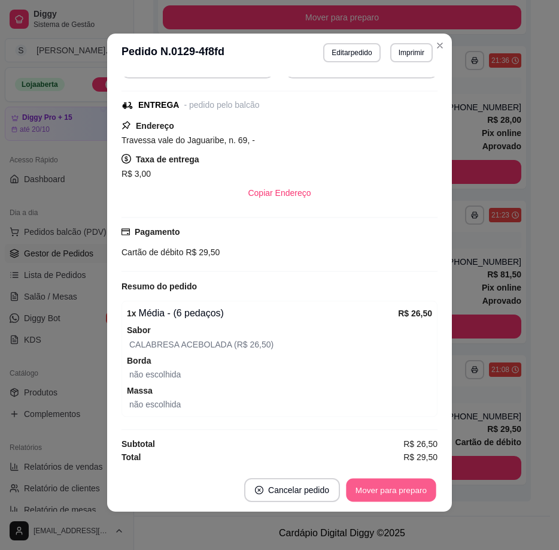
click at [387, 485] on button "Mover para preparo" at bounding box center [391, 490] width 90 height 23
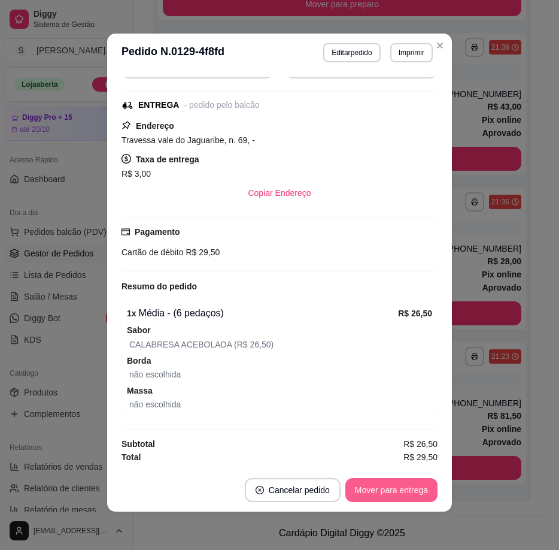
scroll to position [471, 0]
click at [395, 489] on button "Mover para entrega" at bounding box center [392, 490] width 92 height 24
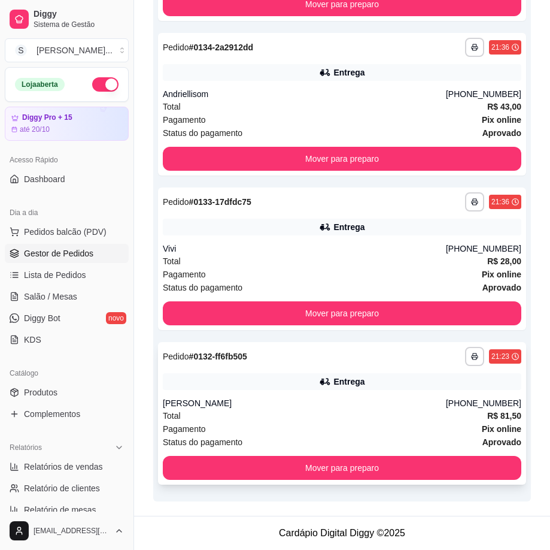
click at [377, 417] on div "Total R$ 81,50" at bounding box center [342, 415] width 359 height 13
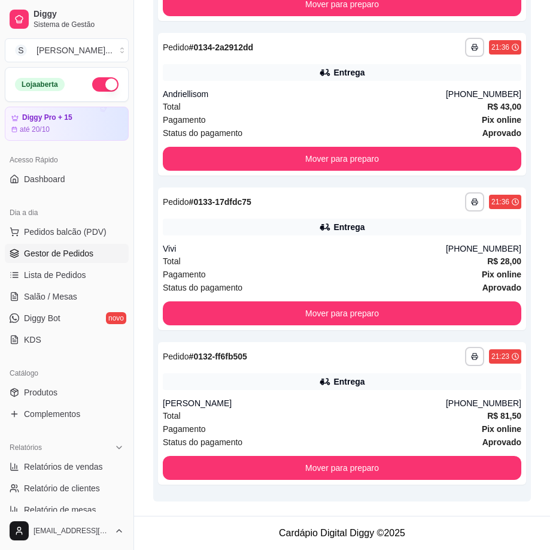
scroll to position [2, 0]
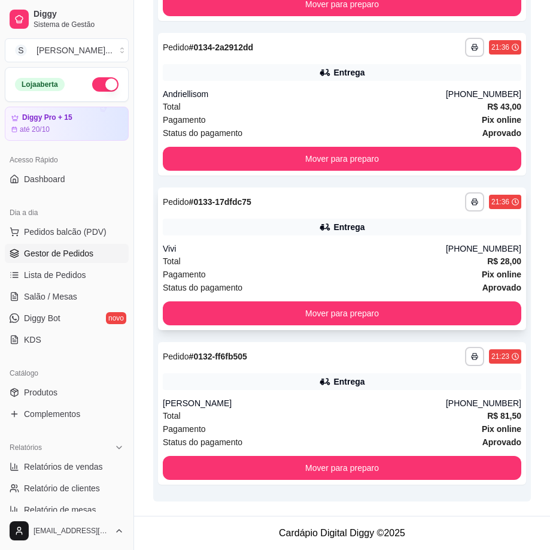
click at [292, 207] on div "**********" at bounding box center [342, 201] width 359 height 19
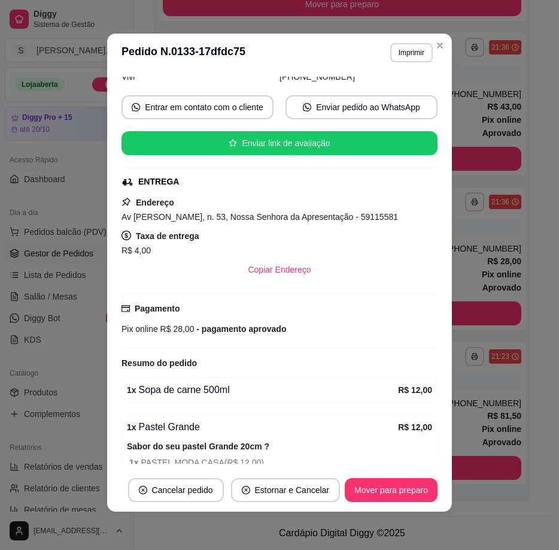
scroll to position [120, 0]
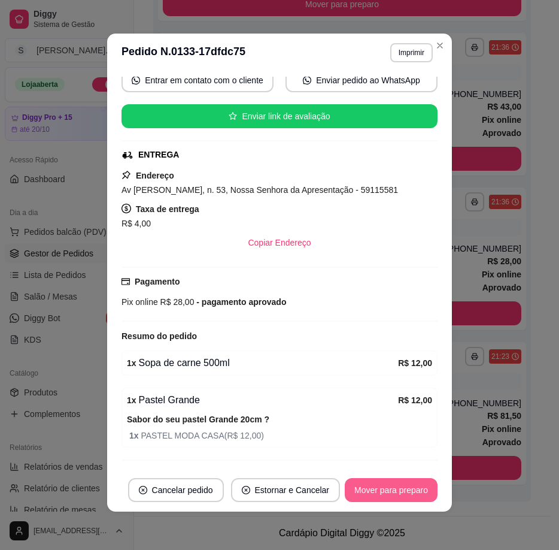
click at [405, 480] on button "Mover para preparo" at bounding box center [391, 490] width 93 height 24
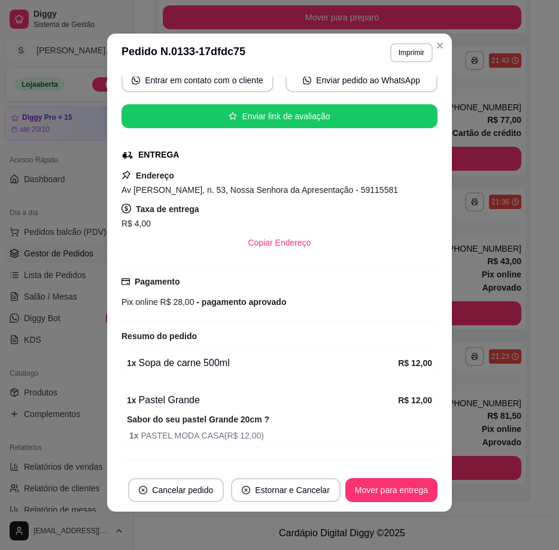
scroll to position [317, 0]
click at [408, 482] on button "Mover para entrega" at bounding box center [392, 490] width 92 height 24
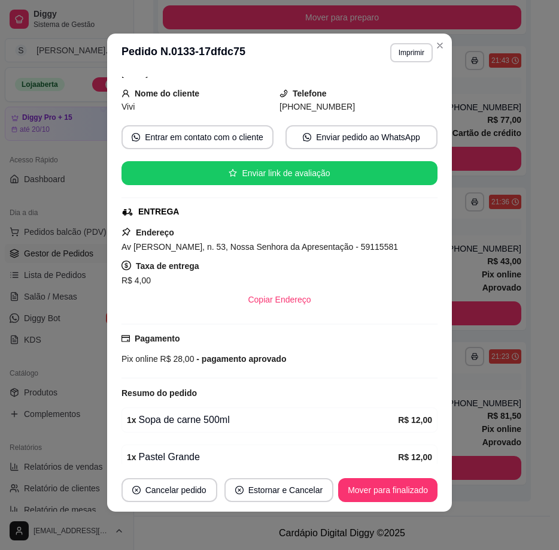
scroll to position [0, 0]
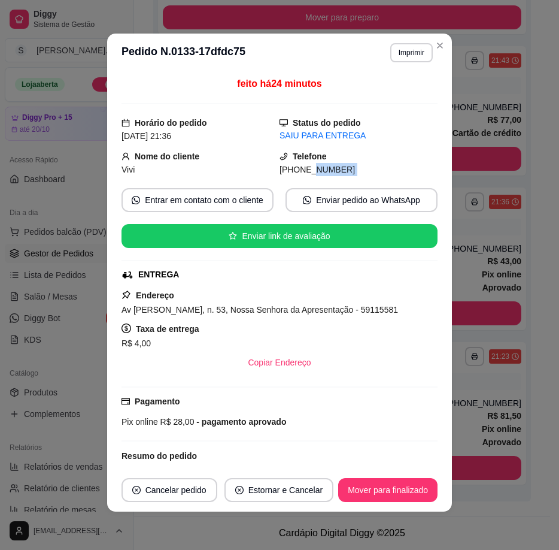
drag, startPoint x: 293, startPoint y: 172, endPoint x: 358, endPoint y: 180, distance: 65.1
click at [358, 180] on div "feito há 24 minutos Horário do pedido [DATE] 21:36 Status do pedido SAIU PARA E…" at bounding box center [280, 270] width 316 height 387
copy div "8664-6850 Entrar em contato com o cliente Enviar pedido ao WhatsApp Enviar link…"
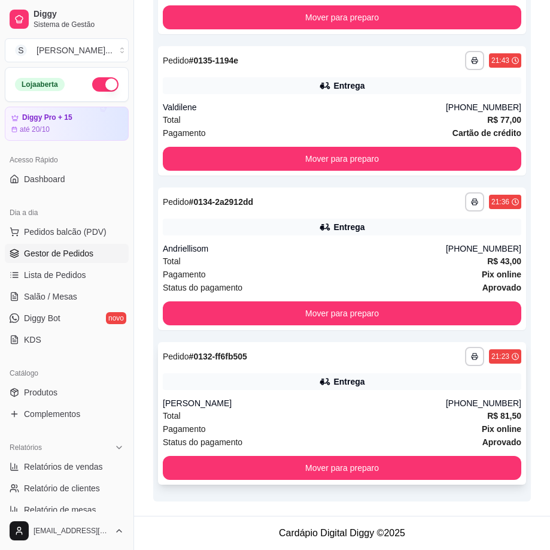
click at [352, 414] on div "Total R$ 81,50" at bounding box center [342, 415] width 359 height 13
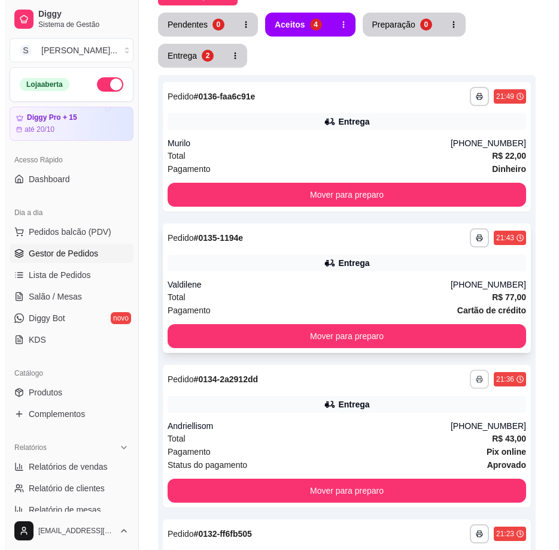
scroll to position [137, 0]
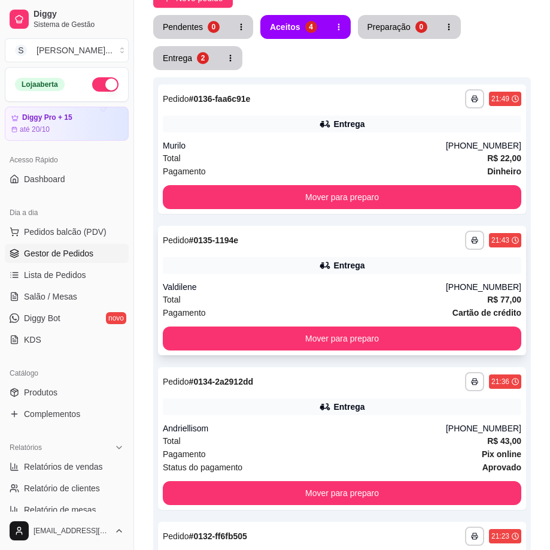
click at [416, 287] on div "Valdilene" at bounding box center [304, 287] width 283 height 12
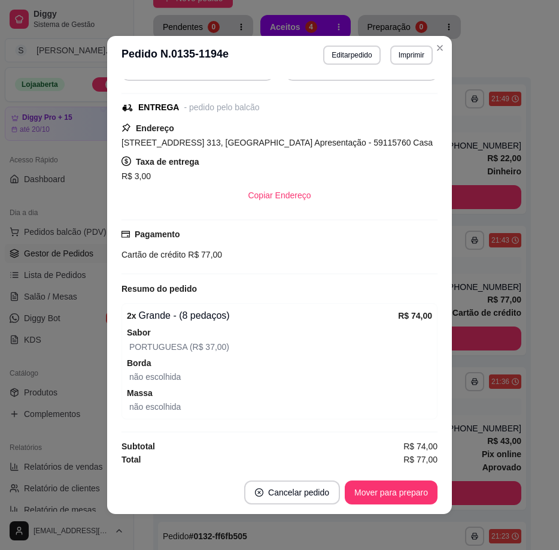
scroll to position [2, 0]
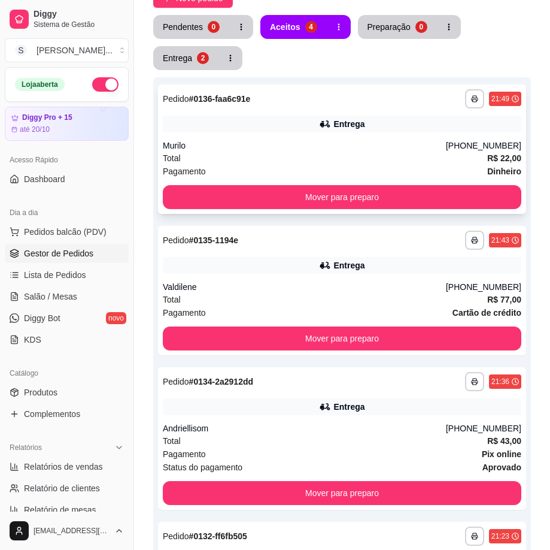
click at [432, 148] on div "Murilo" at bounding box center [304, 146] width 283 height 12
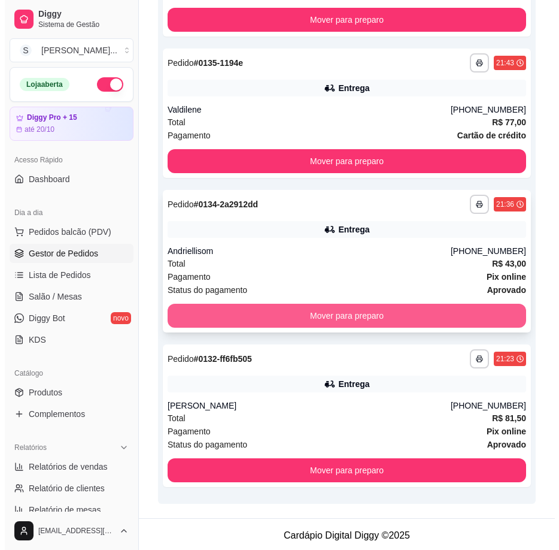
scroll to position [458, 0]
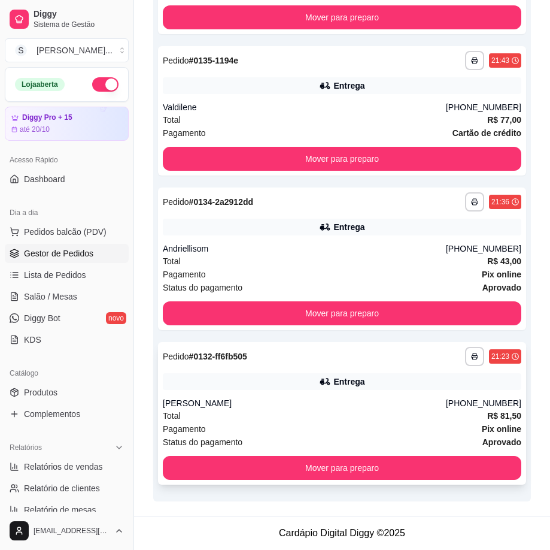
click at [371, 420] on div "Total R$ 81,50" at bounding box center [342, 415] width 359 height 13
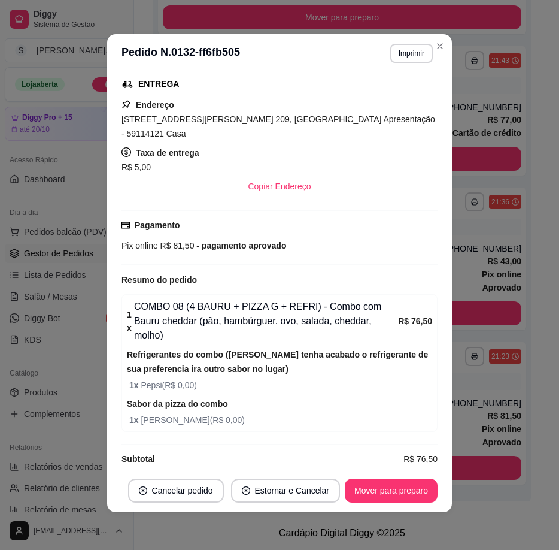
scroll to position [2, 0]
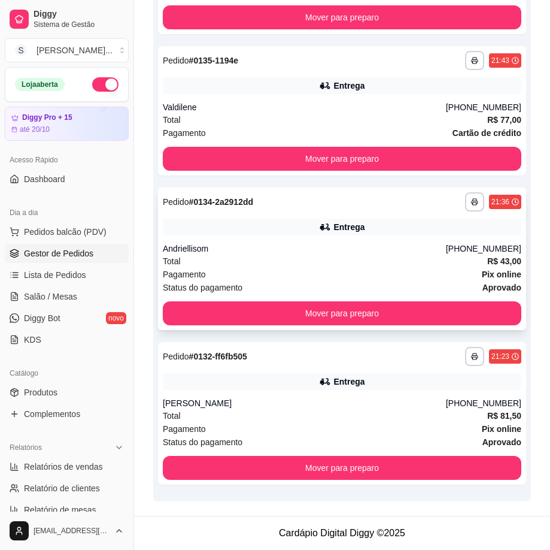
click at [404, 259] on div "Total R$ 43,00" at bounding box center [342, 261] width 359 height 13
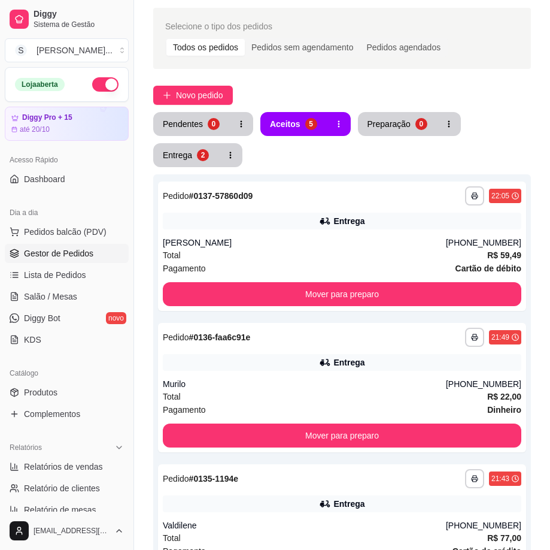
scroll to position [0, 0]
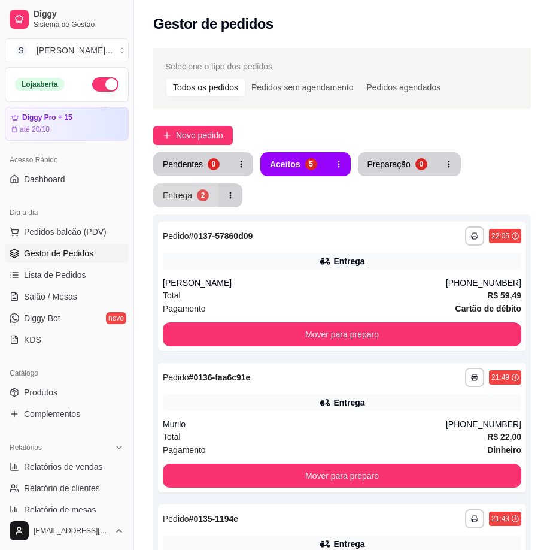
click at [177, 194] on div "Entrega" at bounding box center [177, 195] width 29 height 12
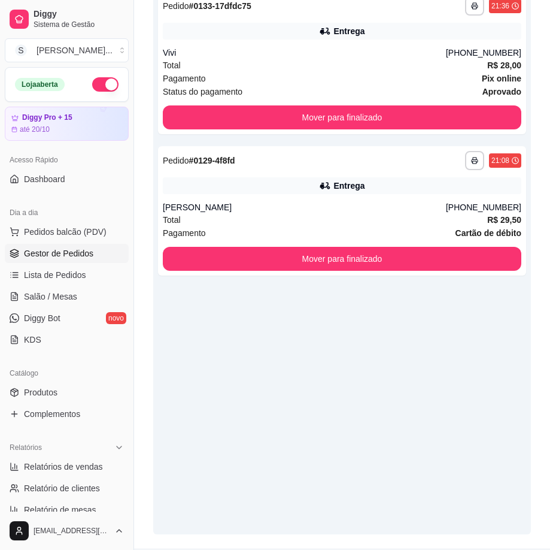
scroll to position [240, 0]
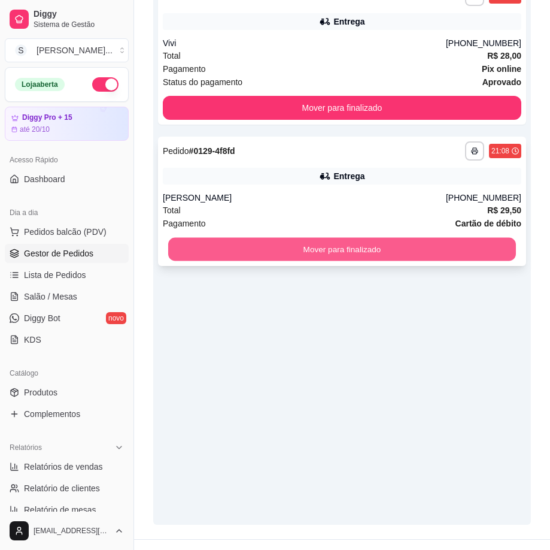
click at [368, 250] on button "Mover para finalizado" at bounding box center [342, 249] width 348 height 23
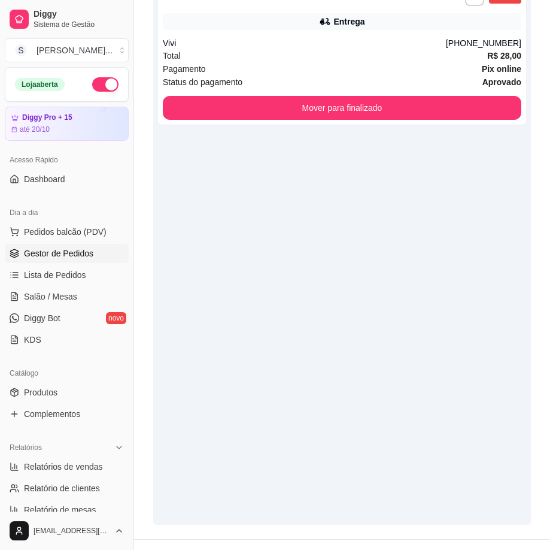
click at [262, 284] on div "**********" at bounding box center [342, 250] width 378 height 550
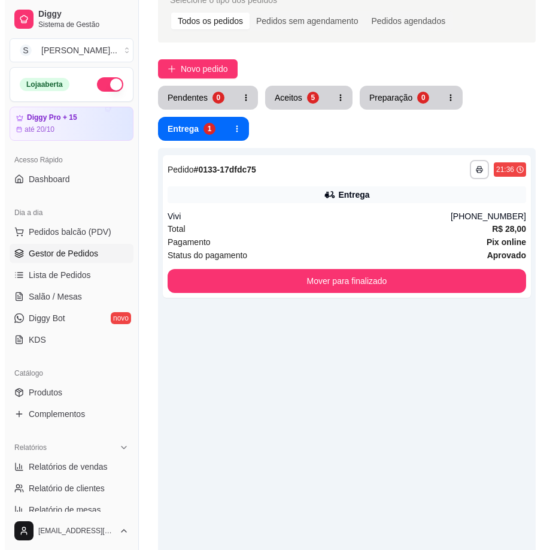
scroll to position [60, 0]
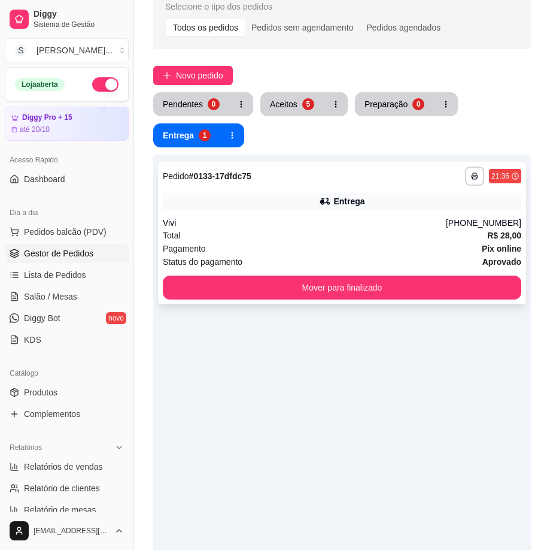
click at [226, 214] on div "**********" at bounding box center [342, 233] width 368 height 143
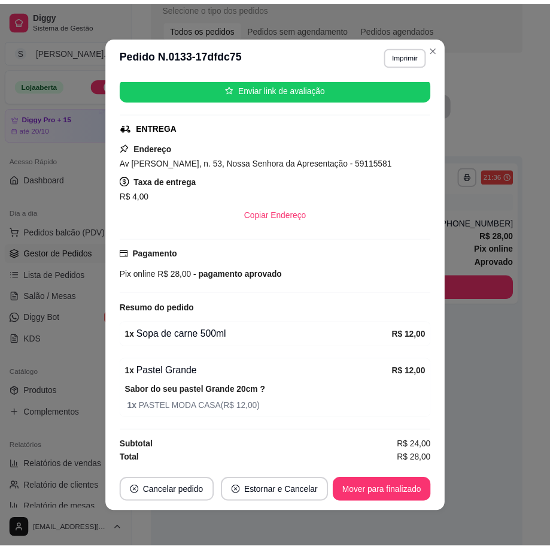
scroll to position [2, 0]
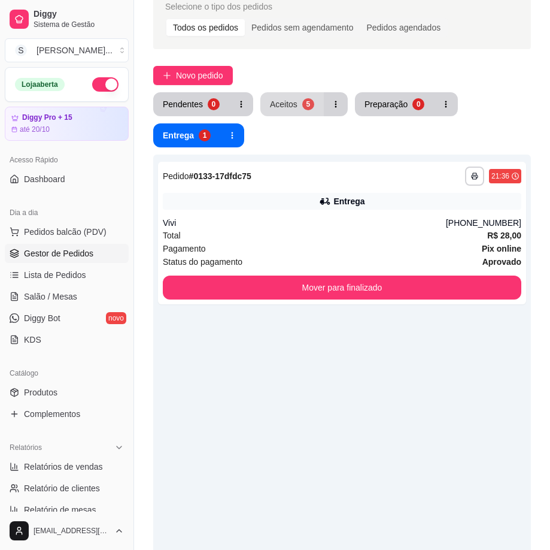
click at [277, 110] on button "Aceitos 5" at bounding box center [292, 104] width 63 height 24
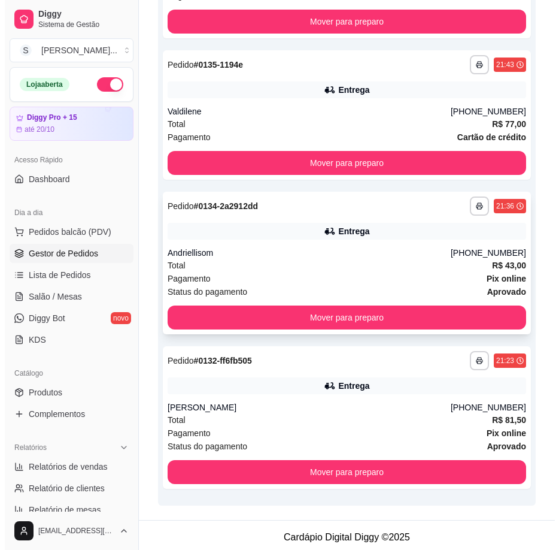
scroll to position [458, 0]
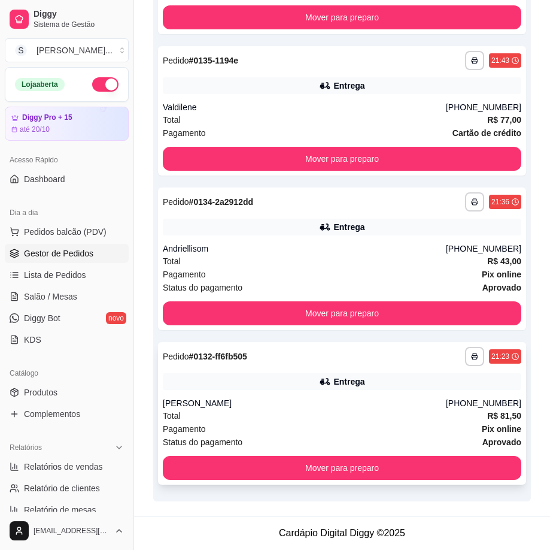
click at [324, 408] on div "[PERSON_NAME]" at bounding box center [304, 403] width 283 height 12
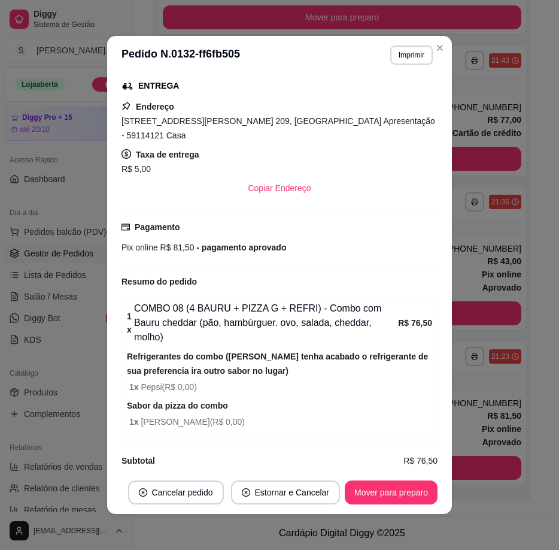
scroll to position [2, 0]
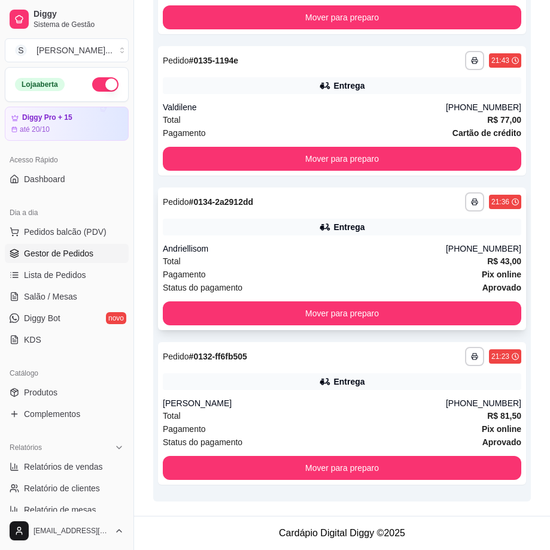
click at [413, 251] on div "Andriellisom" at bounding box center [304, 249] width 283 height 12
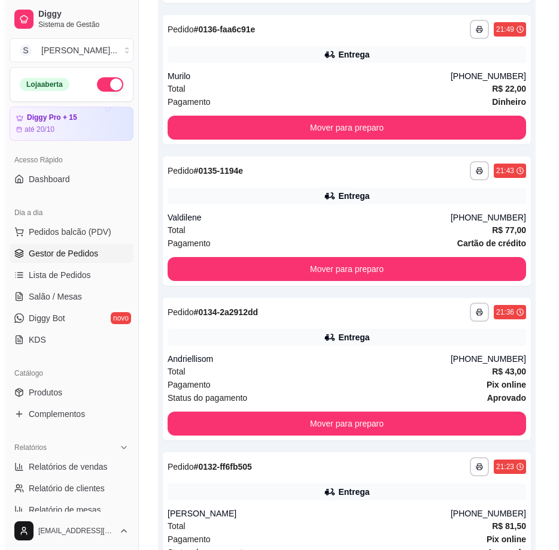
scroll to position [338, 0]
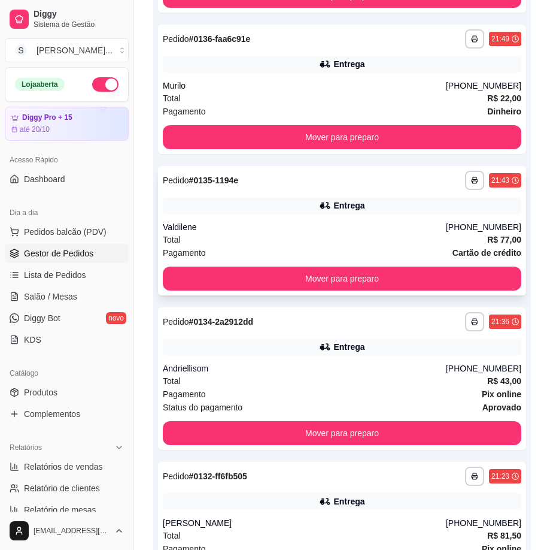
click at [408, 214] on div "**********" at bounding box center [342, 230] width 368 height 129
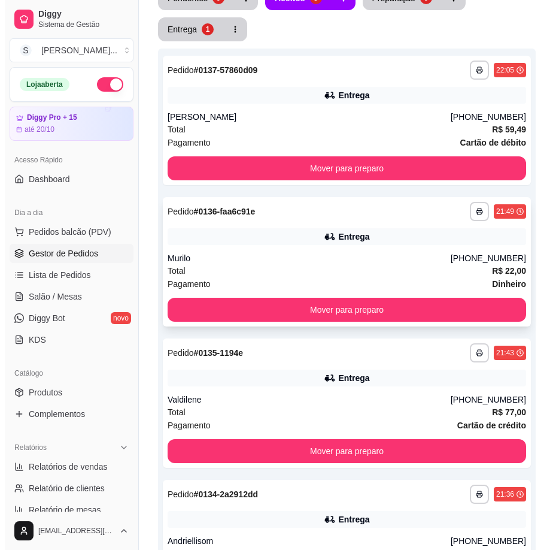
scroll to position [159, 0]
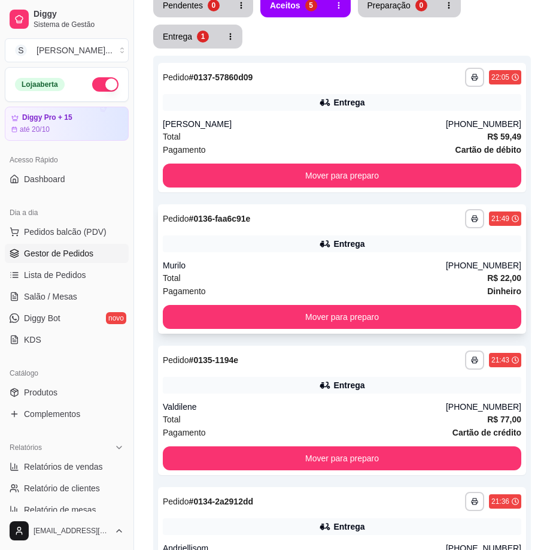
click at [458, 224] on div "**********" at bounding box center [342, 218] width 359 height 19
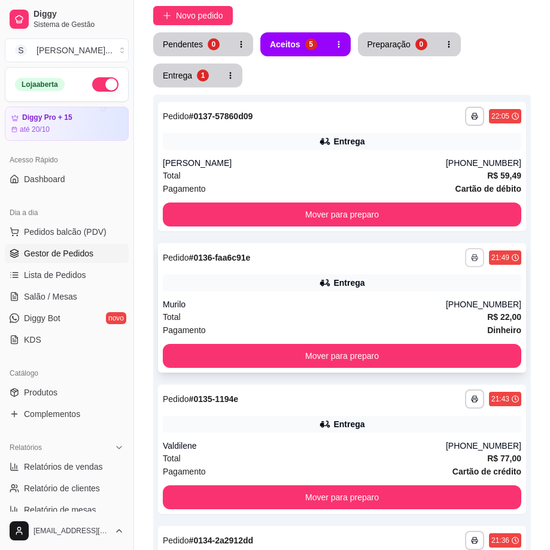
scroll to position [99, 0]
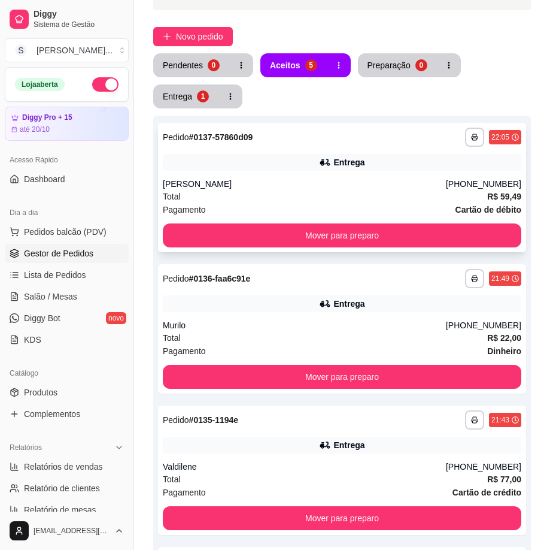
click at [484, 211] on strong "Cartão de débito" at bounding box center [489, 210] width 66 height 10
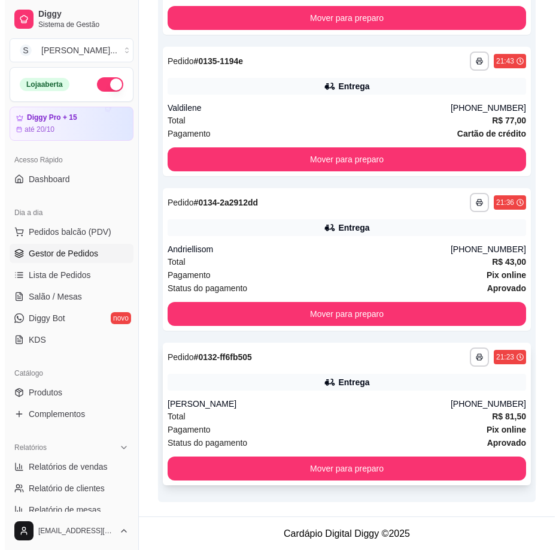
scroll to position [777, 0]
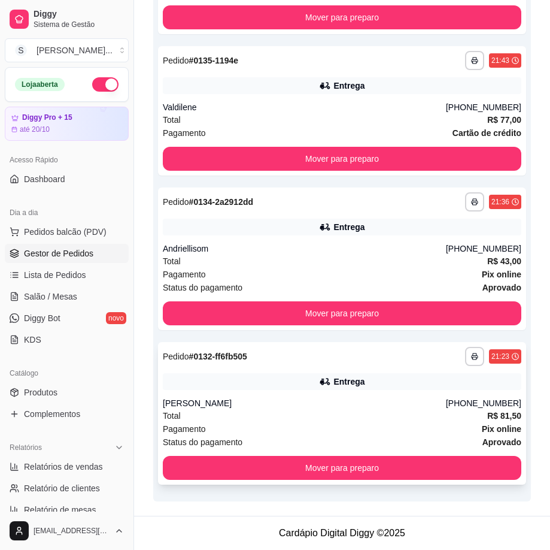
click at [397, 394] on div "**********" at bounding box center [342, 413] width 368 height 143
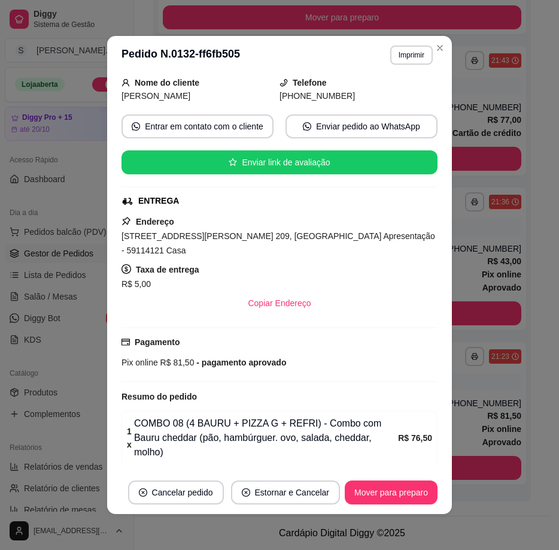
scroll to position [191, 0]
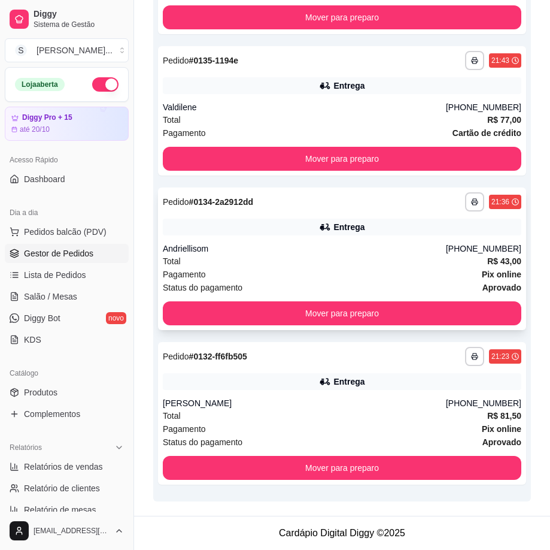
click at [380, 253] on div "Andriellisom" at bounding box center [304, 249] width 283 height 12
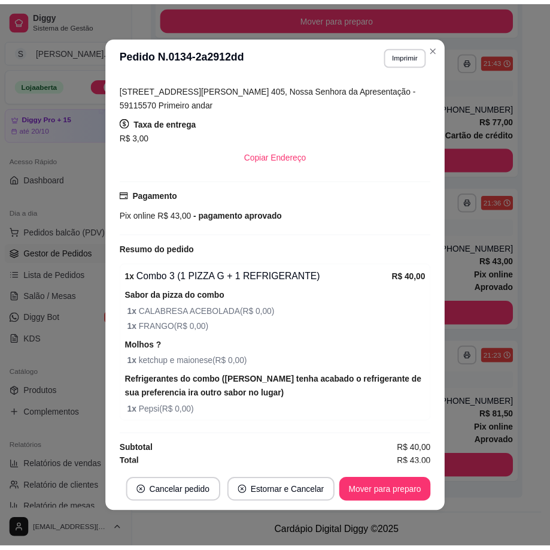
scroll to position [310, 0]
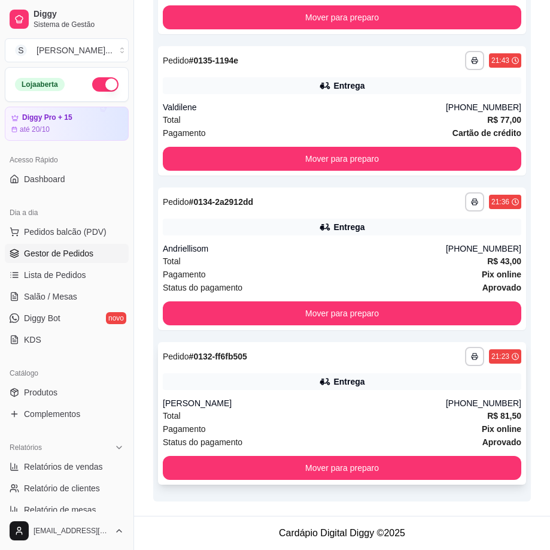
click at [446, 403] on div "[PERSON_NAME]" at bounding box center [304, 403] width 283 height 12
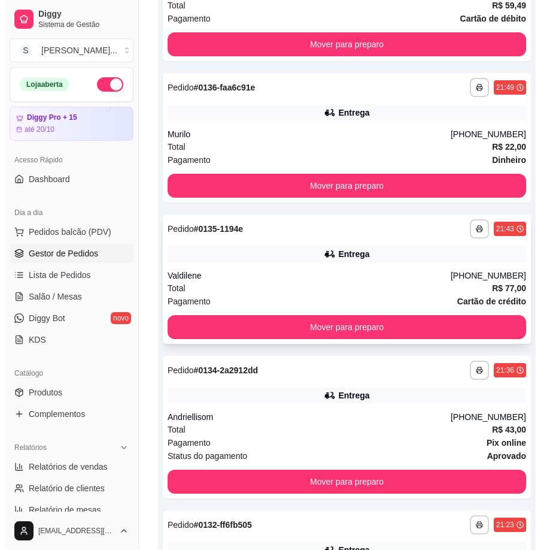
scroll to position [598, 0]
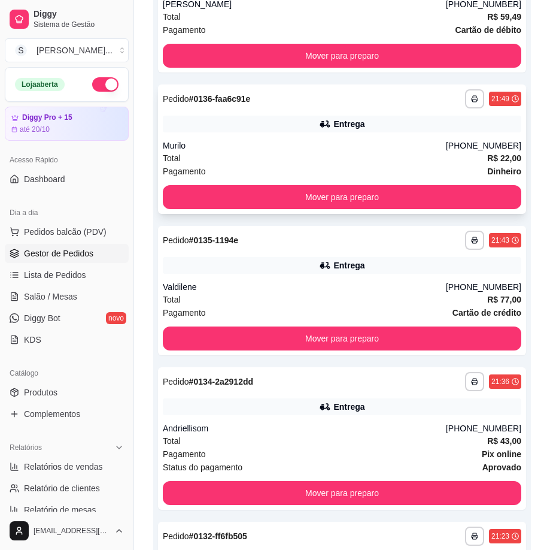
click at [434, 149] on div "Murilo" at bounding box center [304, 146] width 283 height 12
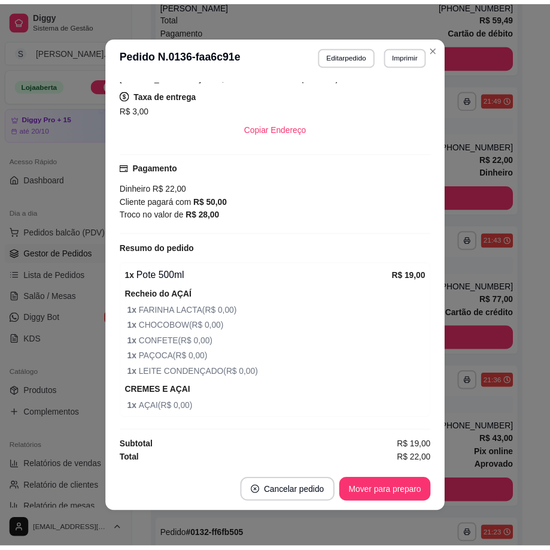
scroll to position [2, 0]
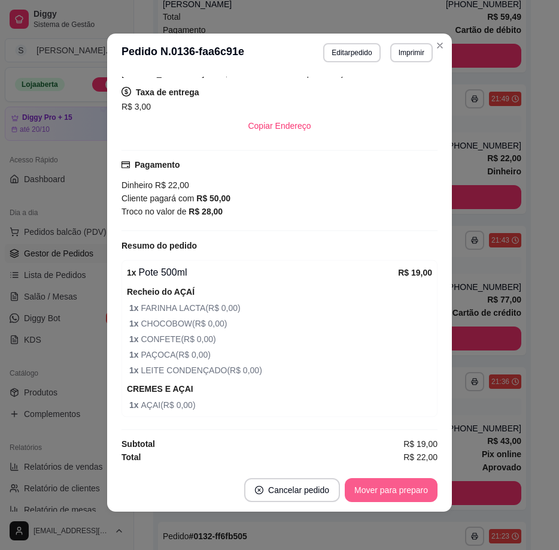
click at [409, 493] on button "Mover para preparo" at bounding box center [391, 490] width 93 height 24
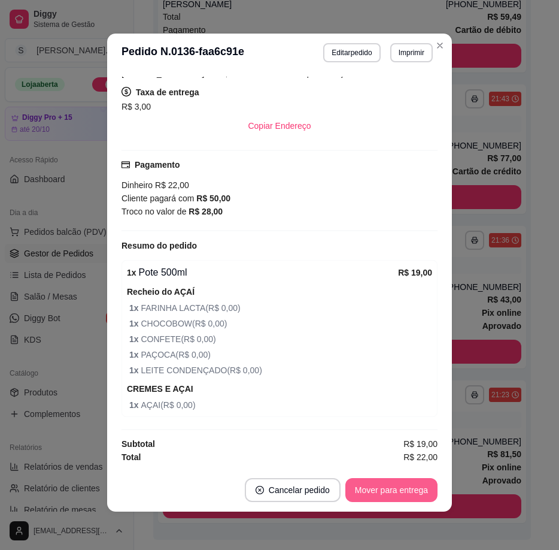
click at [408, 499] on button "Mover para entrega" at bounding box center [392, 490] width 92 height 24
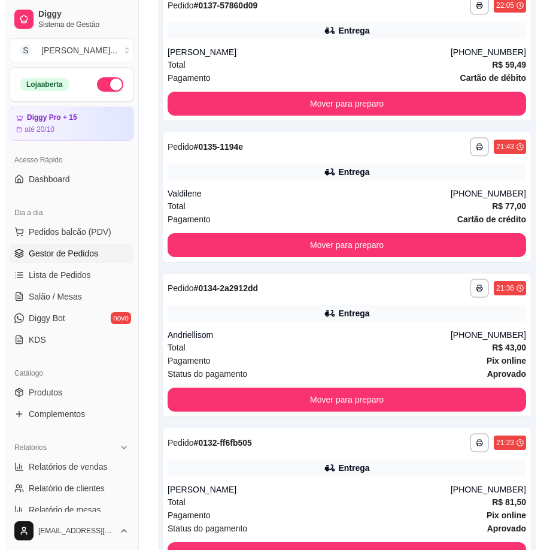
scroll to position [777, 0]
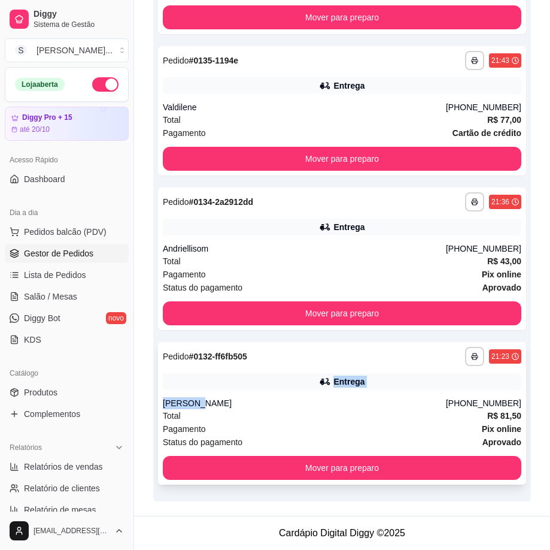
click at [334, 390] on div "**********" at bounding box center [342, 413] width 368 height 143
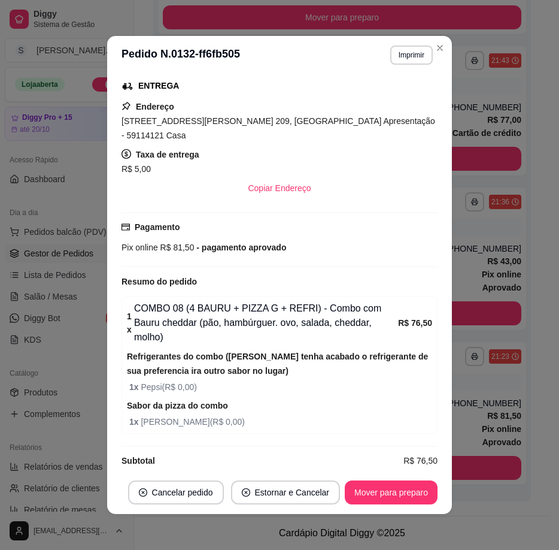
scroll to position [2, 0]
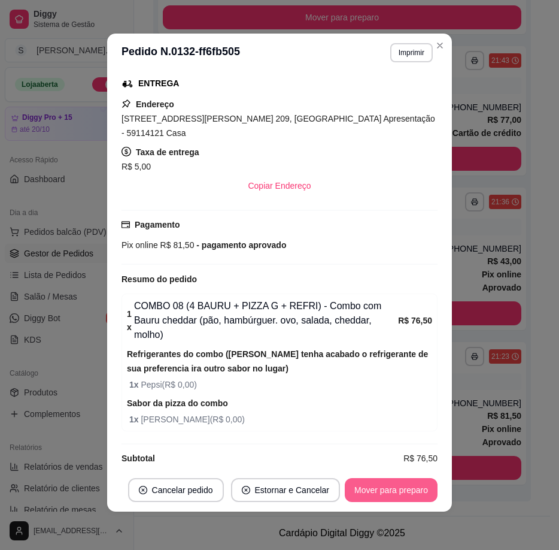
click at [390, 493] on button "Mover para preparo" at bounding box center [391, 490] width 93 height 24
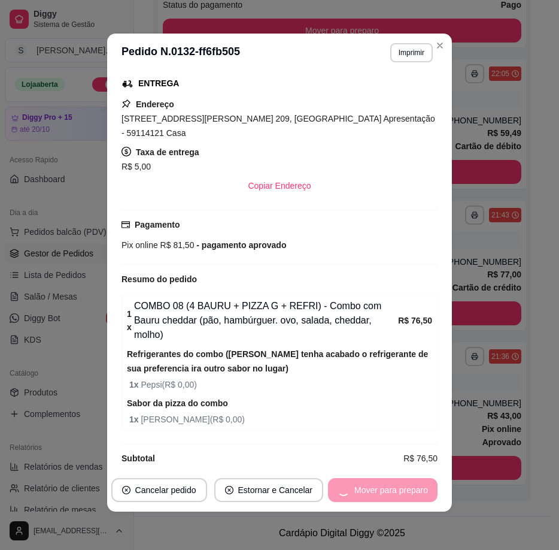
scroll to position [623, 0]
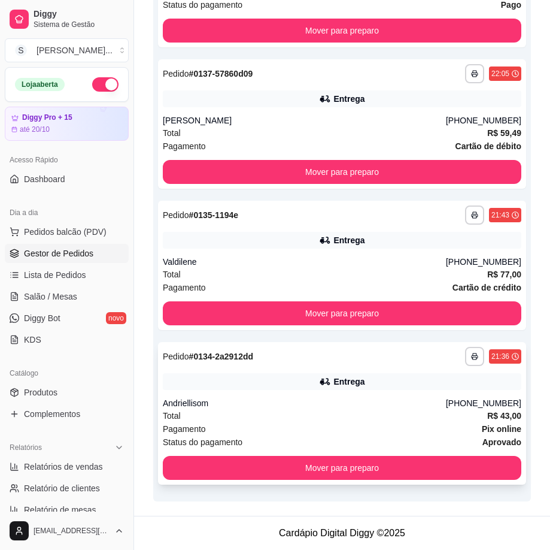
click at [437, 419] on div "Total R$ 43,00" at bounding box center [342, 415] width 359 height 13
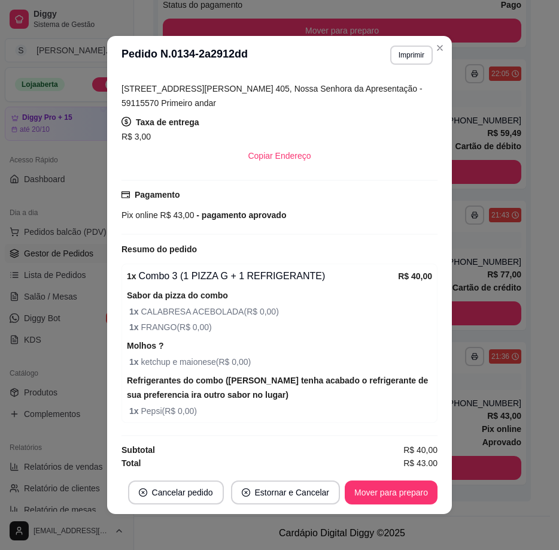
scroll to position [310, 0]
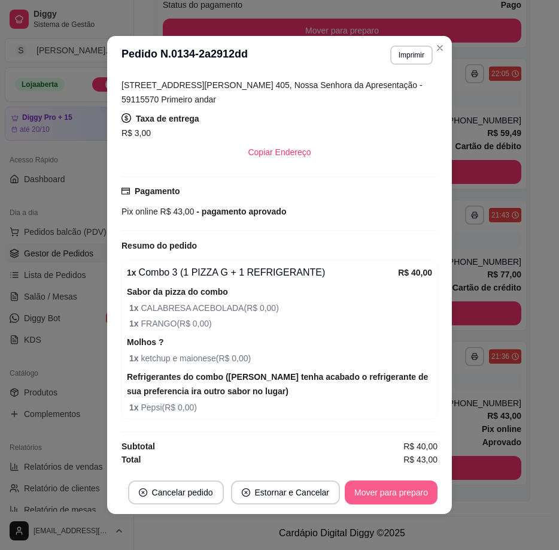
click at [383, 498] on button "Mover para preparo" at bounding box center [391, 492] width 93 height 24
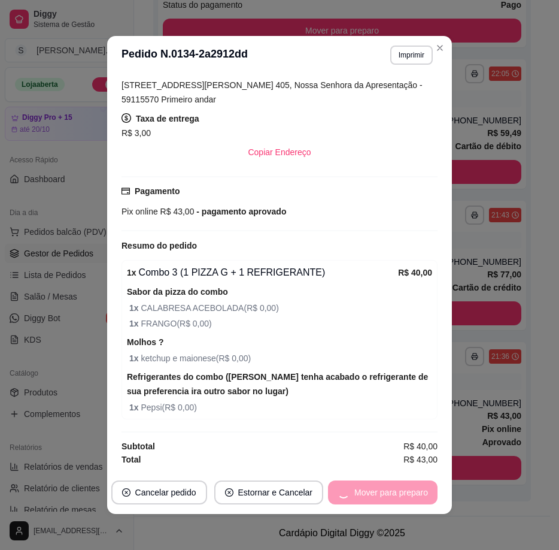
scroll to position [468, 0]
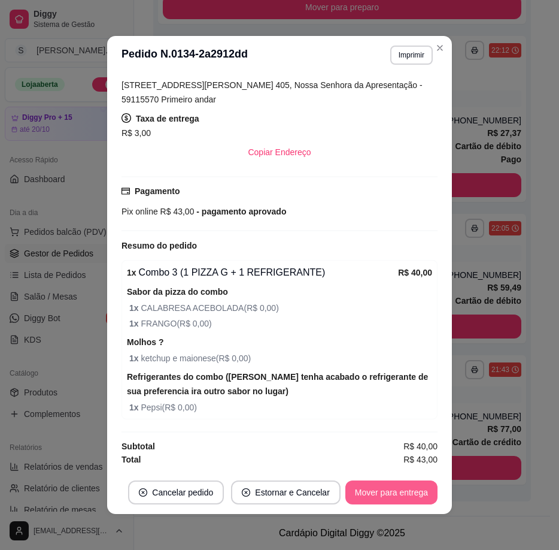
click at [376, 500] on button "Mover para entrega" at bounding box center [392, 492] width 92 height 24
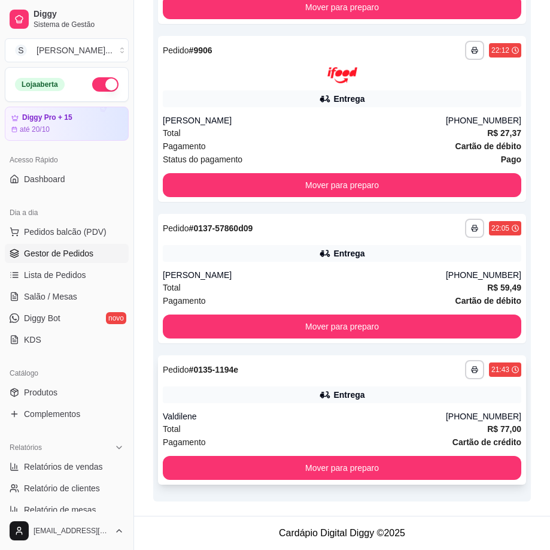
click at [423, 414] on div "Valdilene" at bounding box center [304, 416] width 283 height 12
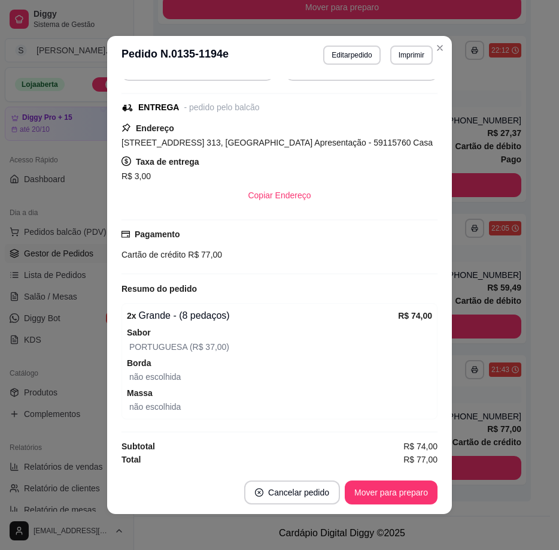
scroll to position [2, 0]
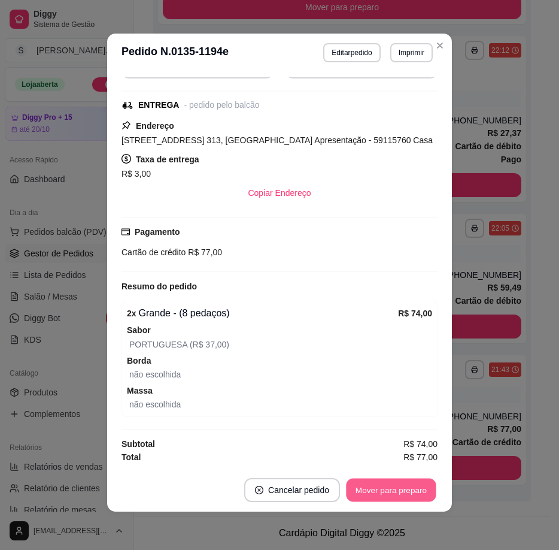
click at [387, 491] on button "Mover para preparo" at bounding box center [391, 490] width 90 height 23
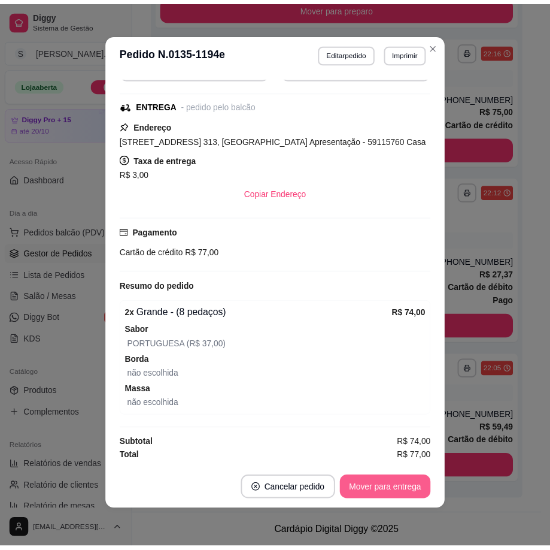
scroll to position [327, 0]
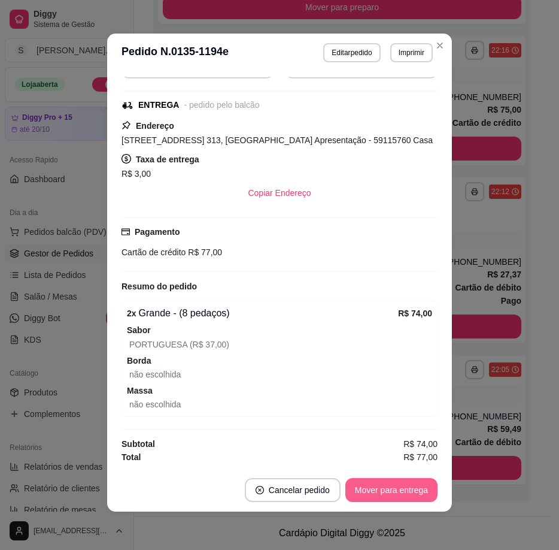
click at [395, 495] on button "Mover para entrega" at bounding box center [392, 490] width 92 height 24
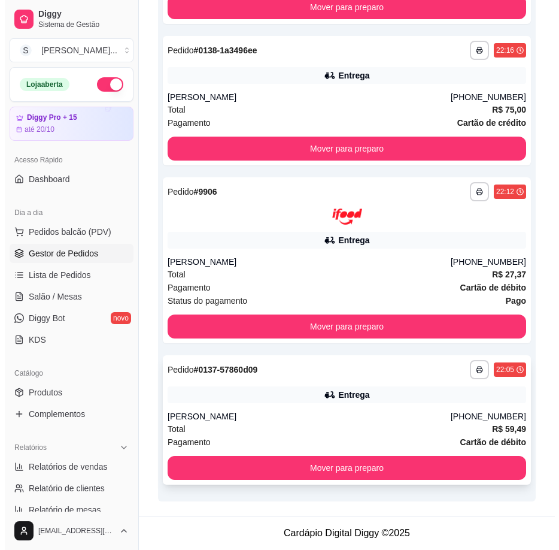
scroll to position [267, 0]
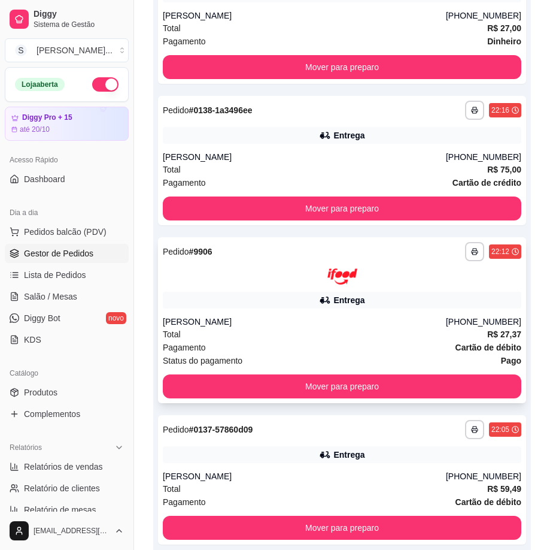
click at [402, 320] on div "[PERSON_NAME]" at bounding box center [304, 322] width 283 height 12
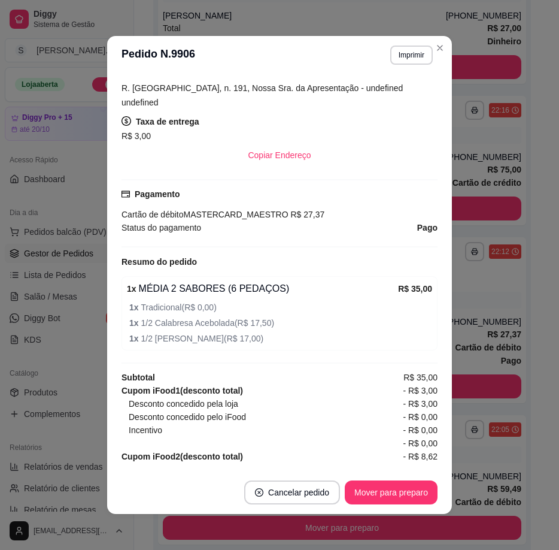
scroll to position [330, 0]
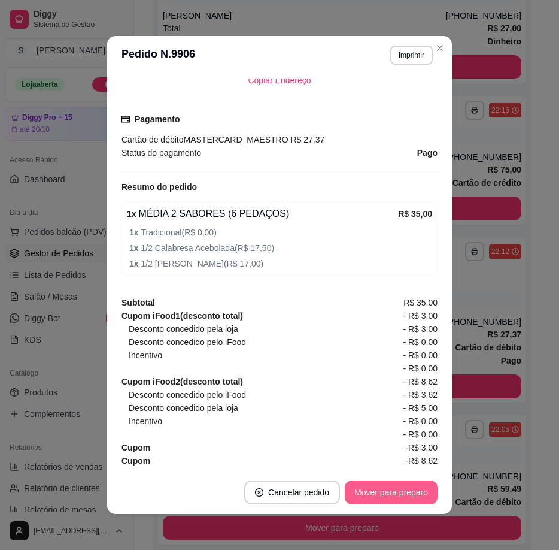
click at [411, 493] on button "Mover para preparo" at bounding box center [391, 492] width 93 height 24
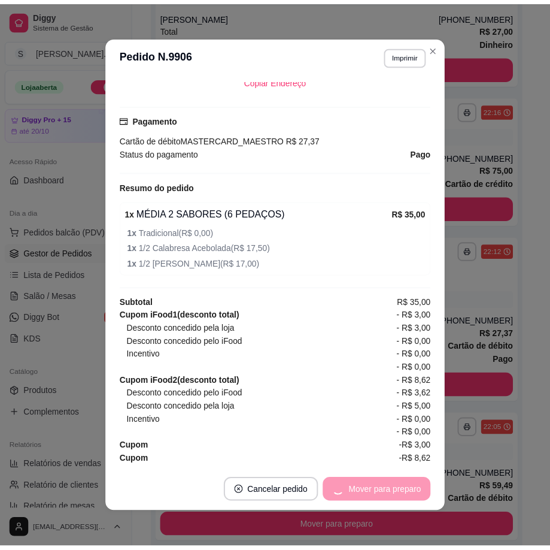
scroll to position [263, 0]
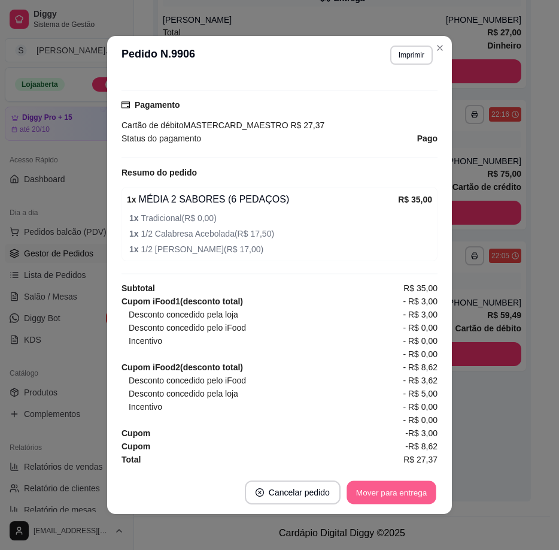
click at [409, 490] on button "Mover para entrega" at bounding box center [392, 492] width 90 height 23
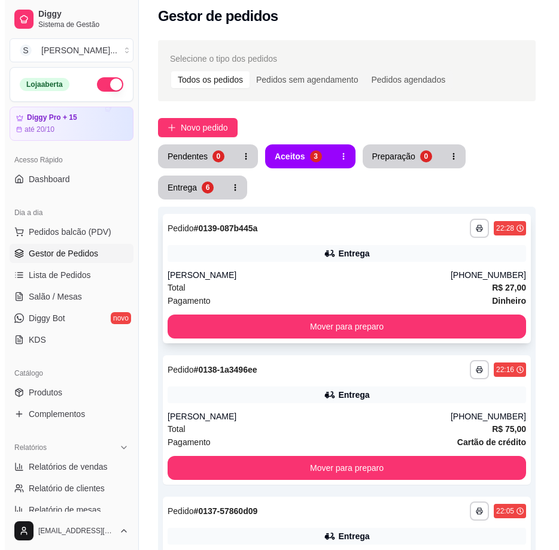
scroll to position [0, 0]
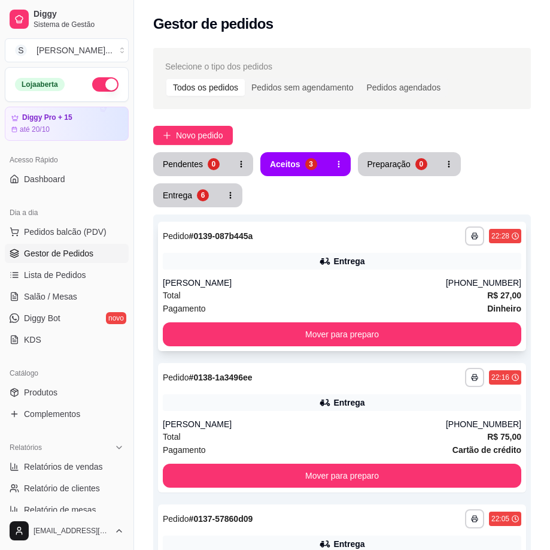
click at [402, 268] on div "Entrega" at bounding box center [342, 261] width 359 height 17
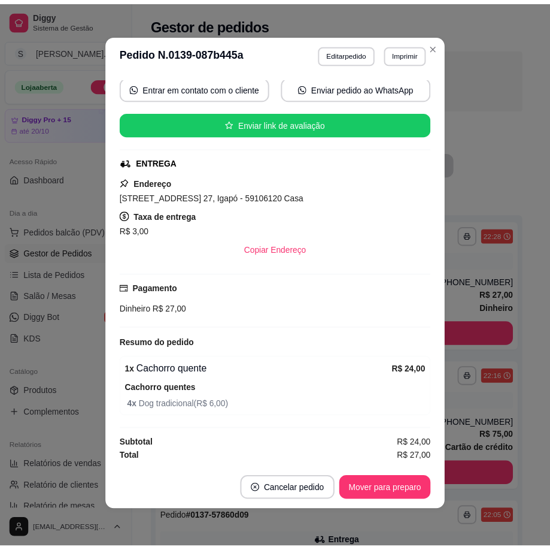
scroll to position [2, 0]
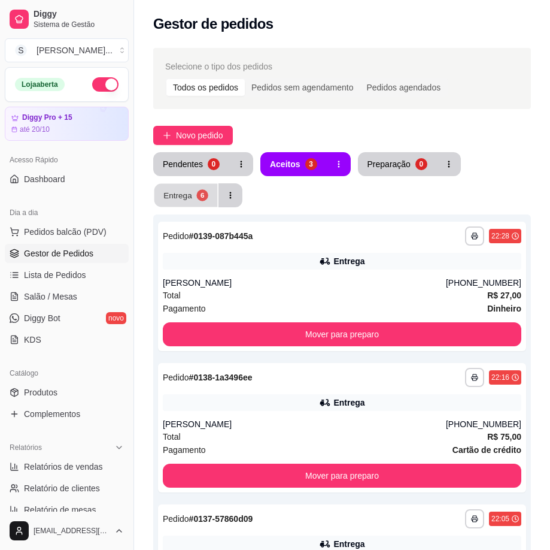
click at [196, 196] on div "6" at bounding box center [201, 194] width 11 height 11
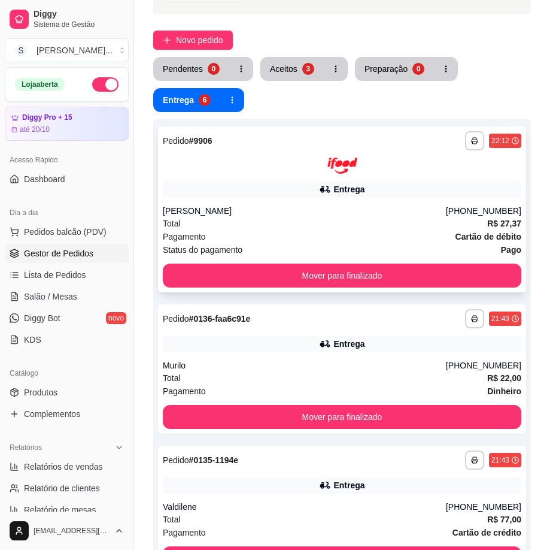
scroll to position [0, 0]
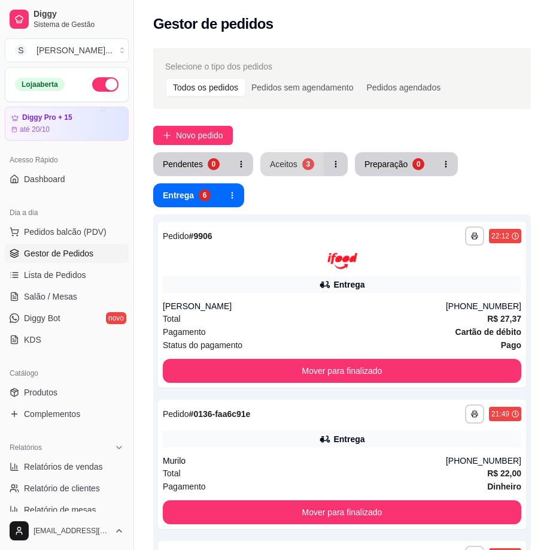
click at [280, 165] on div "Aceitos" at bounding box center [284, 164] width 28 height 12
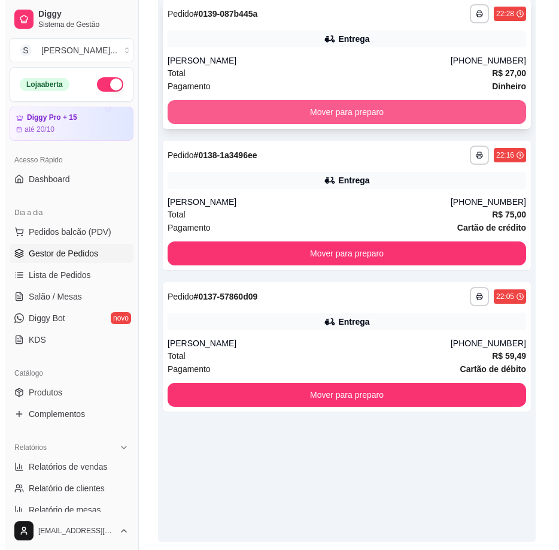
scroll to position [240, 0]
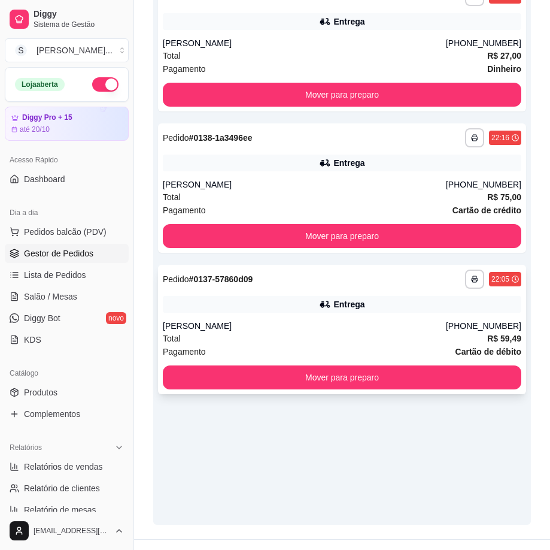
click at [319, 339] on div "Total R$ 59,49" at bounding box center [342, 338] width 359 height 13
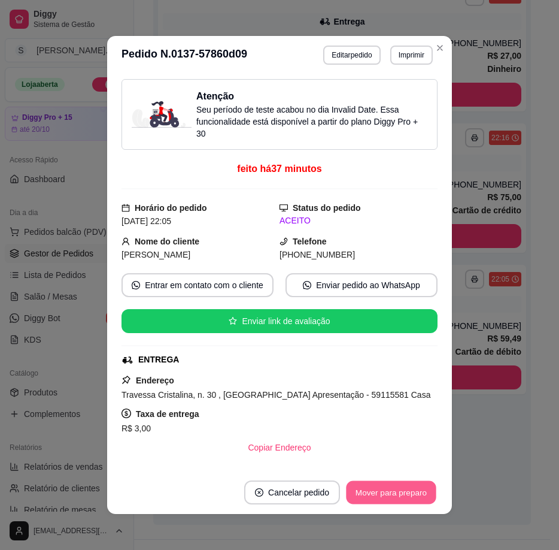
click at [365, 486] on button "Mover para preparo" at bounding box center [391, 492] width 90 height 23
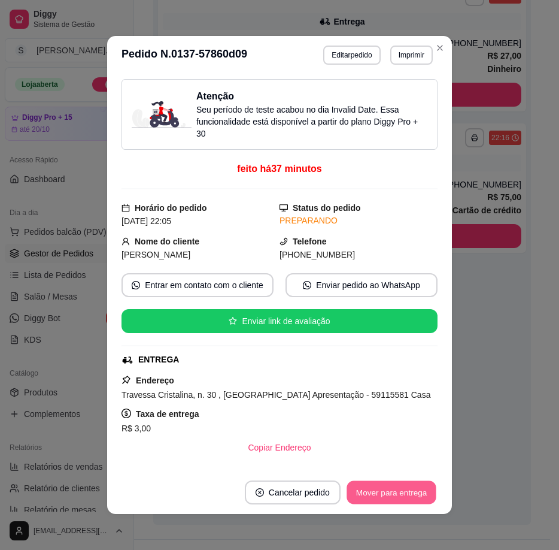
click at [365, 486] on button "Mover para entrega" at bounding box center [392, 492] width 90 height 23
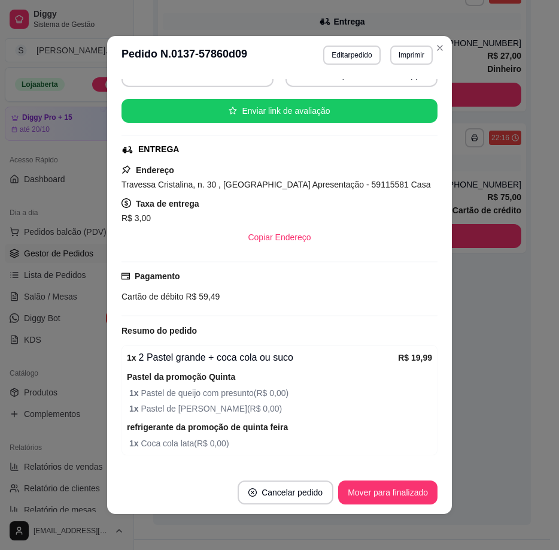
scroll to position [359, 0]
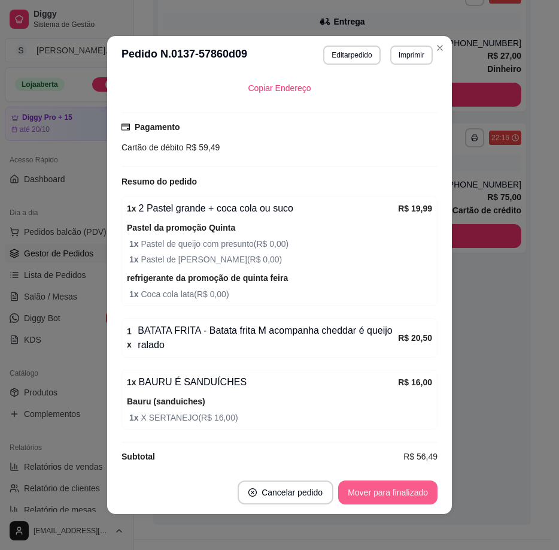
click at [389, 496] on button "Mover para finalizado" at bounding box center [387, 492] width 99 height 24
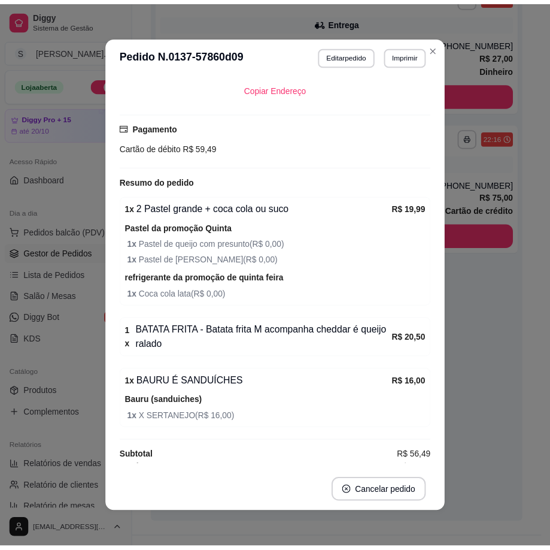
scroll to position [2, 0]
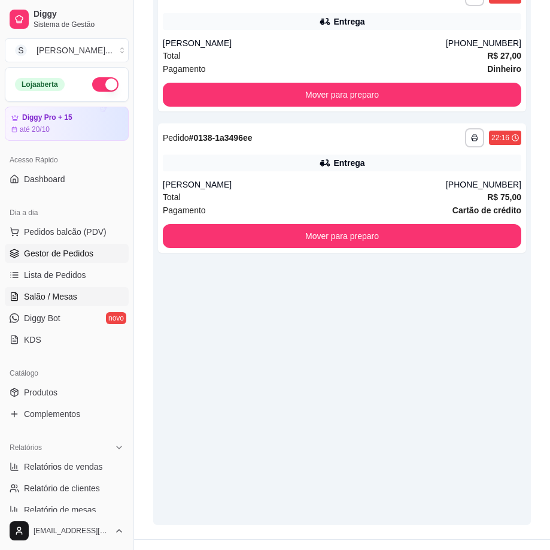
click at [71, 298] on span "Salão / Mesas" at bounding box center [50, 296] width 53 height 12
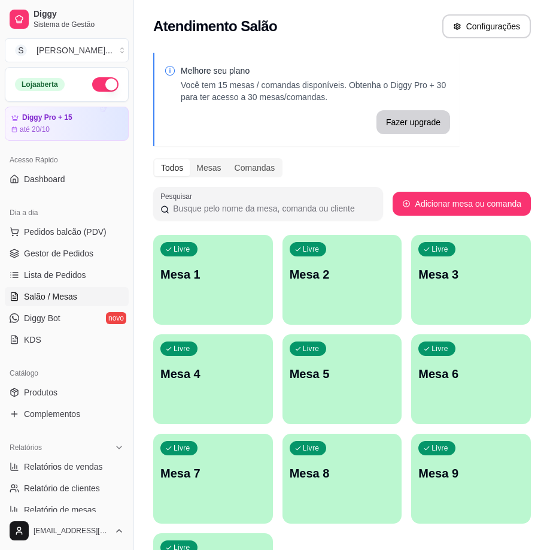
click at [225, 272] on p "Mesa 1" at bounding box center [213, 274] width 105 height 17
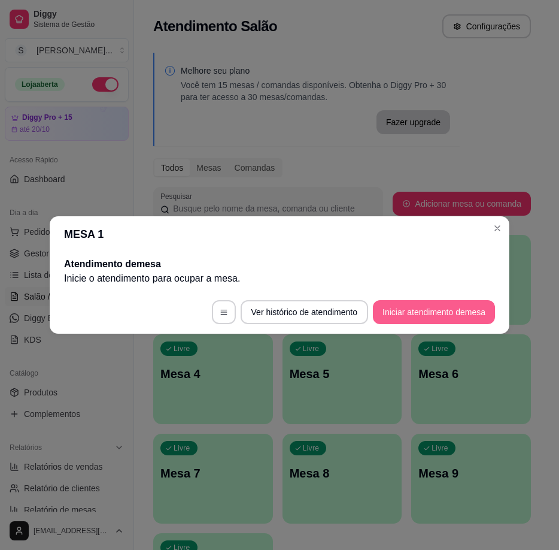
click at [474, 317] on button "Iniciar atendimento de mesa" at bounding box center [434, 312] width 122 height 24
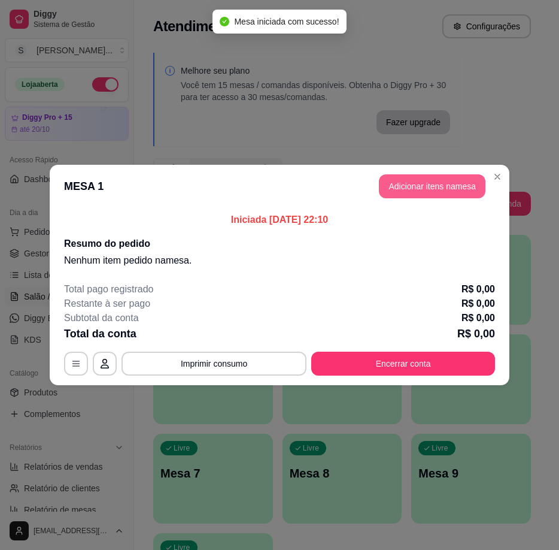
click at [444, 184] on button "Adicionar itens na mesa" at bounding box center [432, 186] width 107 height 24
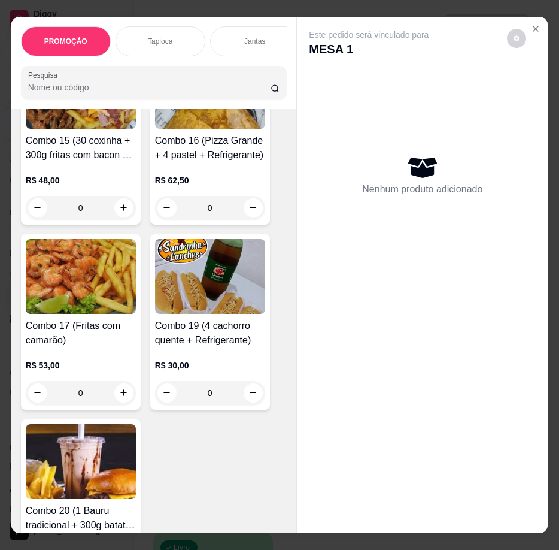
scroll to position [3114, 0]
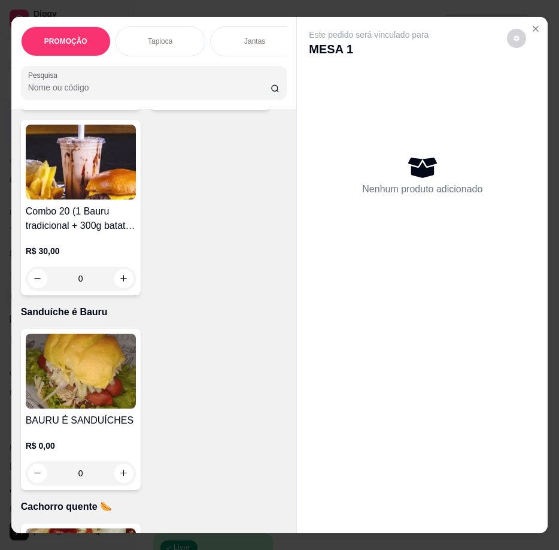
click at [110, 353] on img at bounding box center [81, 371] width 110 height 75
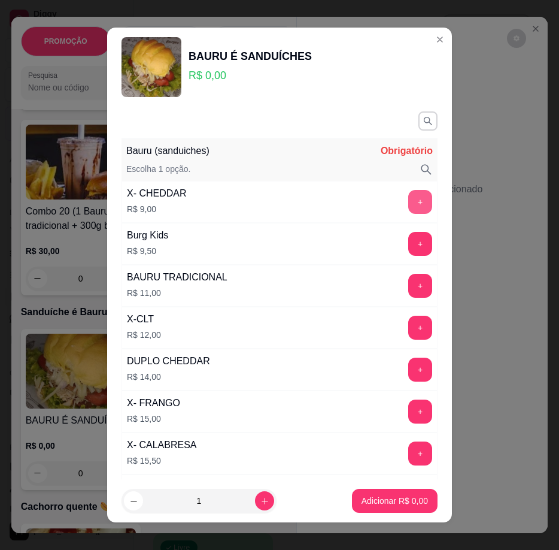
click at [408, 204] on button "+" at bounding box center [420, 202] width 24 height 24
click at [356, 196] on button "-" at bounding box center [367, 201] width 23 height 23
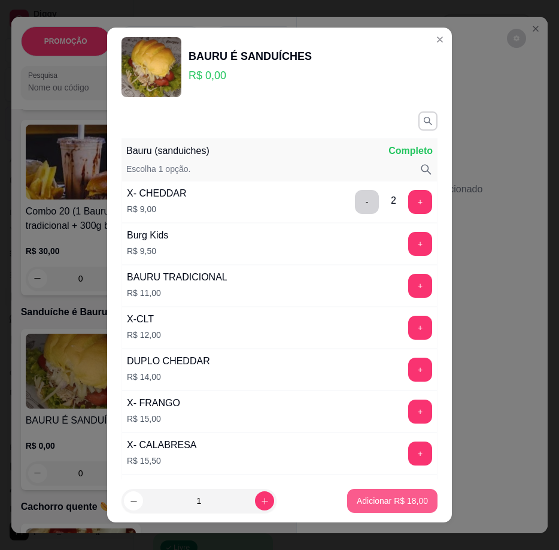
click at [401, 498] on p "Adicionar R$ 18,00" at bounding box center [392, 501] width 71 height 12
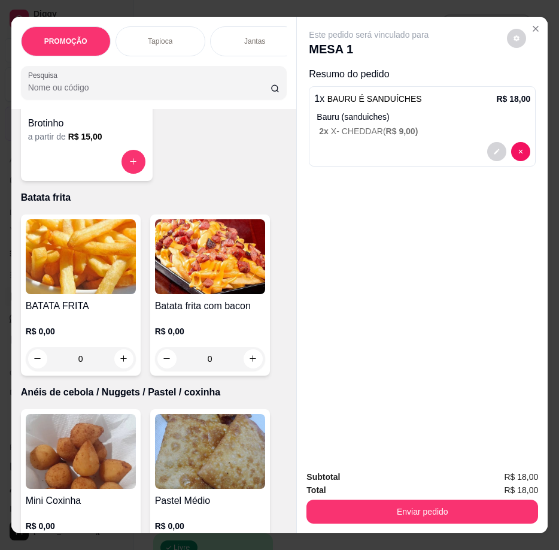
scroll to position [4372, 0]
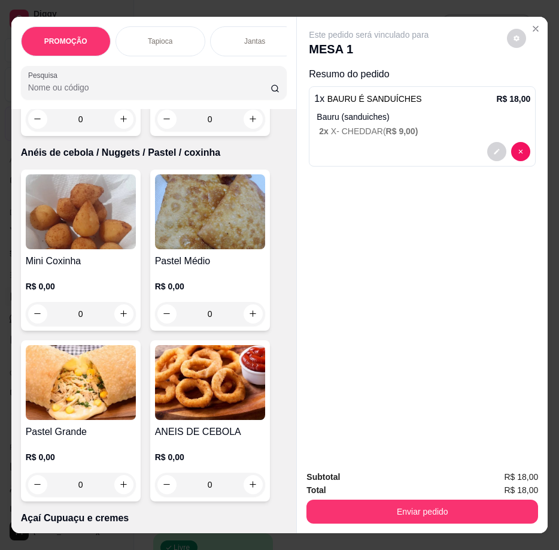
click at [99, 380] on img at bounding box center [81, 382] width 110 height 75
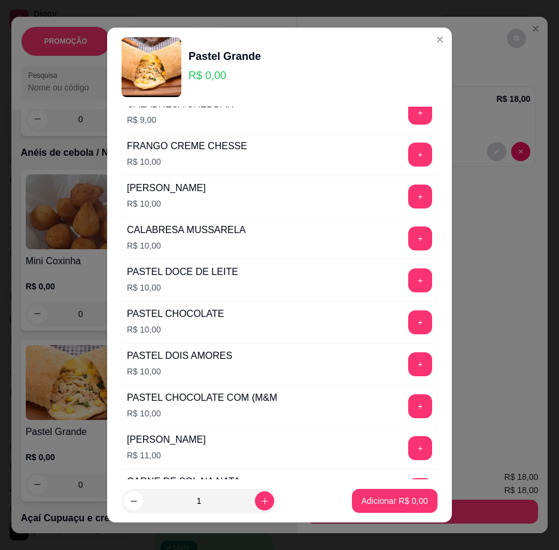
scroll to position [25, 0]
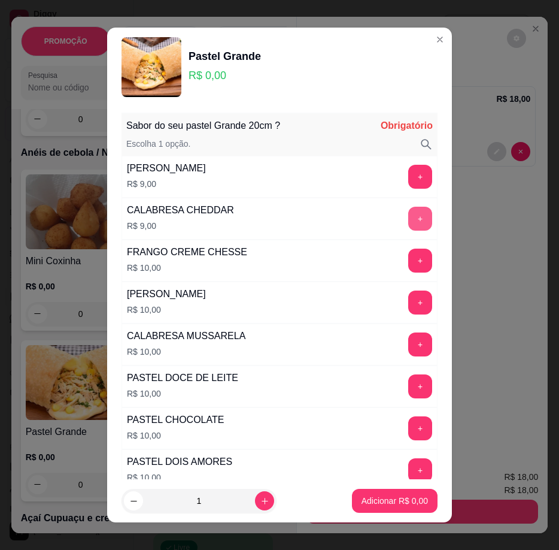
click at [408, 223] on button "+" at bounding box center [420, 219] width 24 height 24
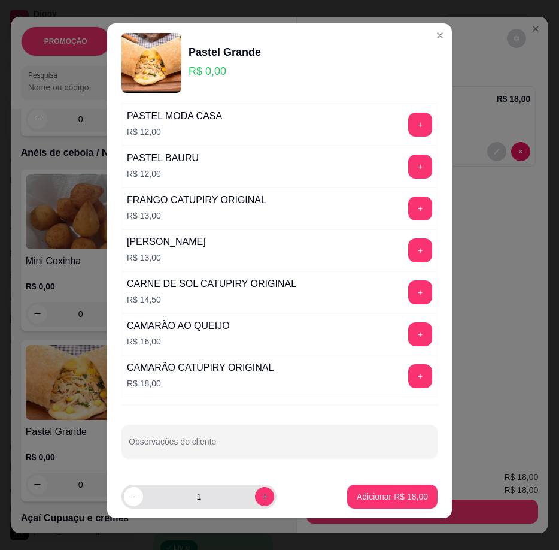
scroll to position [11, 0]
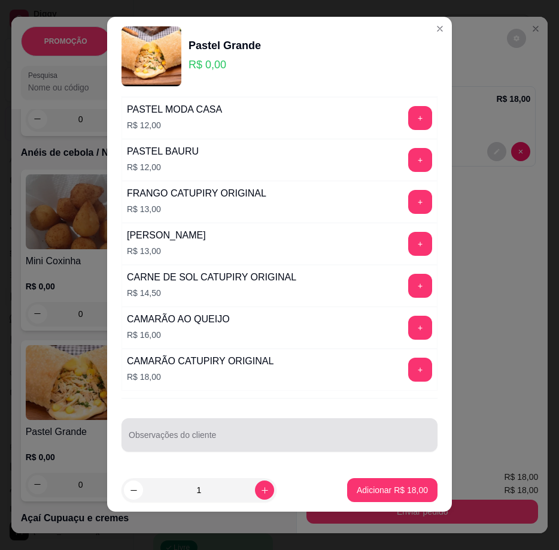
drag, startPoint x: 226, startPoint y: 428, endPoint x: 233, endPoint y: 429, distance: 6.7
click at [227, 428] on div at bounding box center [280, 435] width 302 height 24
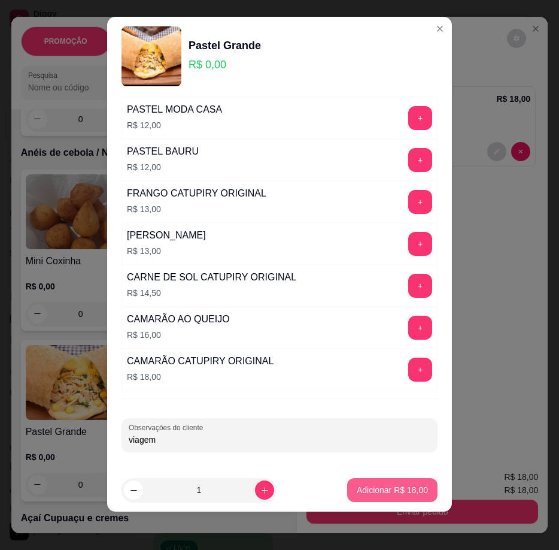
type input "viagem"
click at [401, 487] on p "Adicionar R$ 18,00" at bounding box center [392, 490] width 71 height 12
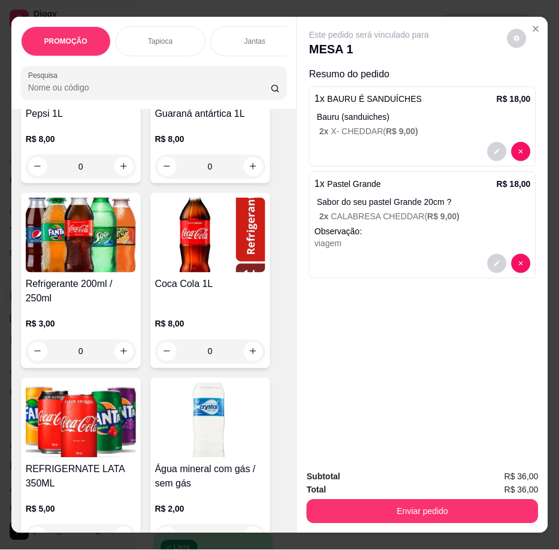
scroll to position [5390, 0]
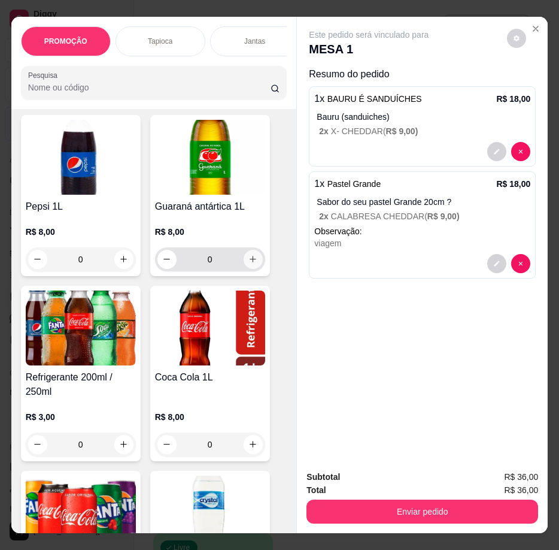
click at [244, 251] on button "increase-product-quantity" at bounding box center [253, 259] width 19 height 19
type input "1"
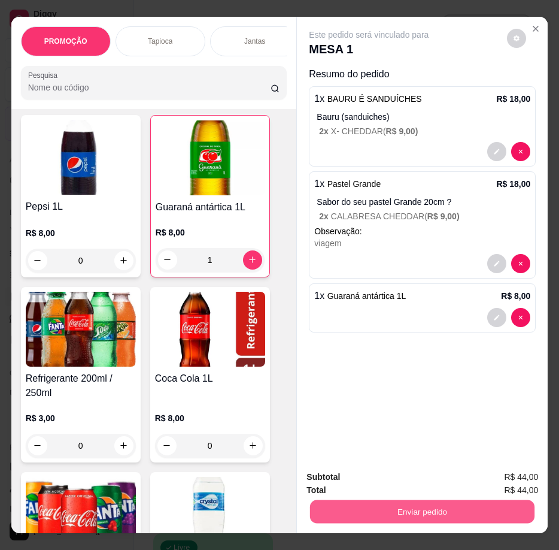
click at [383, 516] on button "Enviar pedido" at bounding box center [422, 511] width 225 height 23
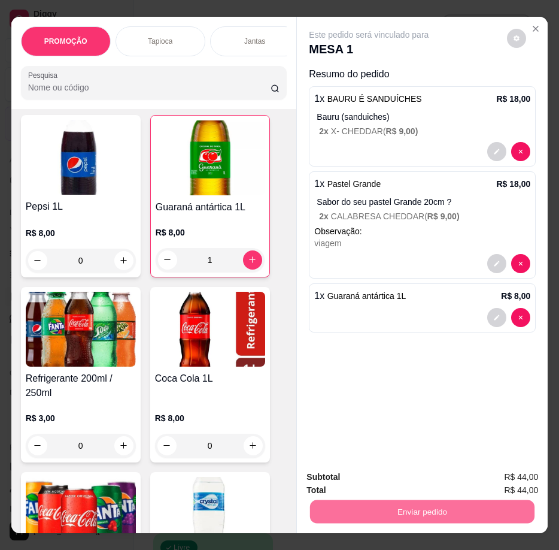
click at [417, 468] on button "Registrar cliente" at bounding box center [426, 478] width 79 height 23
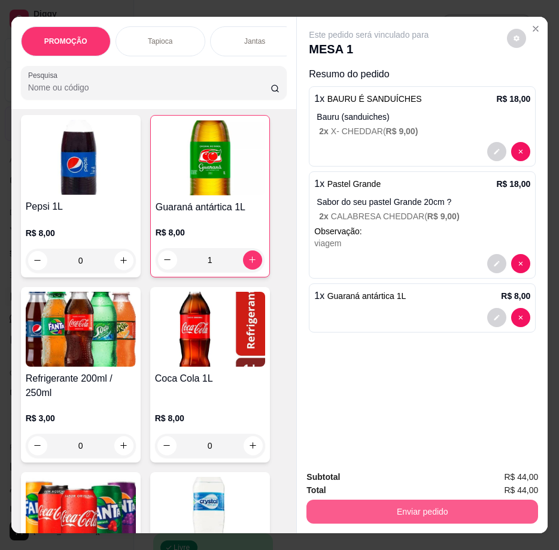
click at [405, 510] on button "Enviar pedido" at bounding box center [423, 511] width 232 height 24
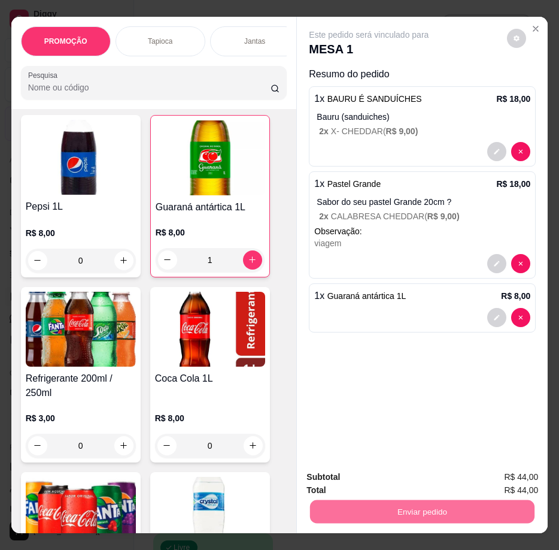
click at [492, 484] on button "Enviar pedido" at bounding box center [507, 478] width 66 height 22
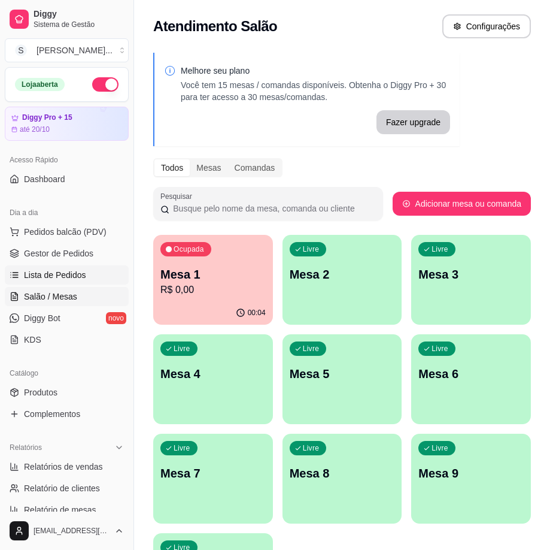
click at [31, 268] on link "Lista de Pedidos" at bounding box center [67, 274] width 124 height 19
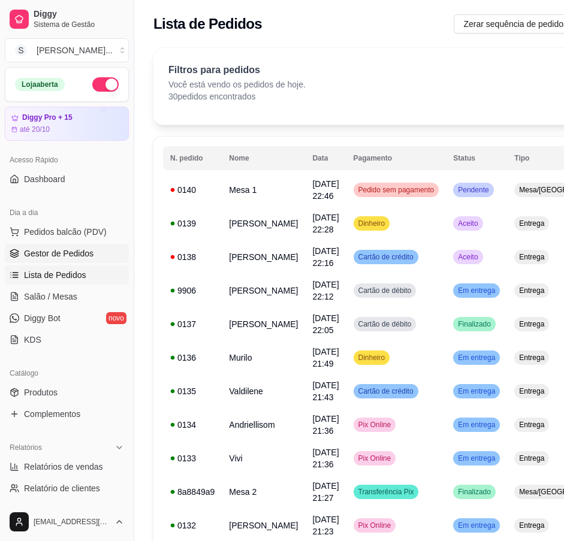
click at [50, 245] on link "Gestor de Pedidos" at bounding box center [67, 253] width 124 height 19
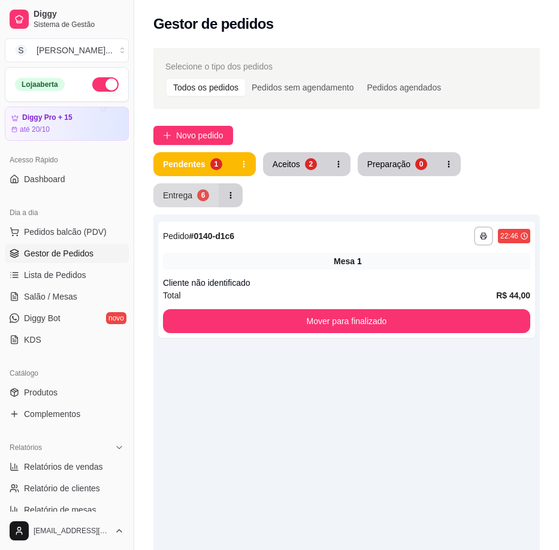
click at [197, 203] on button "Entrega 6" at bounding box center [185, 195] width 65 height 24
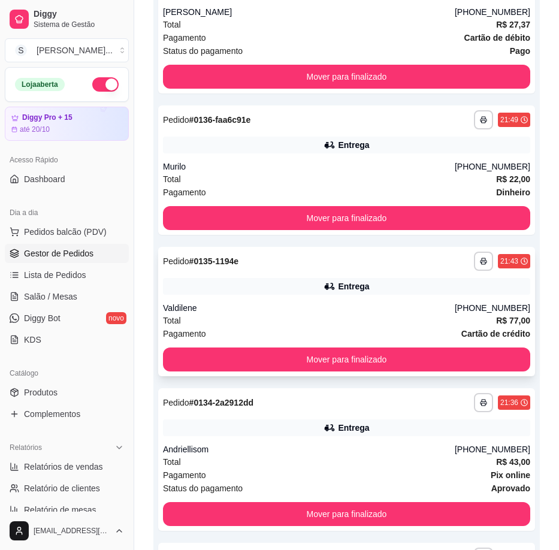
scroll to position [299, 0]
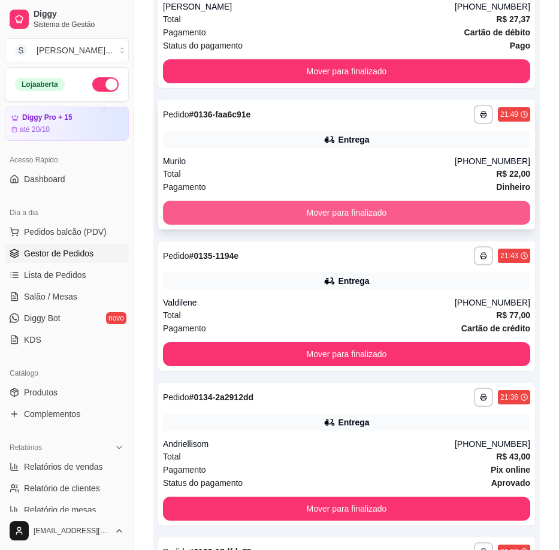
click at [395, 211] on button "Mover para finalizado" at bounding box center [346, 213] width 367 height 24
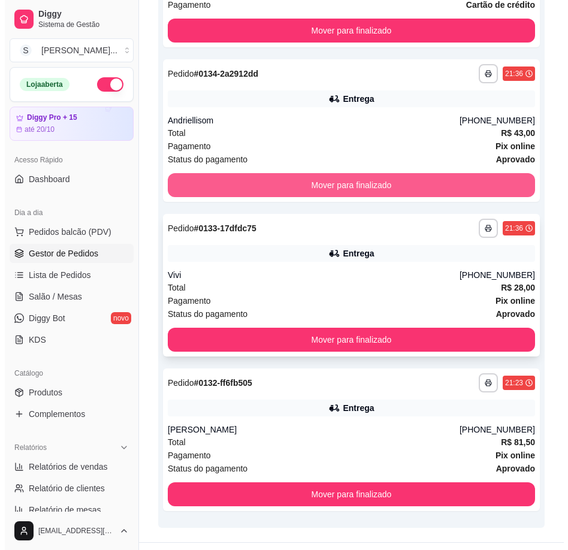
scroll to position [508, 0]
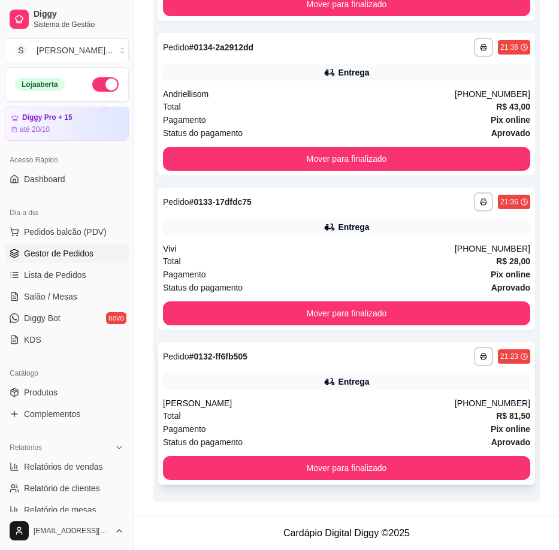
click at [400, 413] on div "Total R$ 81,50" at bounding box center [346, 415] width 367 height 13
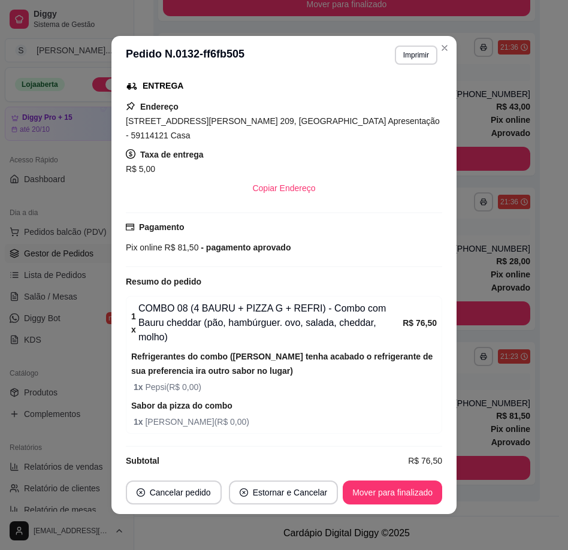
scroll to position [2, 0]
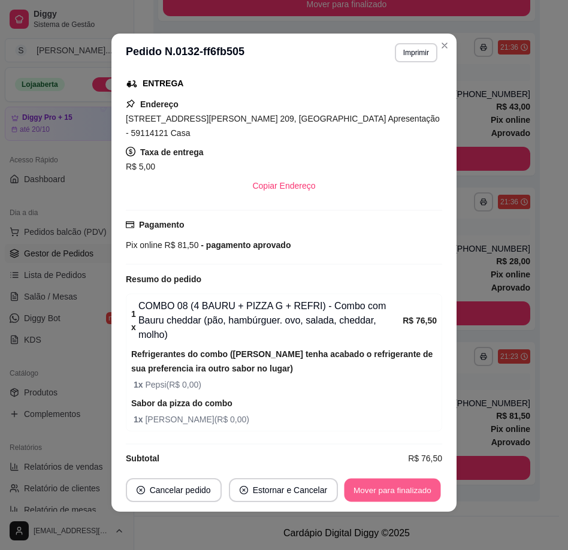
click at [383, 490] on button "Mover para finalizado" at bounding box center [392, 490] width 96 height 23
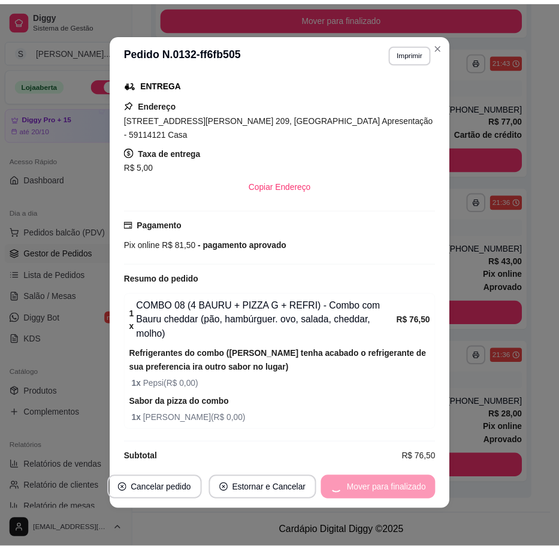
scroll to position [234, 0]
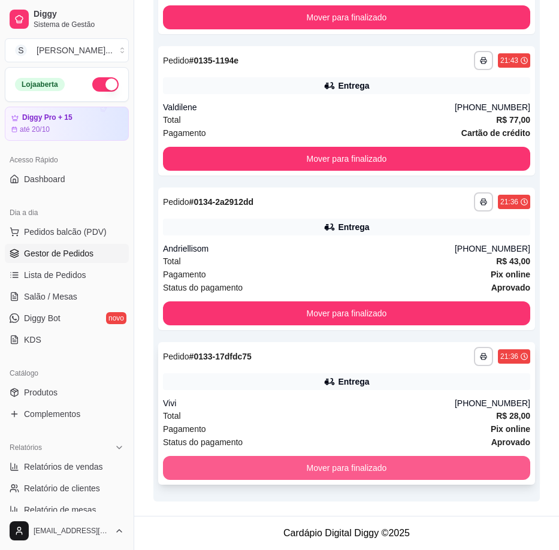
click at [479, 459] on button "Mover para finalizado" at bounding box center [346, 468] width 367 height 24
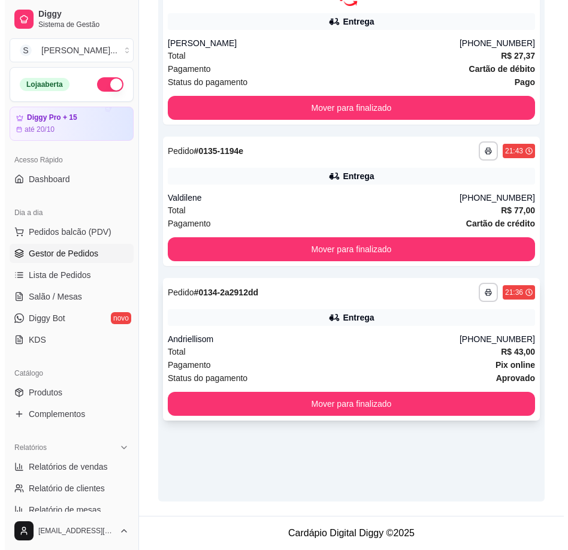
scroll to position [263, 0]
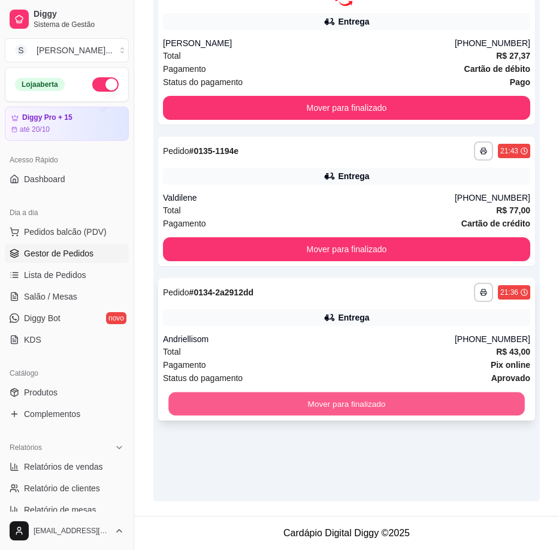
click at [468, 399] on button "Mover para finalizado" at bounding box center [346, 403] width 356 height 23
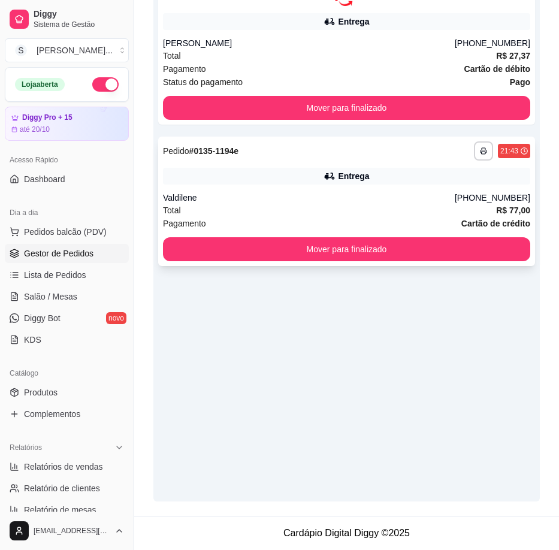
click at [441, 207] on div "Total R$ 77,00" at bounding box center [346, 210] width 367 height 13
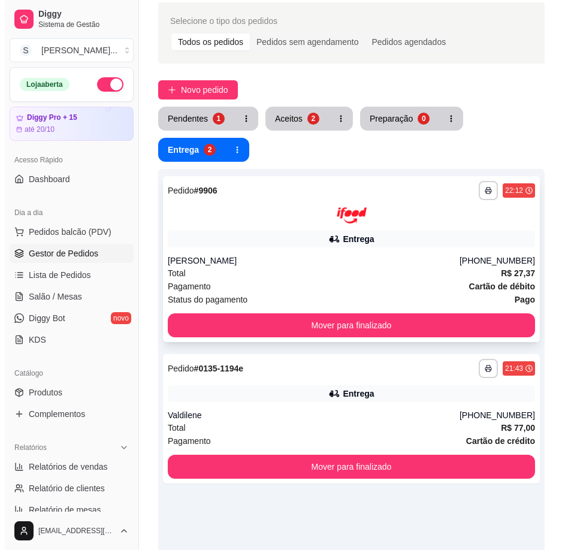
scroll to position [23, 0]
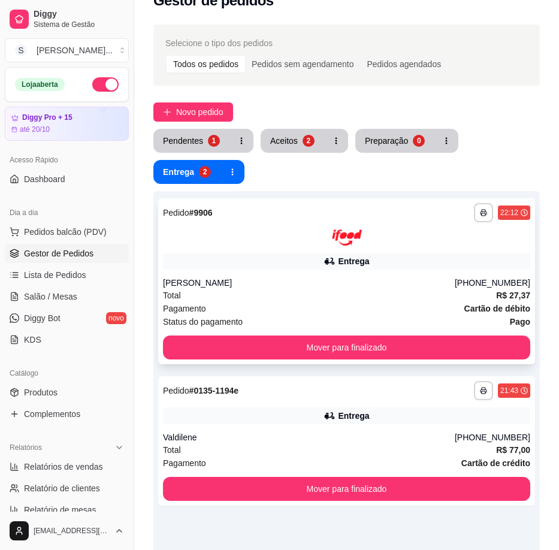
click at [403, 289] on div "Total R$ 27,37" at bounding box center [346, 295] width 367 height 13
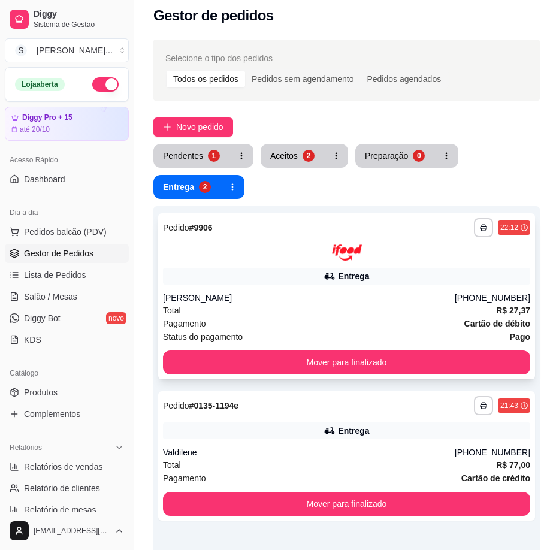
scroll to position [0, 0]
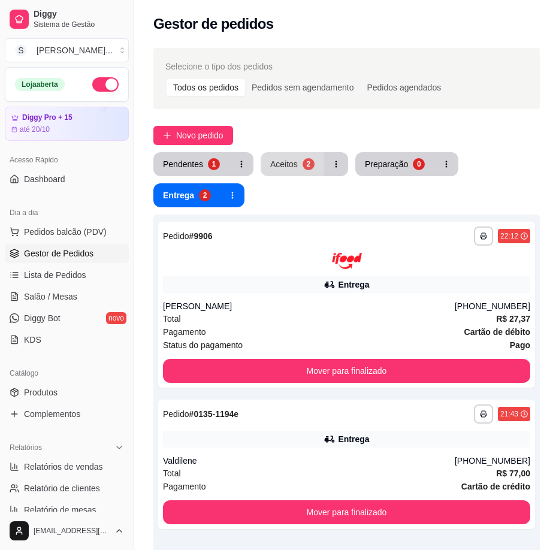
click at [284, 154] on button "Aceitos 2" at bounding box center [292, 164] width 63 height 24
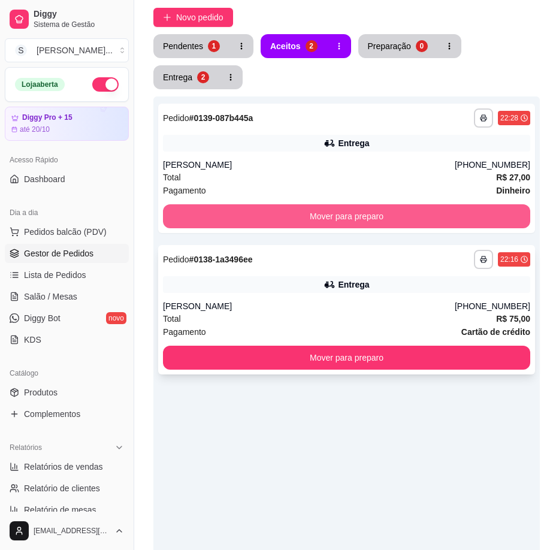
scroll to position [263, 0]
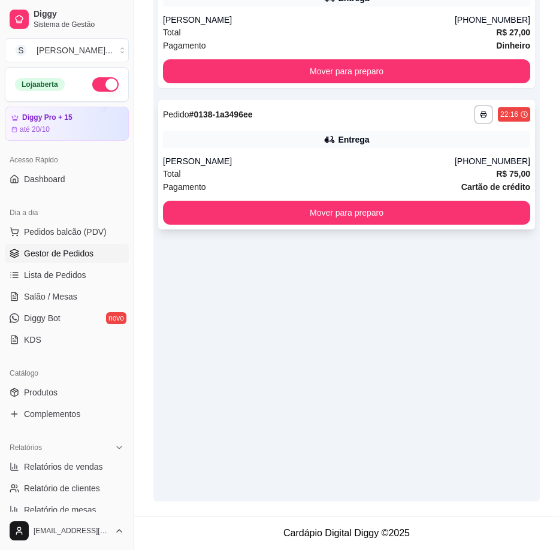
click at [289, 168] on div "Total R$ 75,00" at bounding box center [346, 173] width 367 height 13
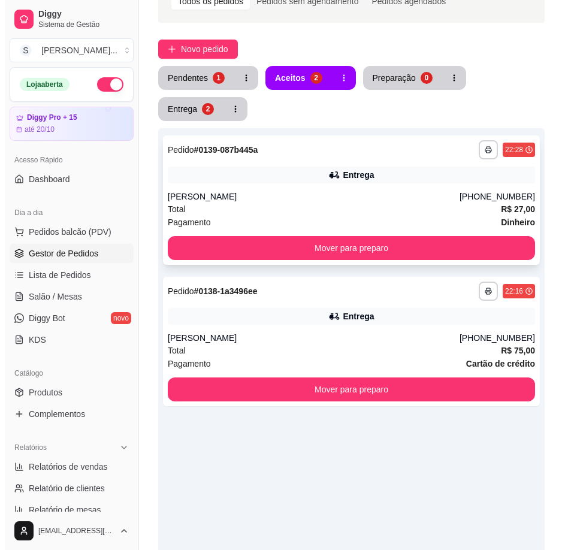
scroll to position [83, 0]
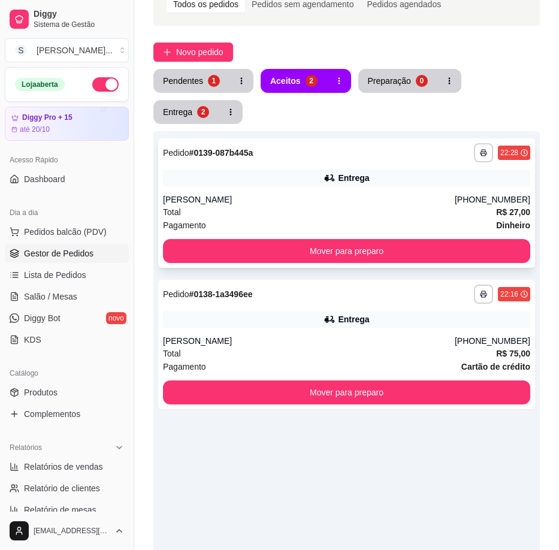
click at [402, 203] on div "[PERSON_NAME]" at bounding box center [309, 199] width 292 height 12
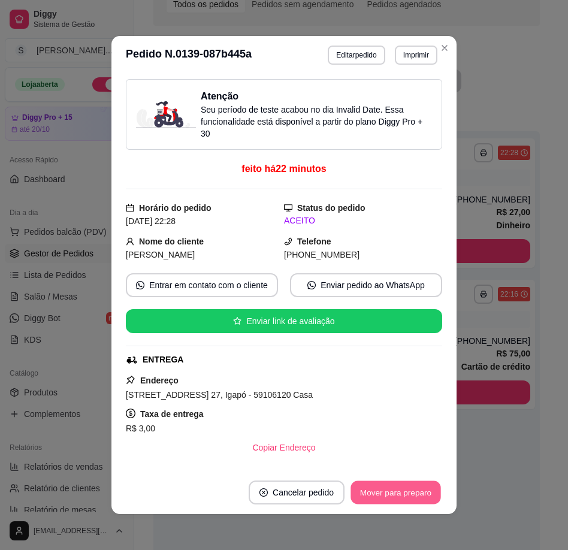
click at [410, 481] on button "Mover para preparo" at bounding box center [395, 492] width 90 height 23
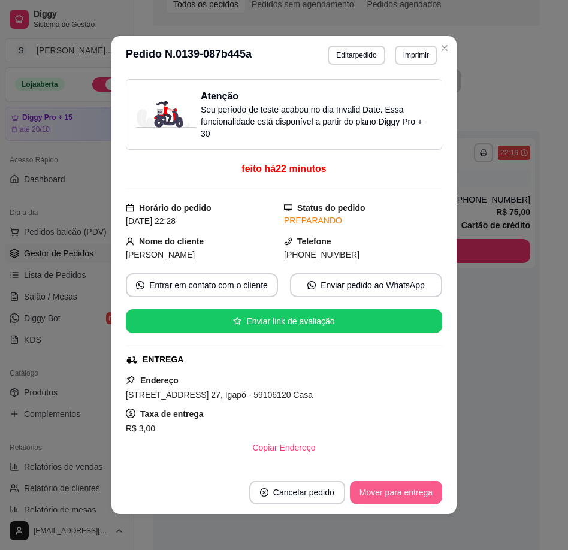
click at [409, 481] on button "Mover para entrega" at bounding box center [396, 492] width 92 height 24
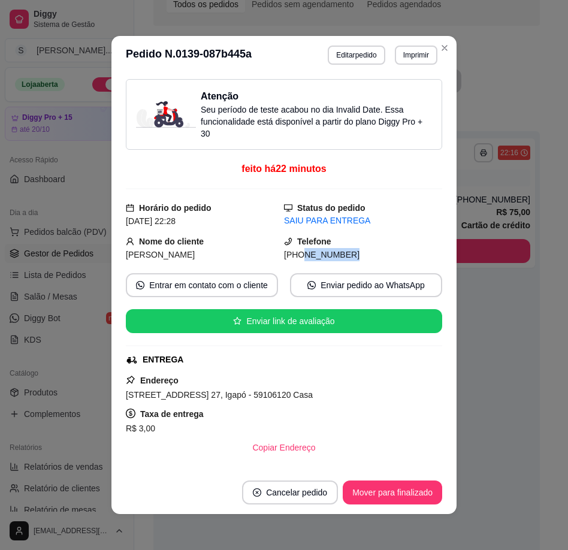
drag, startPoint x: 328, startPoint y: 256, endPoint x: 355, endPoint y: 256, distance: 26.9
click at [355, 256] on div "[PHONE_NUMBER]" at bounding box center [363, 254] width 158 height 13
copy span "9215-5455"
click at [387, 486] on button "Mover para finalizado" at bounding box center [392, 492] width 99 height 24
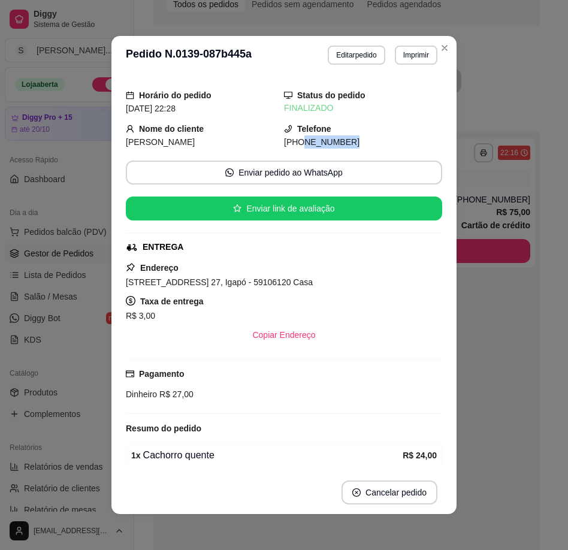
scroll to position [0, 0]
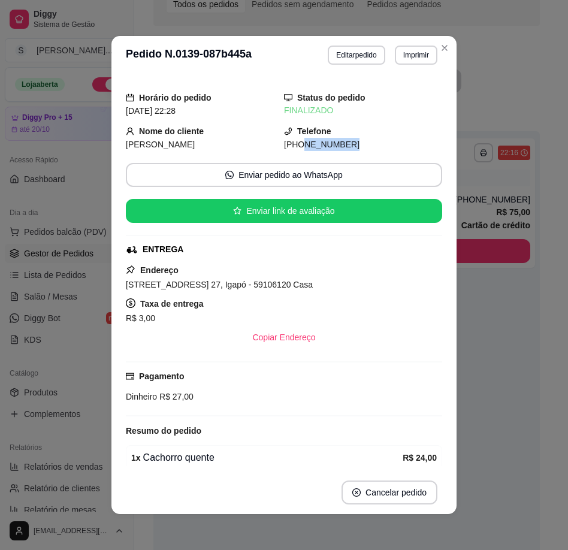
copy span "9215-5455"
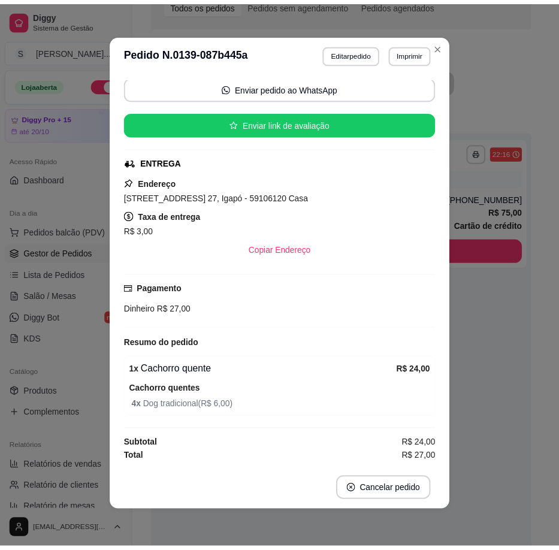
scroll to position [2, 0]
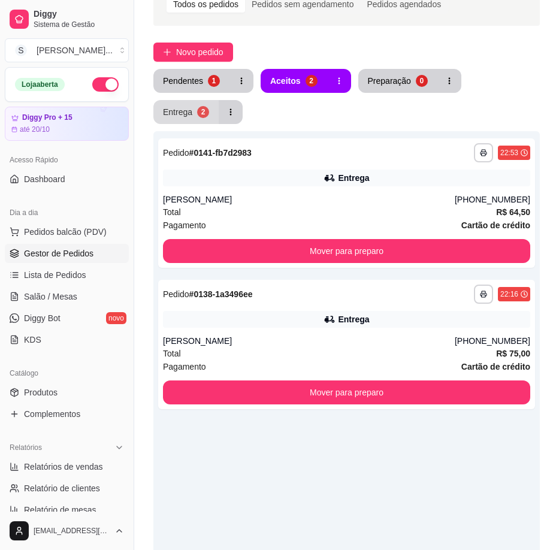
click at [180, 119] on button "Entrega 2" at bounding box center [185, 112] width 65 height 24
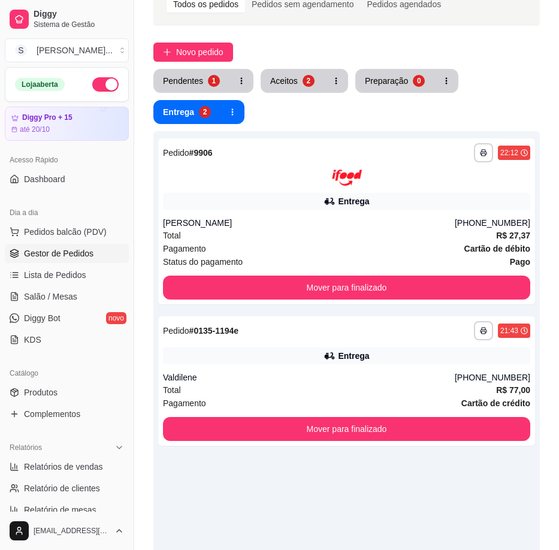
click at [296, 87] on button "Aceitos 2" at bounding box center [292, 81] width 63 height 24
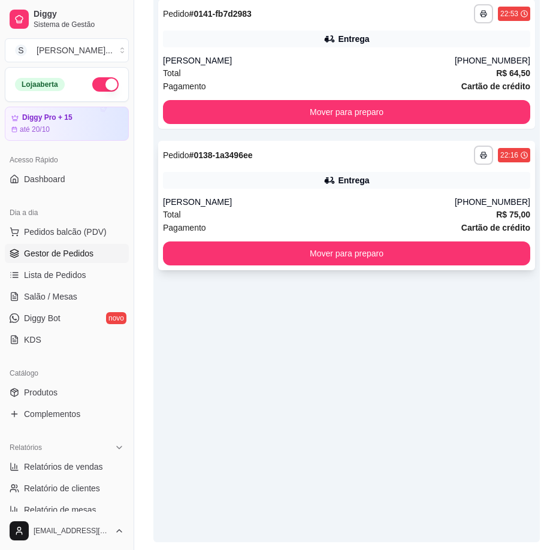
scroll to position [203, 0]
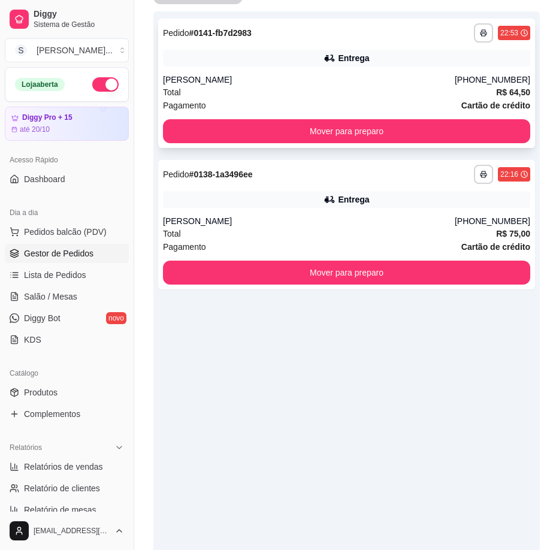
click at [358, 81] on div "[PERSON_NAME]" at bounding box center [309, 80] width 292 height 12
click at [513, 357] on div "**********" at bounding box center [346, 286] width 386 height 550
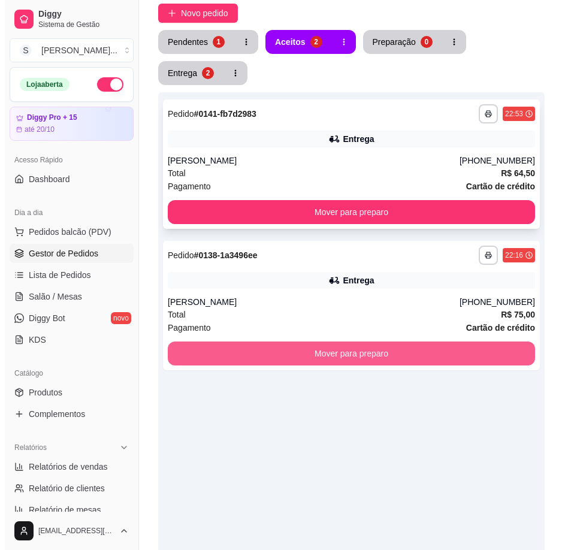
scroll to position [0, 0]
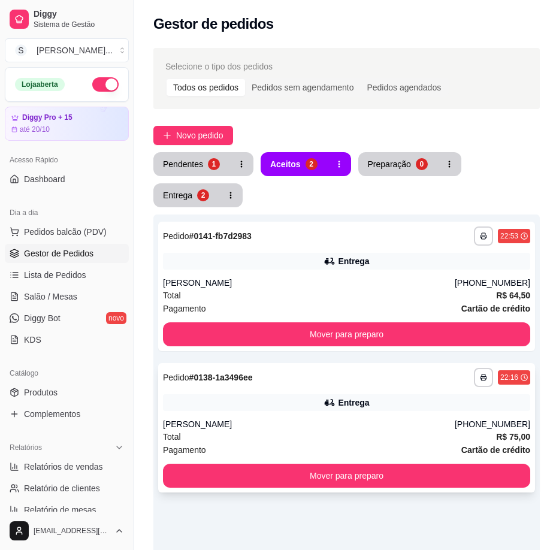
click at [323, 423] on div "[PERSON_NAME]" at bounding box center [309, 424] width 292 height 12
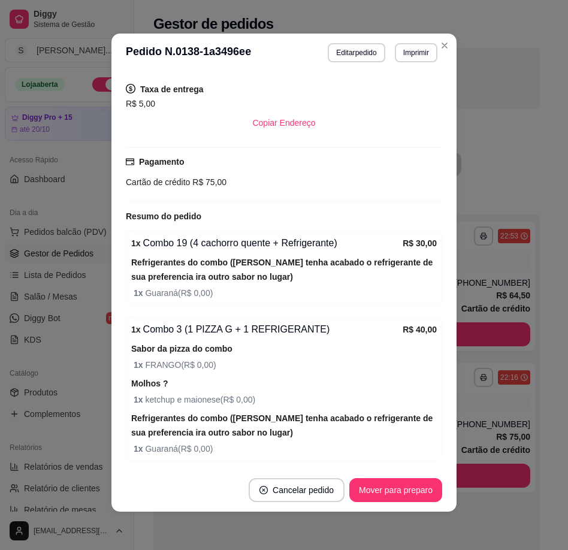
scroll to position [283, 0]
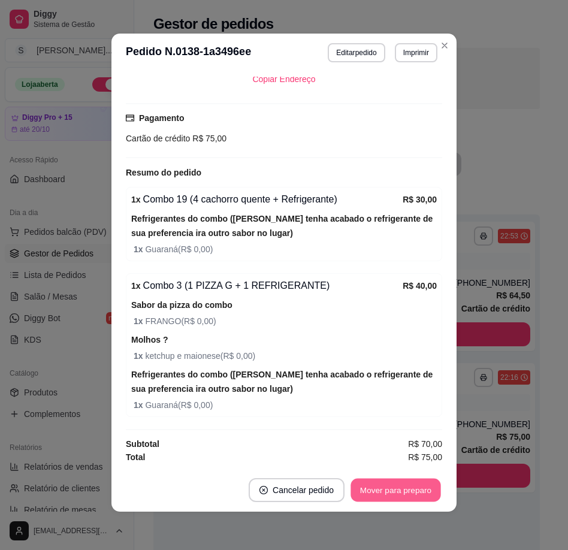
click at [385, 486] on button "Mover para preparo" at bounding box center [395, 490] width 90 height 23
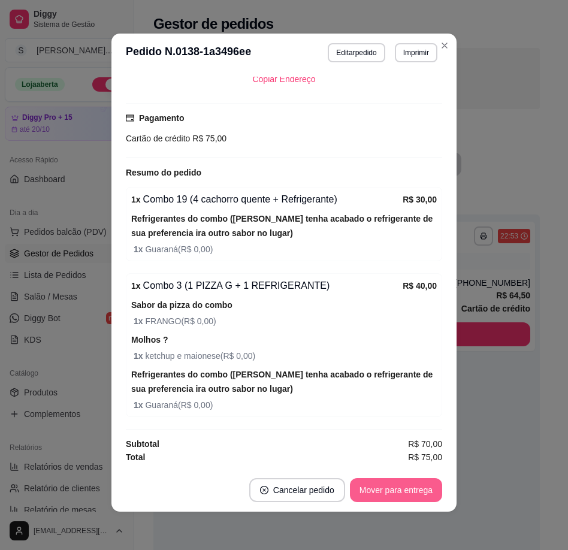
click at [383, 484] on button "Mover para entrega" at bounding box center [396, 490] width 92 height 24
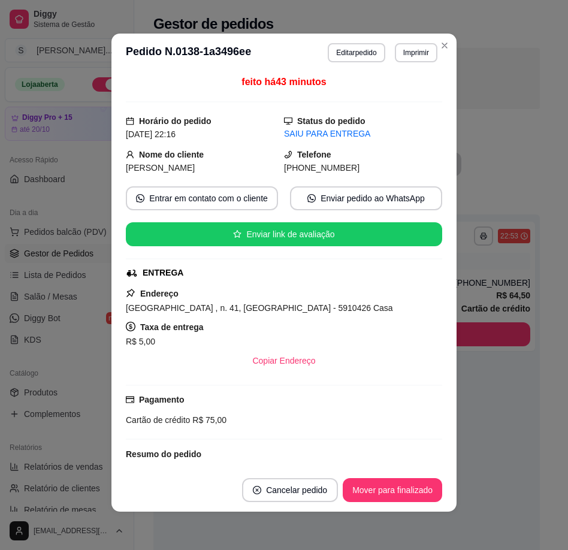
scroll to position [0, 0]
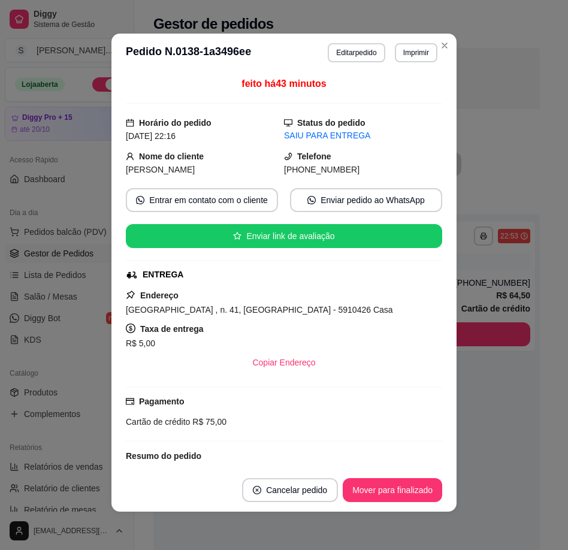
drag, startPoint x: 296, startPoint y: 171, endPoint x: 378, endPoint y: 169, distance: 82.7
click at [378, 169] on div "[PHONE_NUMBER]" at bounding box center [363, 169] width 158 height 13
copy span "8847-9377"
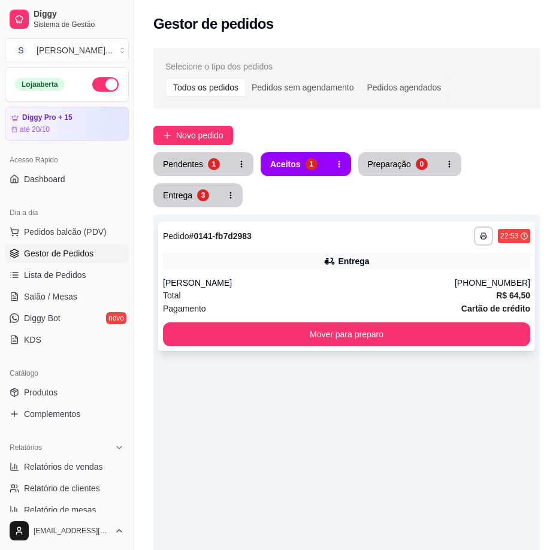
click at [322, 243] on div "**********" at bounding box center [346, 235] width 367 height 19
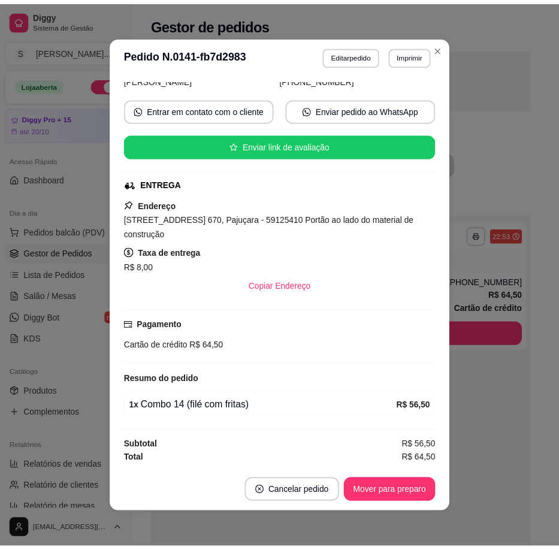
scroll to position [2, 0]
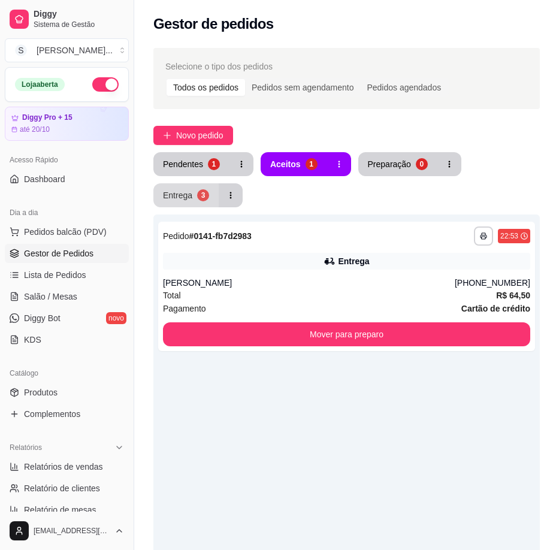
click at [182, 203] on button "Entrega 3" at bounding box center [185, 195] width 65 height 24
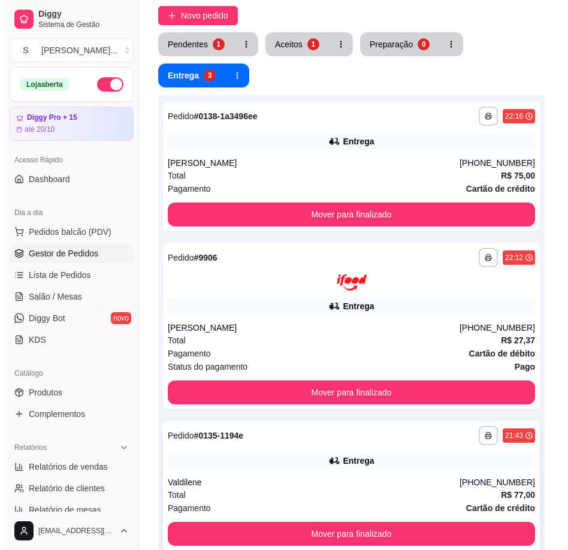
scroll to position [240, 0]
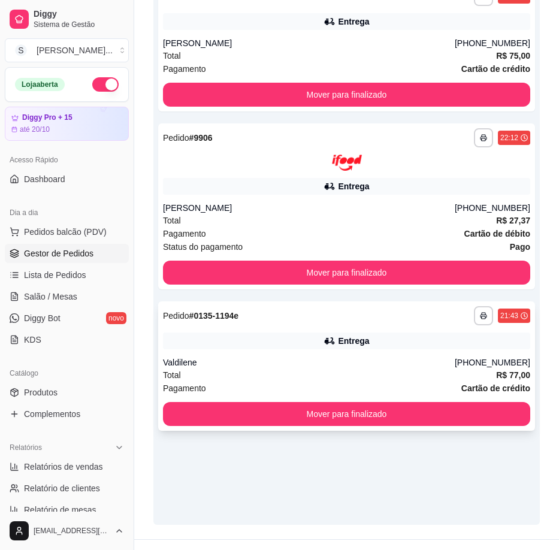
click at [393, 359] on div "Valdilene" at bounding box center [309, 362] width 292 height 12
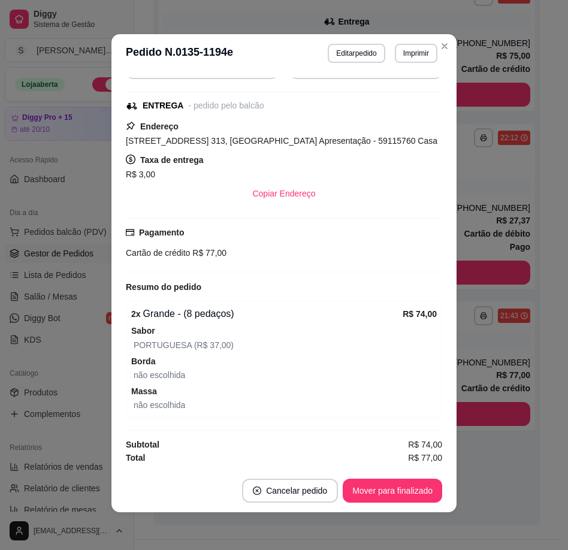
scroll to position [2, 0]
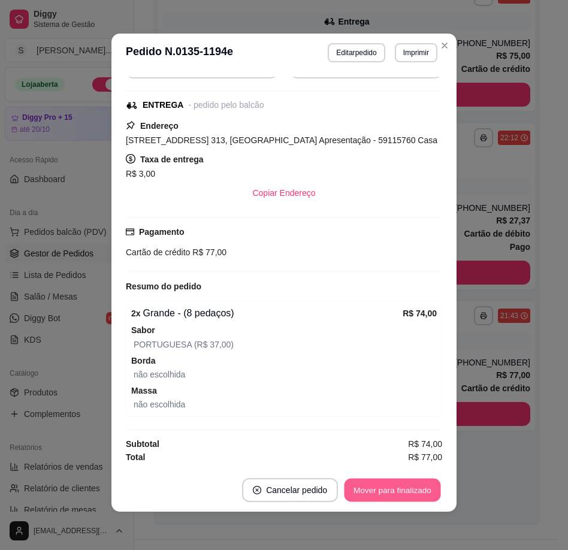
click at [370, 484] on button "Mover para finalizado" at bounding box center [392, 490] width 96 height 23
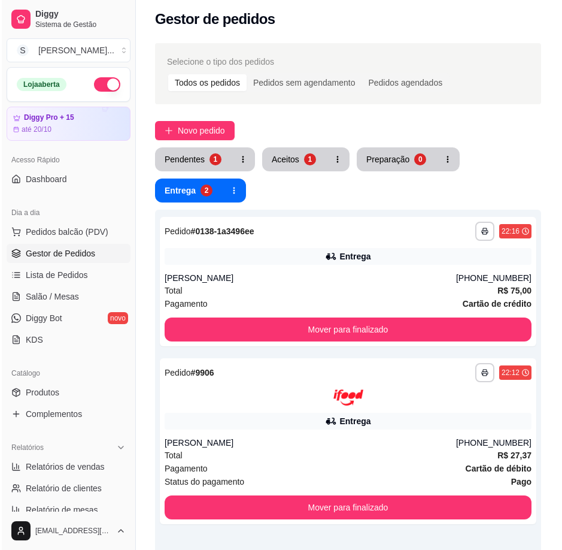
scroll to position [0, 0]
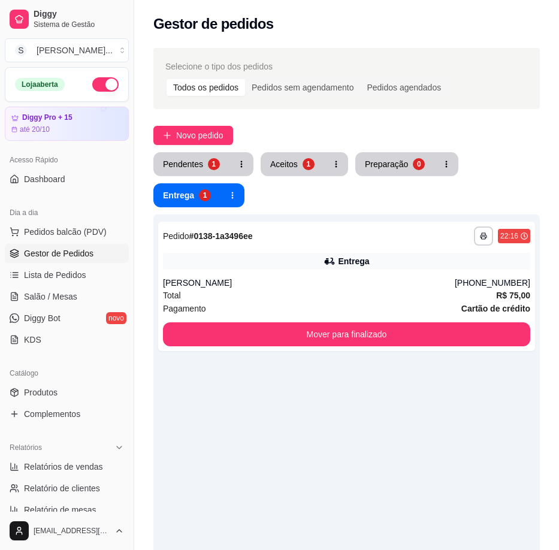
click at [96, 86] on button "button" at bounding box center [105, 84] width 26 height 14
click at [192, 193] on div "Entrega" at bounding box center [178, 194] width 31 height 11
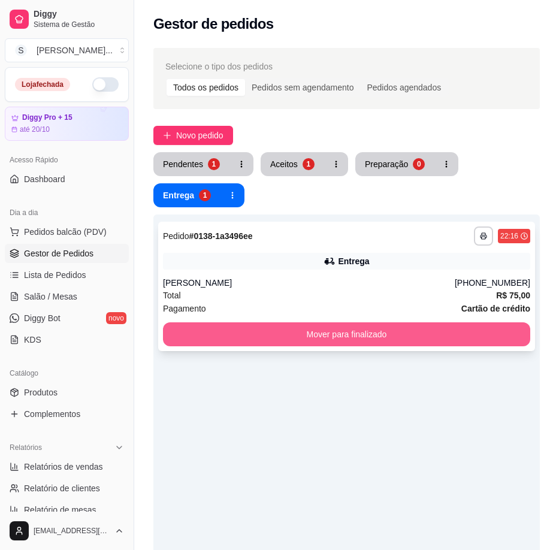
click at [325, 343] on button "Mover para finalizado" at bounding box center [346, 334] width 367 height 24
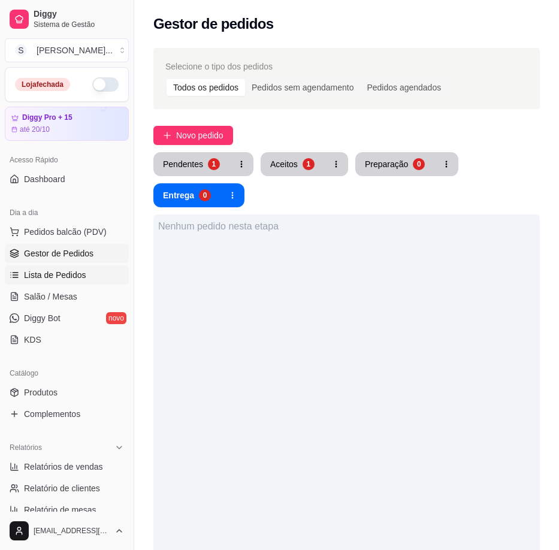
drag, startPoint x: 44, startPoint y: 283, endPoint x: 57, endPoint y: 274, distance: 16.1
click at [44, 283] on link "Lista de Pedidos" at bounding box center [67, 274] width 124 height 19
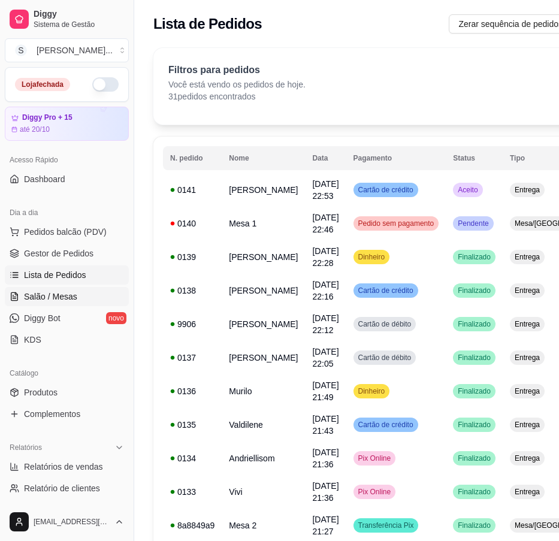
click at [39, 305] on link "Salão / Mesas" at bounding box center [67, 296] width 124 height 19
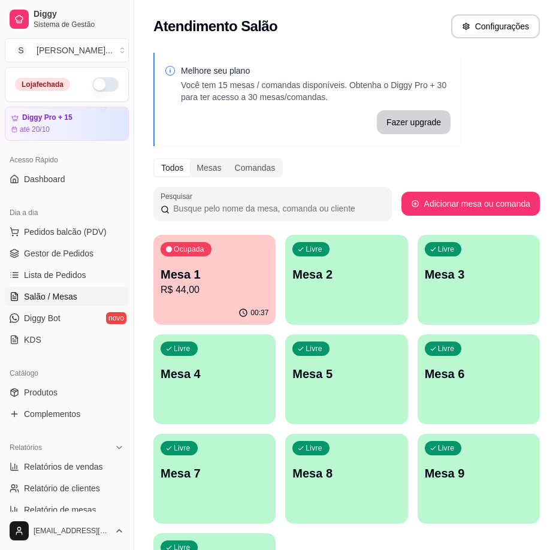
click at [199, 271] on p "Mesa 1" at bounding box center [215, 274] width 108 height 17
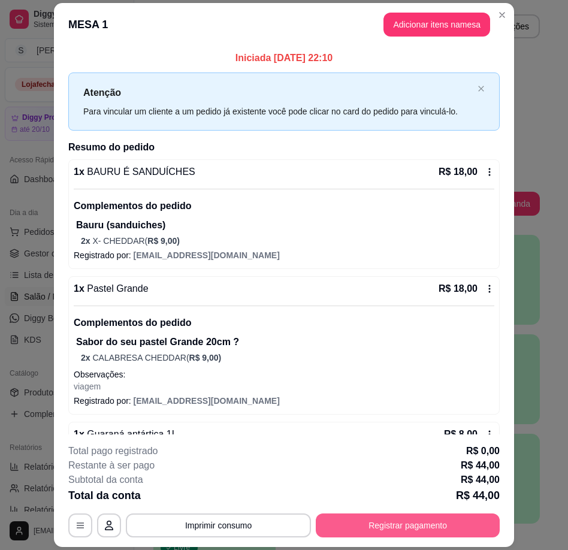
click at [435, 514] on button "Registrar pagamento" at bounding box center [408, 525] width 184 height 24
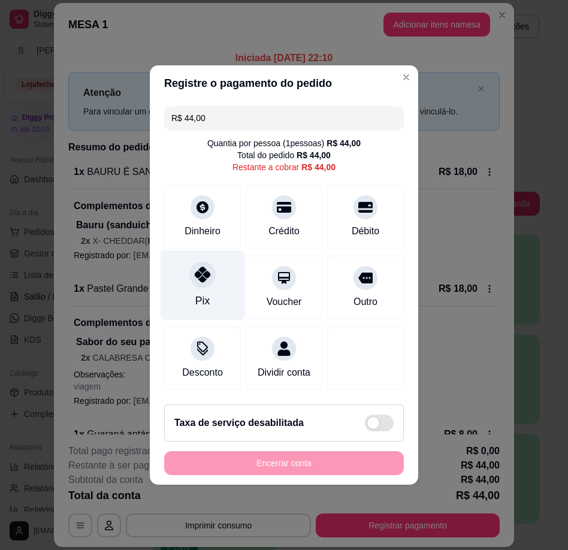
click at [213, 280] on div "Pix" at bounding box center [203, 285] width 84 height 70
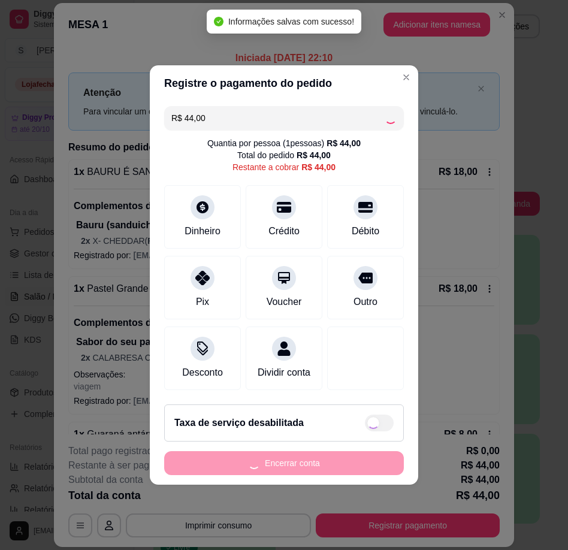
type input "R$ 0,00"
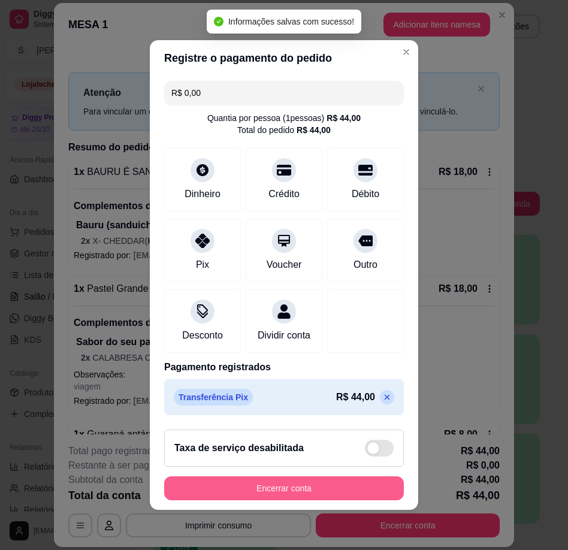
click at [317, 495] on button "Encerrar conta" at bounding box center [284, 488] width 240 height 24
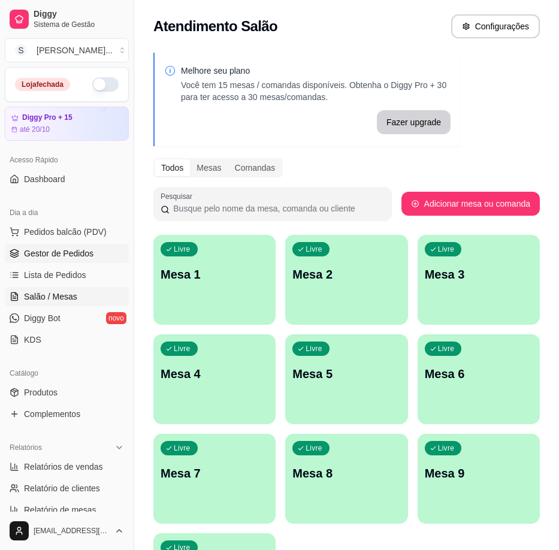
click at [60, 253] on span "Gestor de Pedidos" at bounding box center [58, 253] width 69 height 12
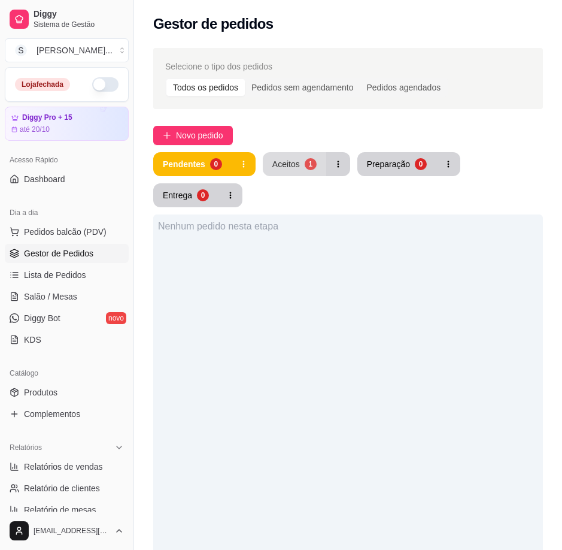
click at [295, 163] on div "Aceitos" at bounding box center [286, 164] width 28 height 12
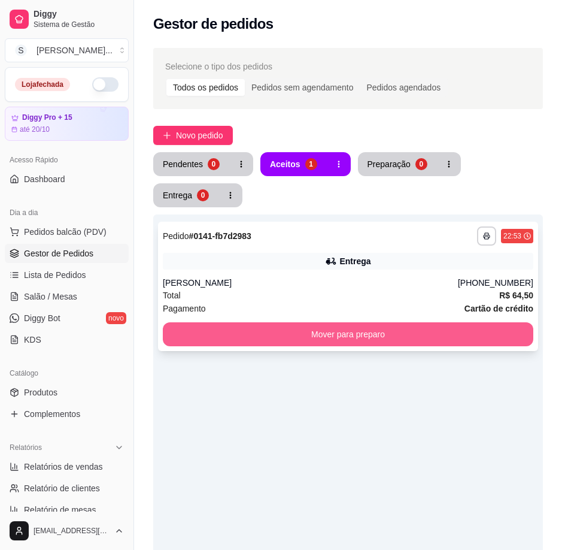
click at [343, 323] on button "Mover para preparo" at bounding box center [348, 334] width 371 height 24
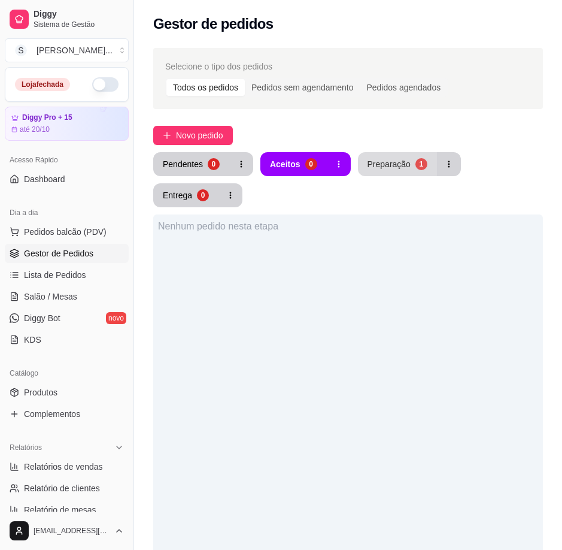
click at [379, 167] on div "Preparação" at bounding box center [389, 164] width 43 height 12
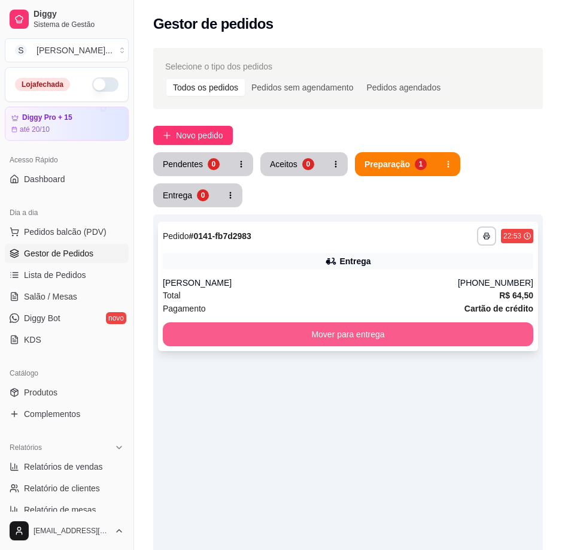
click at [350, 340] on button "Mover para entrega" at bounding box center [348, 334] width 371 height 24
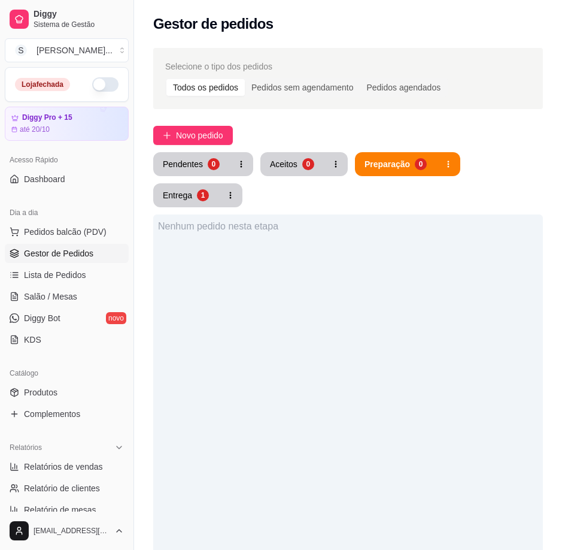
click at [341, 327] on div "Nenhum pedido nesta etapa" at bounding box center [348, 489] width 390 height 550
click at [180, 202] on button "Entrega 1" at bounding box center [185, 195] width 65 height 24
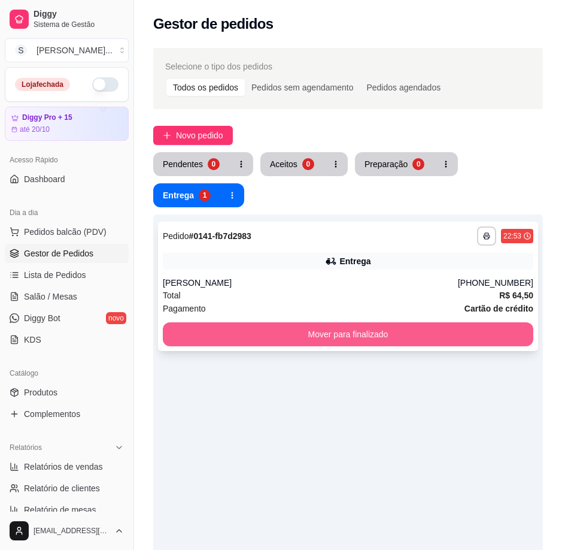
click at [313, 340] on button "Mover para finalizado" at bounding box center [348, 334] width 371 height 24
